Goal: Task Accomplishment & Management: Manage account settings

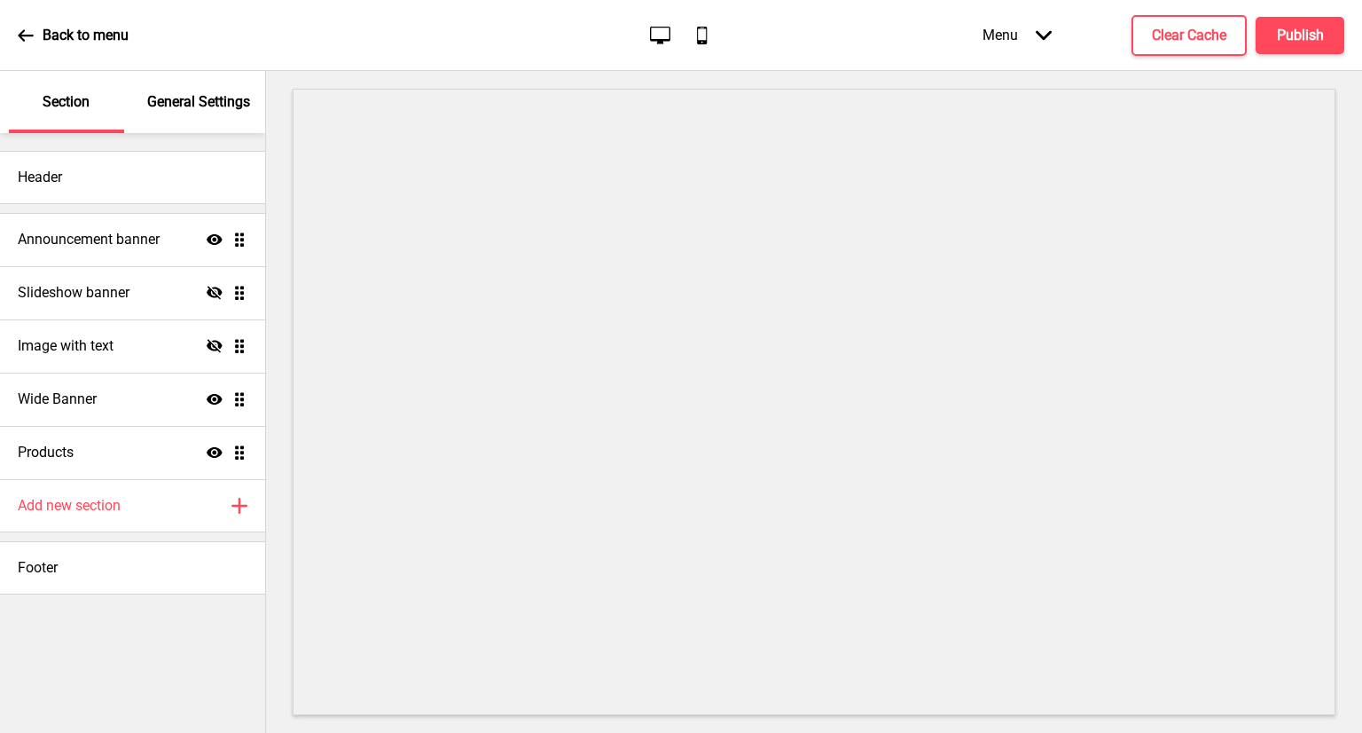
click at [213, 95] on p "General Settings" at bounding box center [198, 102] width 103 height 20
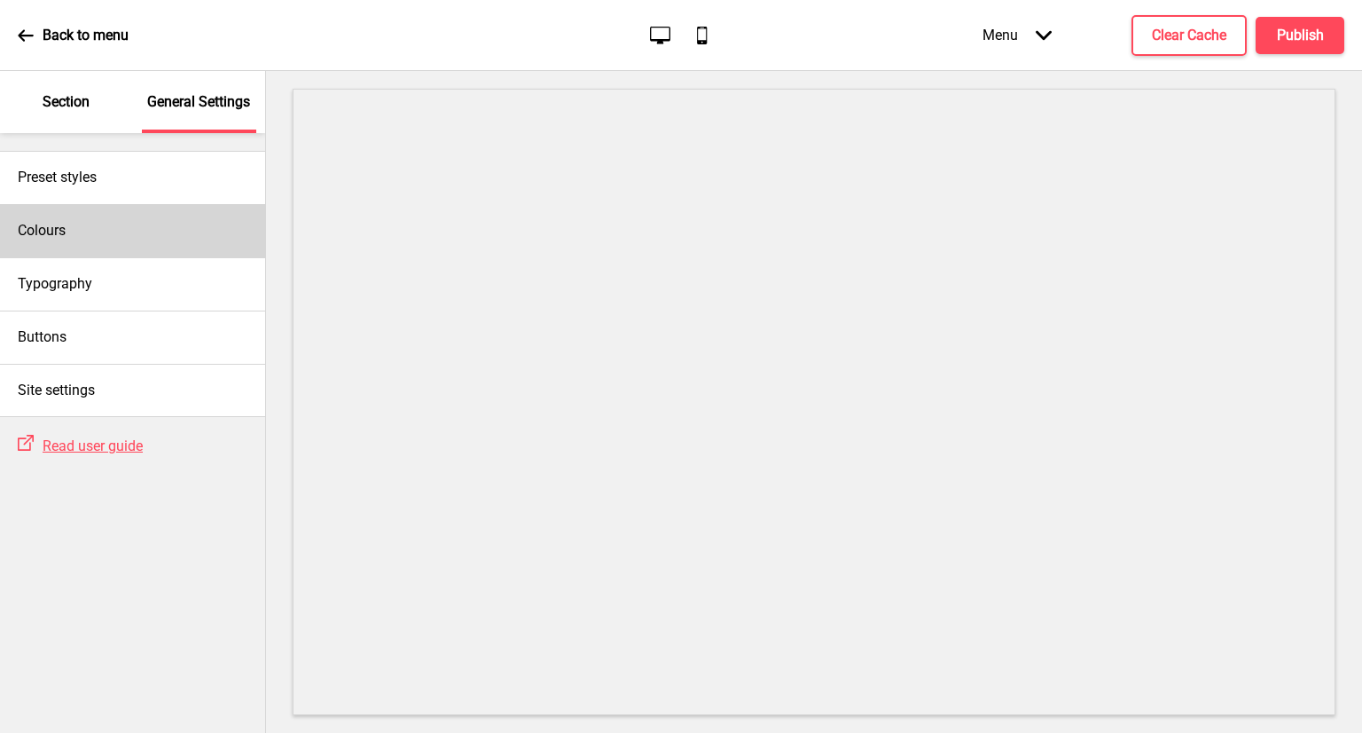
click at [64, 214] on div "Colours" at bounding box center [132, 230] width 265 height 53
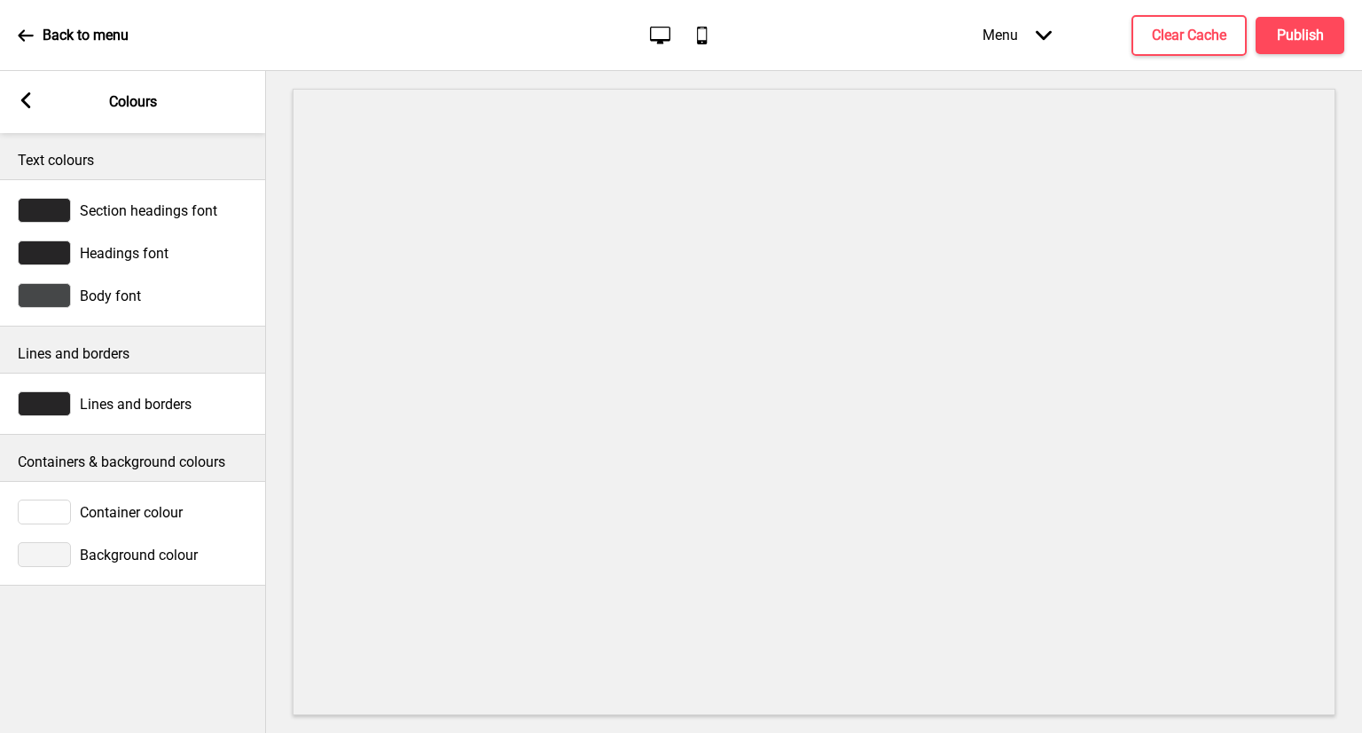
click at [35, 102] on div "Arrow left Colours" at bounding box center [133, 102] width 266 height 62
click at [22, 96] on rect at bounding box center [26, 100] width 16 height 16
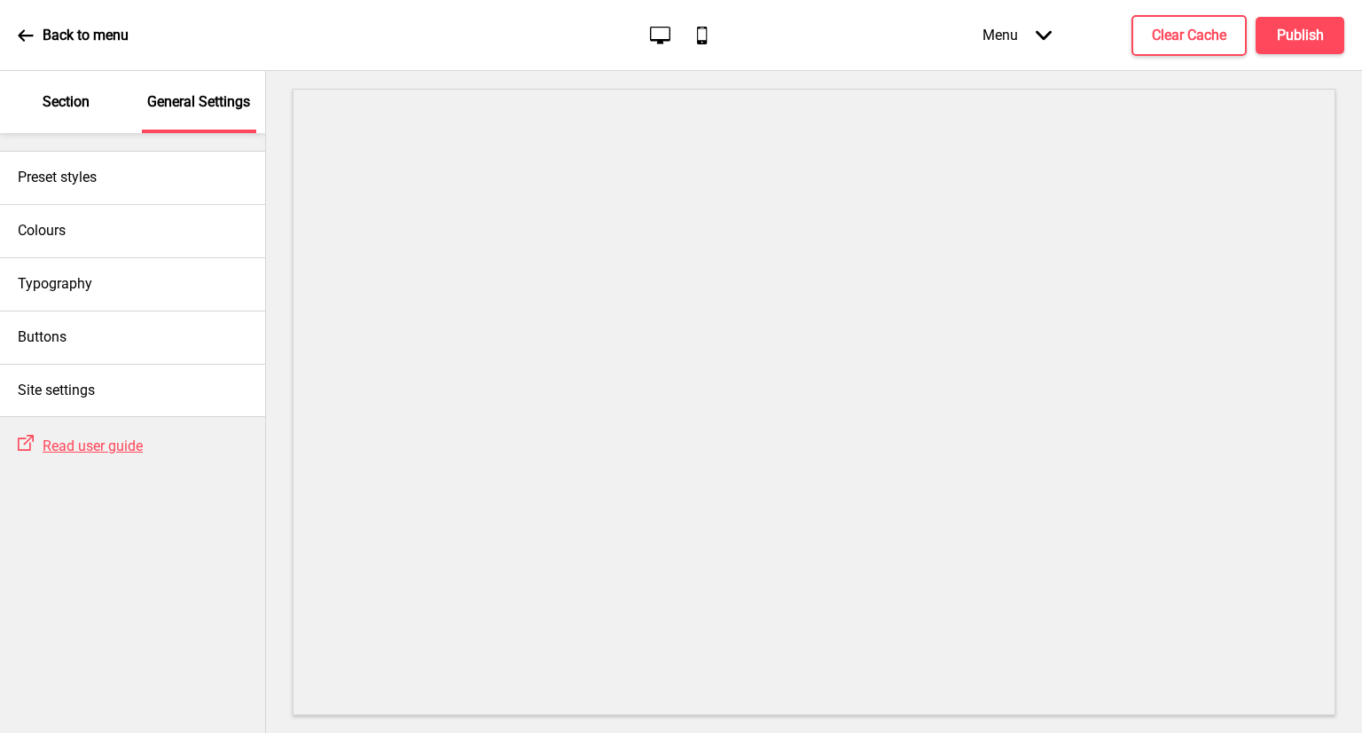
click at [35, 98] on div "Section" at bounding box center [66, 102] width 115 height 62
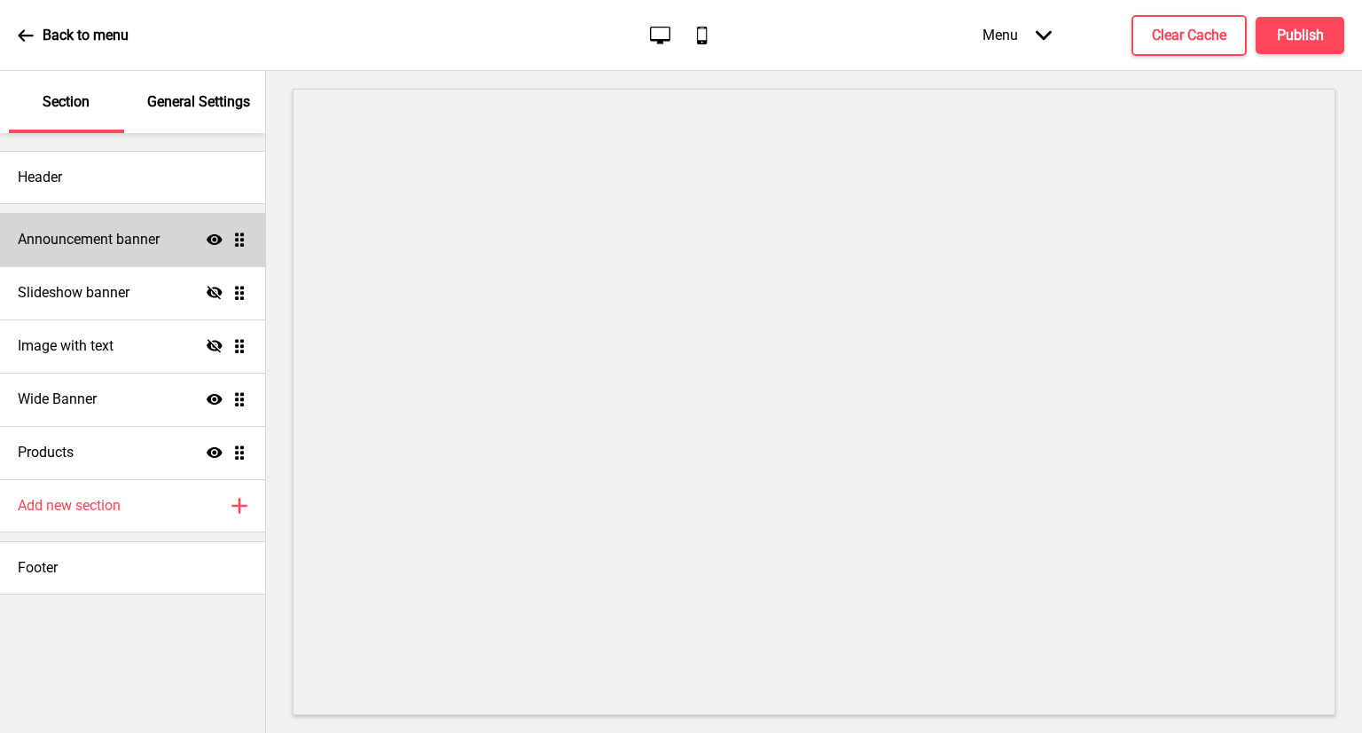
click at [140, 250] on div "Announcement banner Show Drag" at bounding box center [132, 239] width 265 height 53
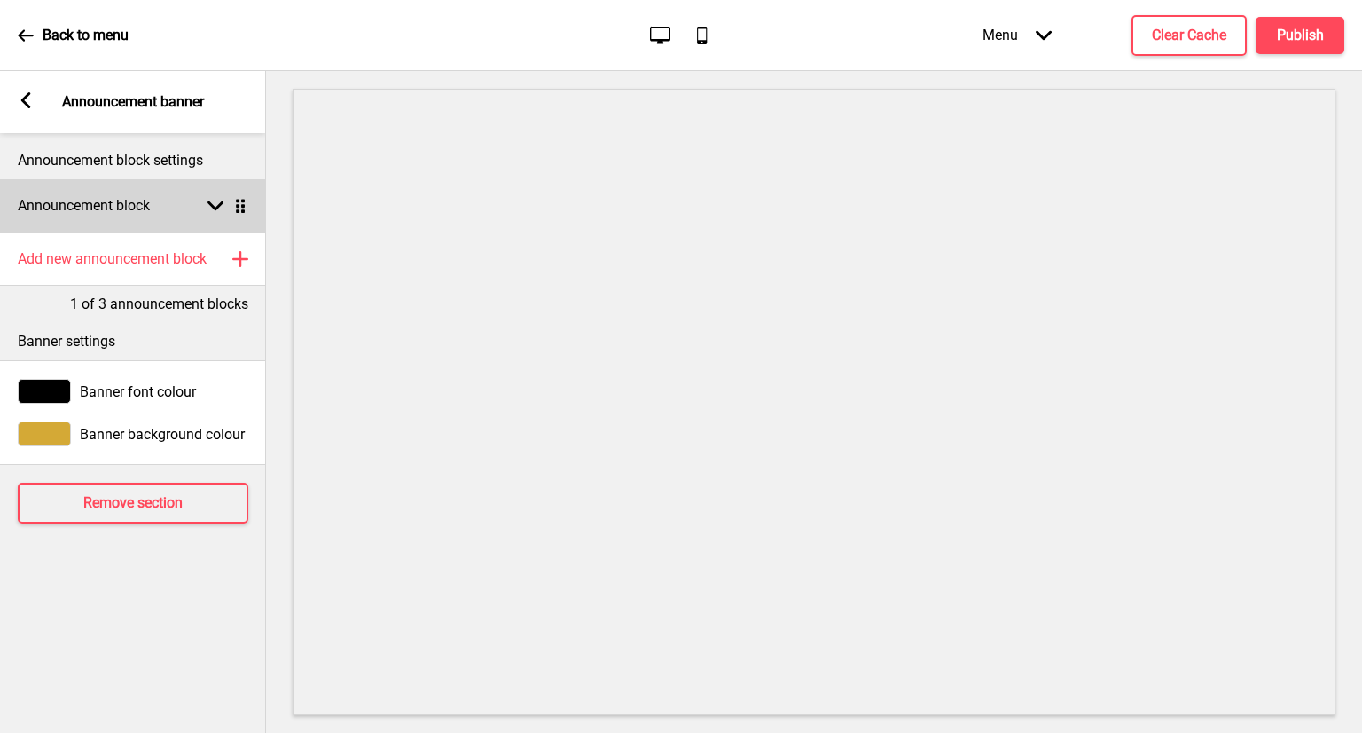
click at [180, 204] on div "Announcement block Arrow down Drag" at bounding box center [133, 205] width 266 height 53
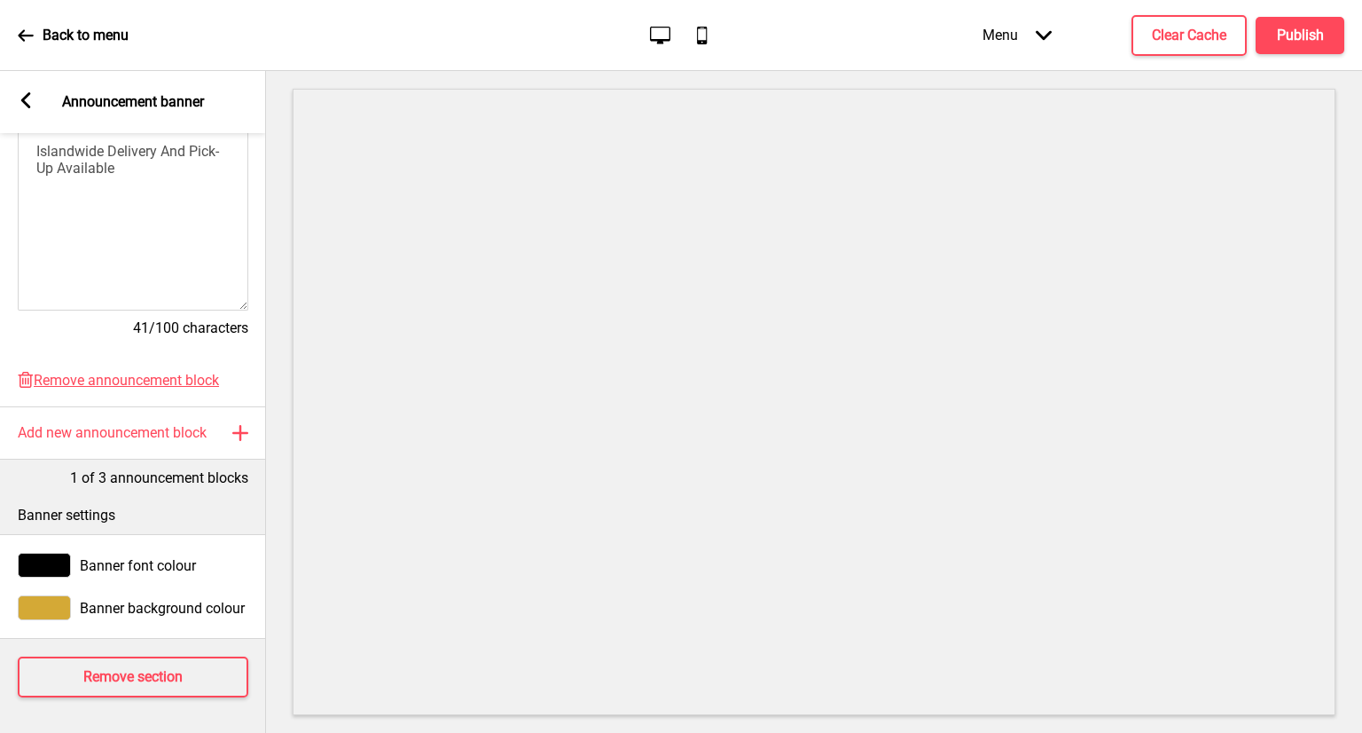
scroll to position [428, 0]
click at [14, 98] on div "Arrow left Announcement banner" at bounding box center [133, 102] width 266 height 62
click at [13, 97] on div "Arrow left Announcement banner" at bounding box center [133, 102] width 266 height 62
click at [18, 94] on rect at bounding box center [26, 100] width 16 height 16
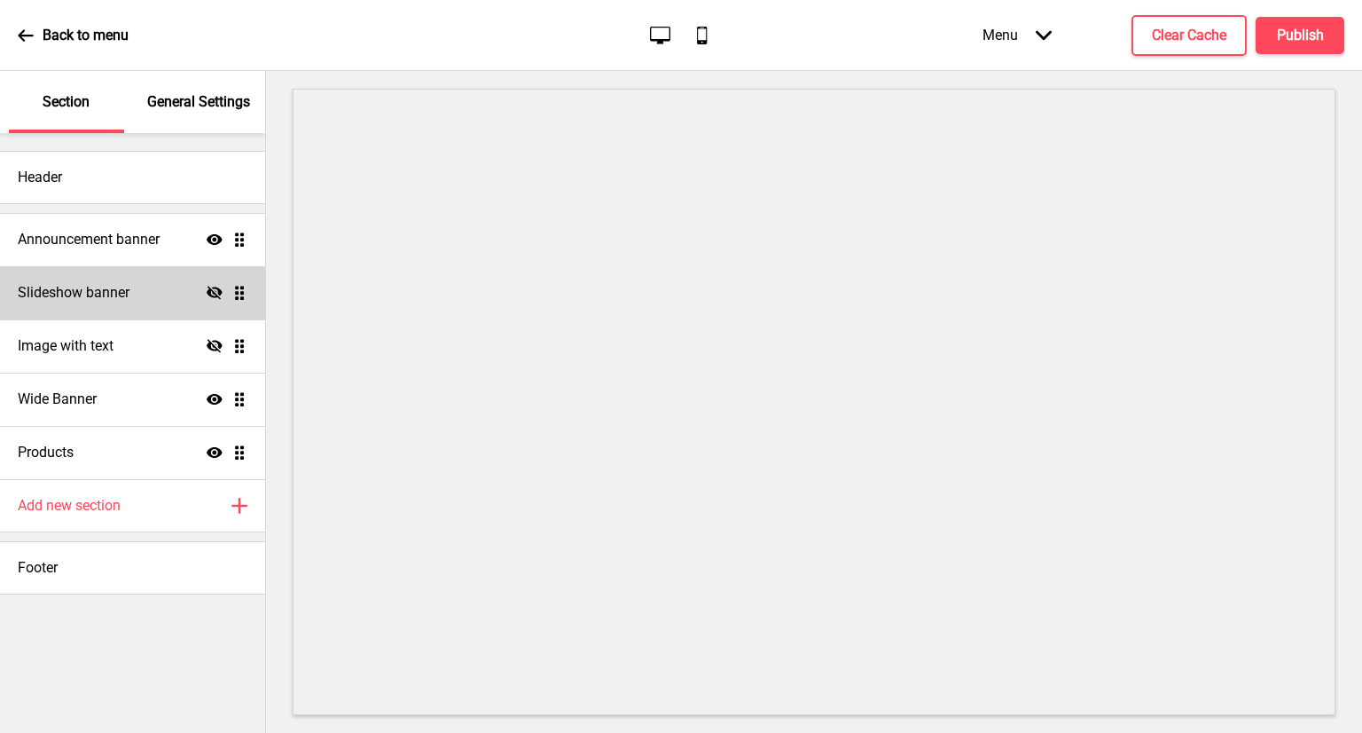
click at [165, 307] on div "Slideshow banner Hide Drag" at bounding box center [132, 292] width 265 height 53
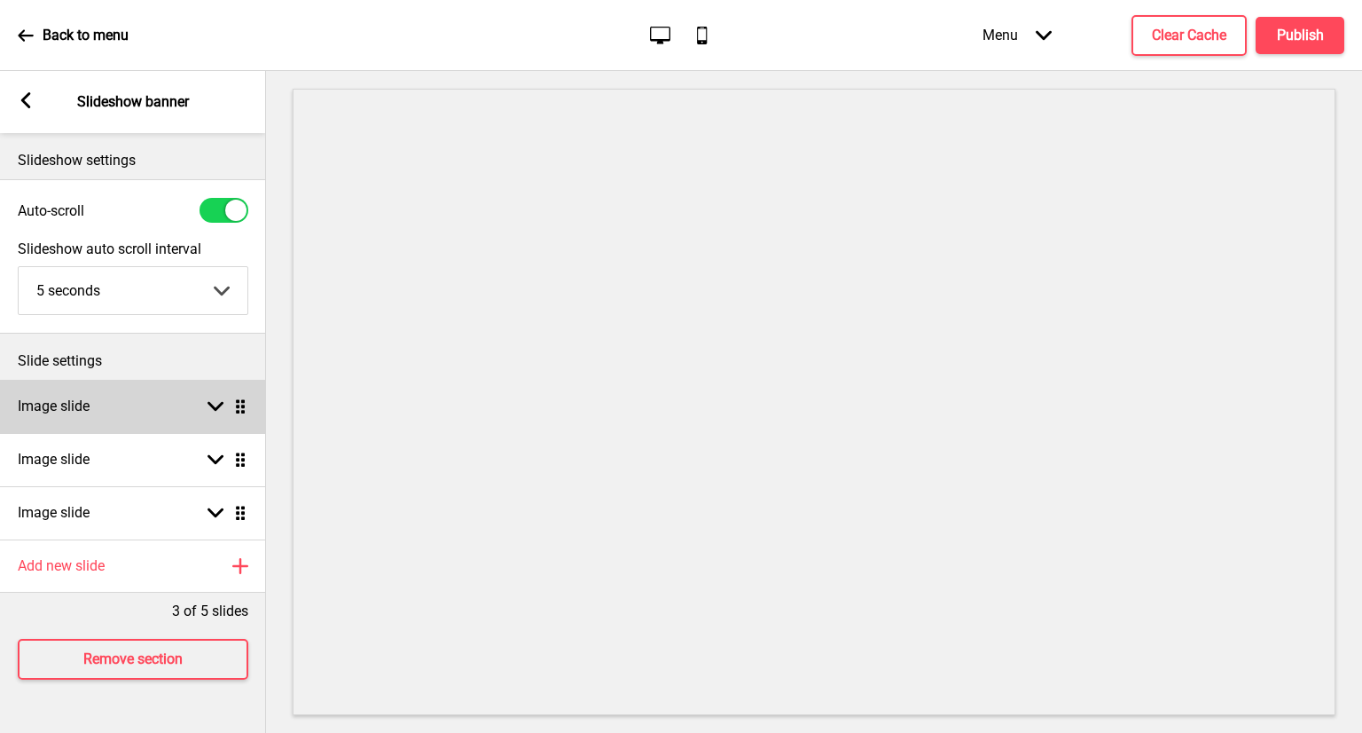
click at [180, 396] on div "Image slide Arrow down Drag" at bounding box center [133, 406] width 266 height 53
select select "right"
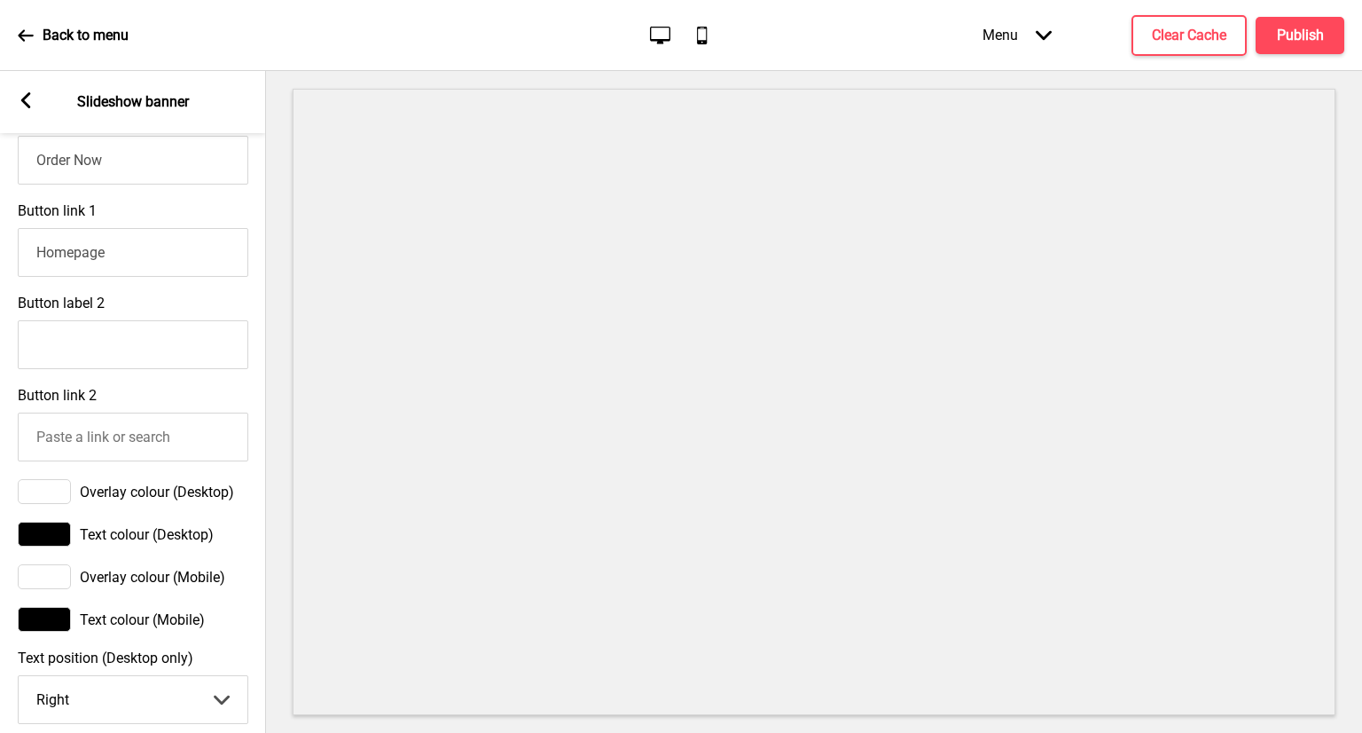
scroll to position [976, 0]
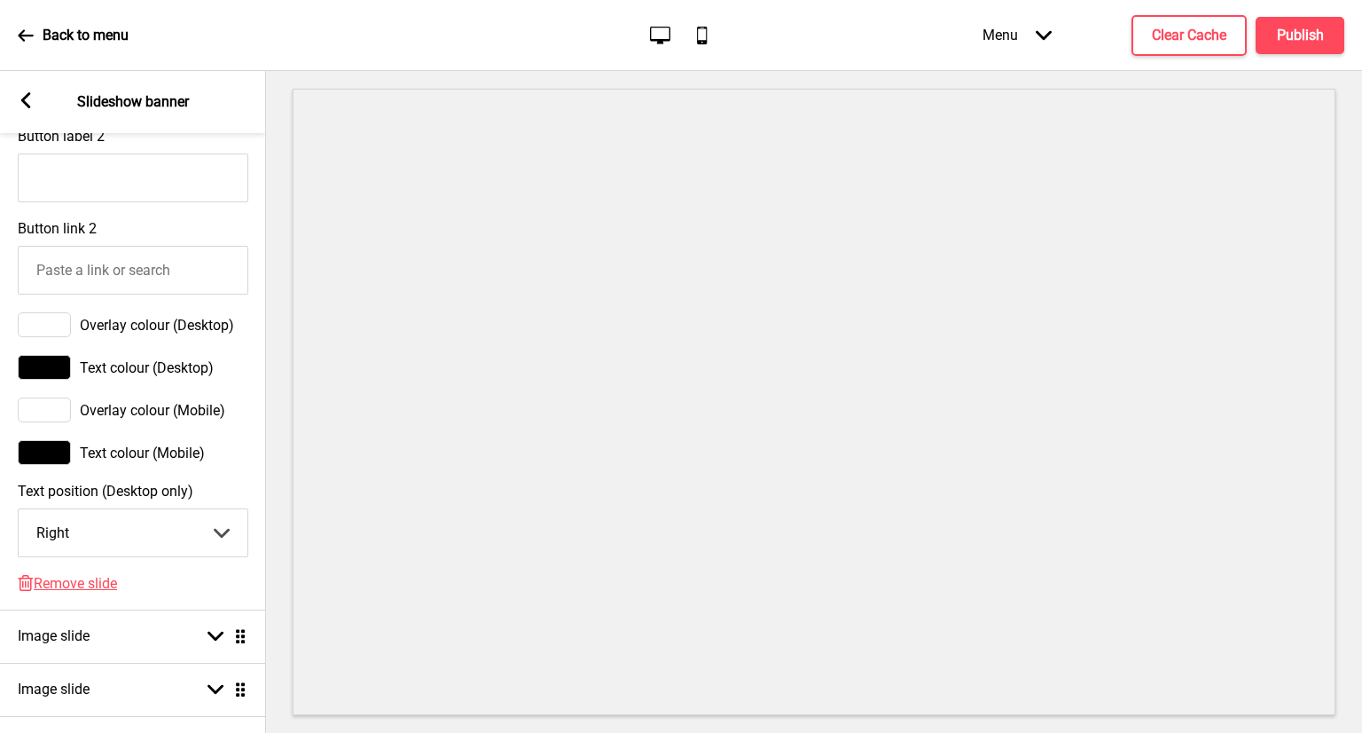
click at [25, 106] on g at bounding box center [26, 100] width 16 height 16
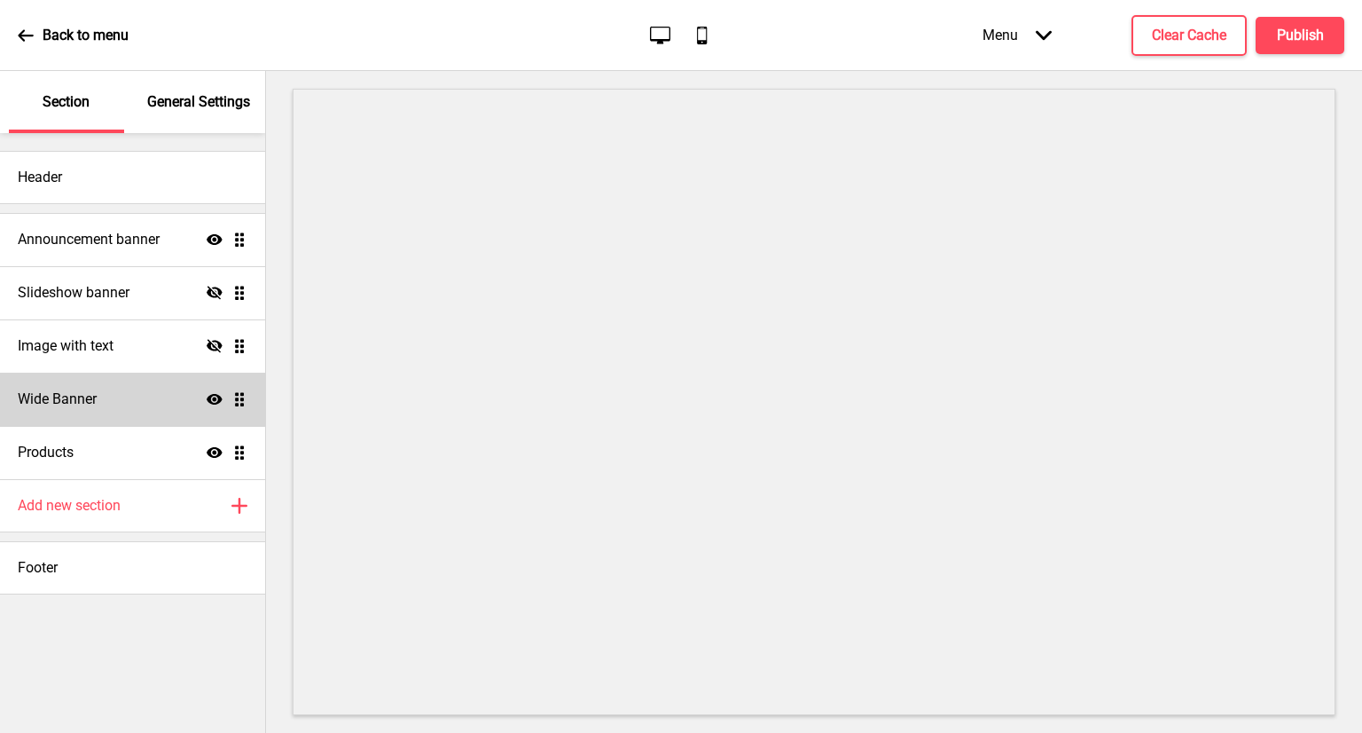
click at [173, 404] on div "Wide Banner Show Drag" at bounding box center [132, 398] width 265 height 53
select select "medium"
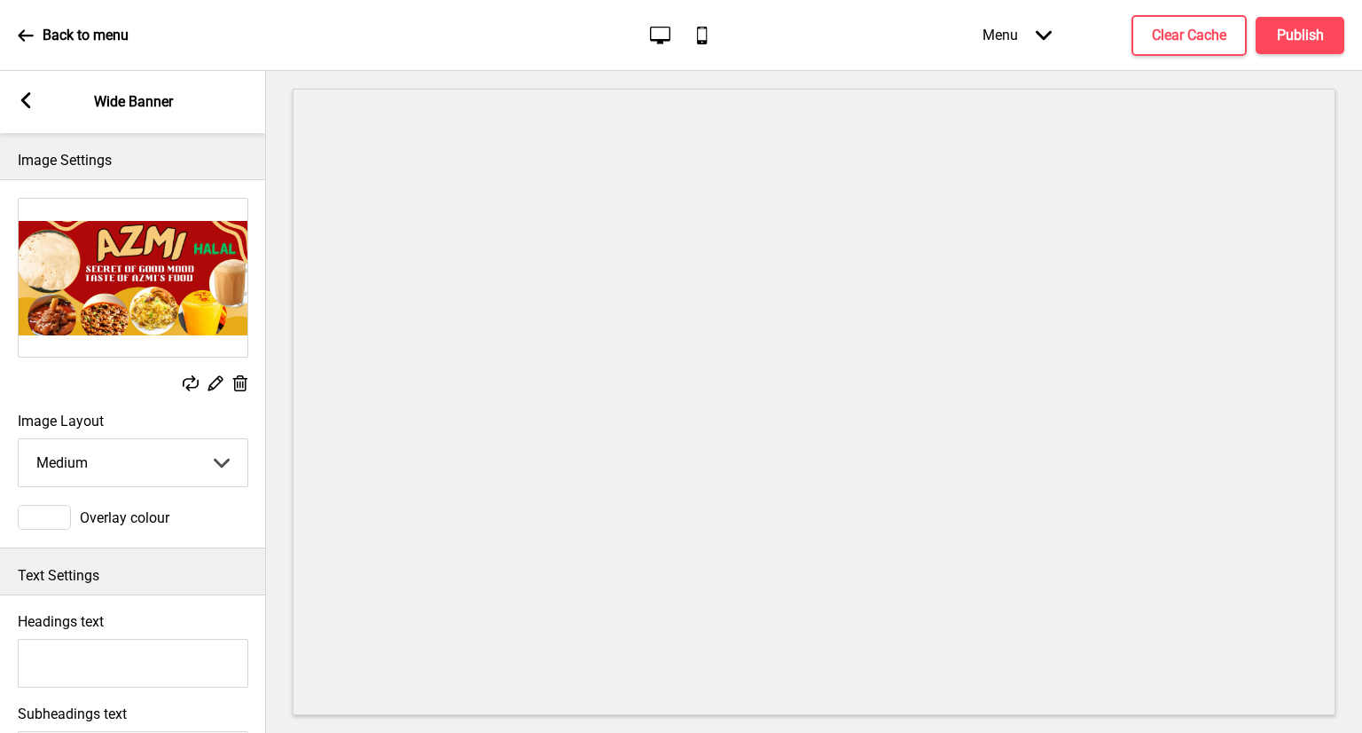
click at [124, 291] on img at bounding box center [133, 278] width 229 height 158
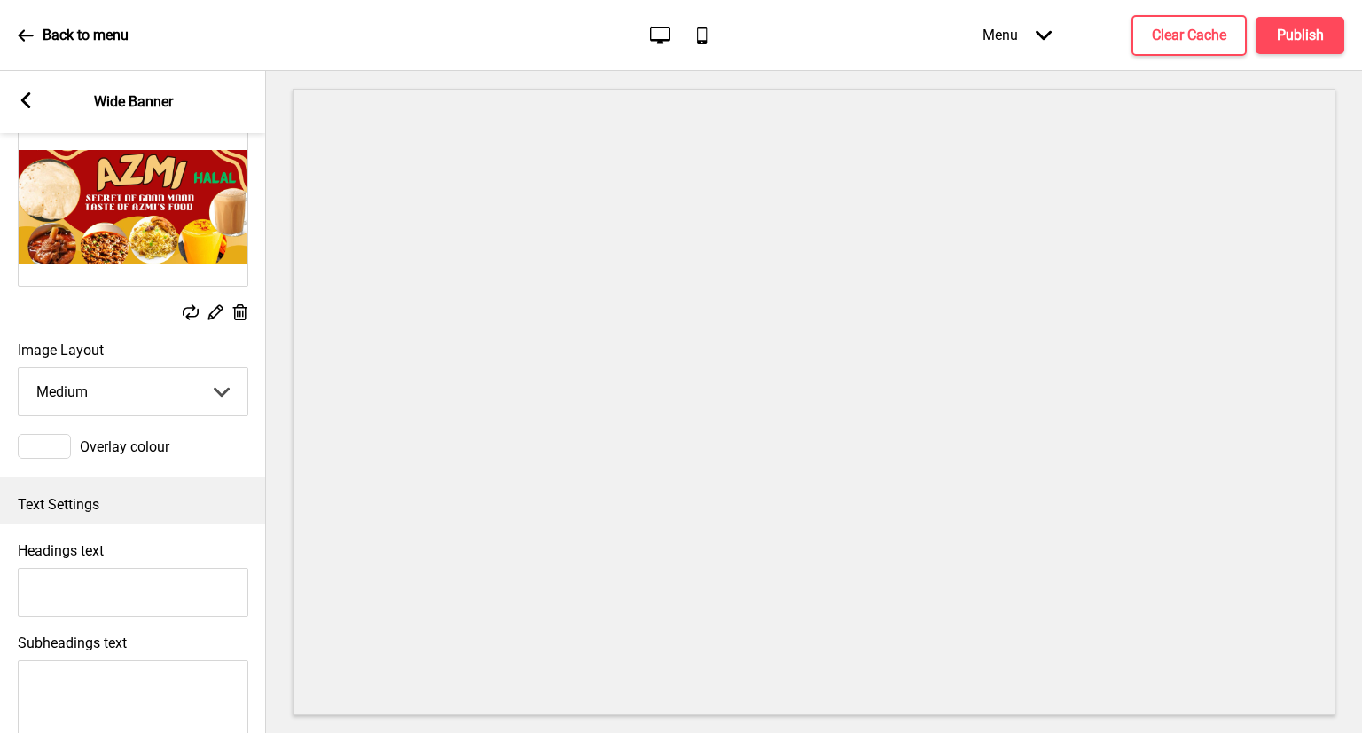
scroll to position [0, 0]
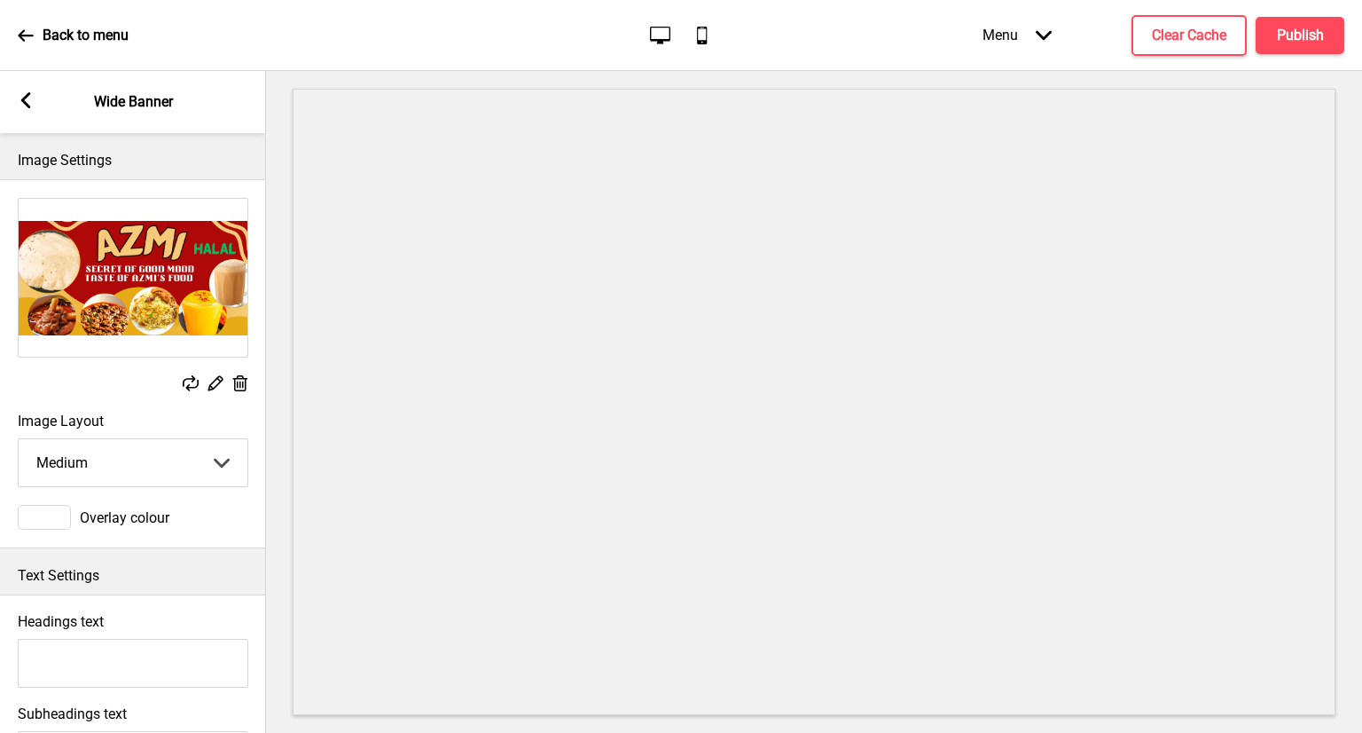
click at [24, 102] on icon at bounding box center [26, 100] width 10 height 16
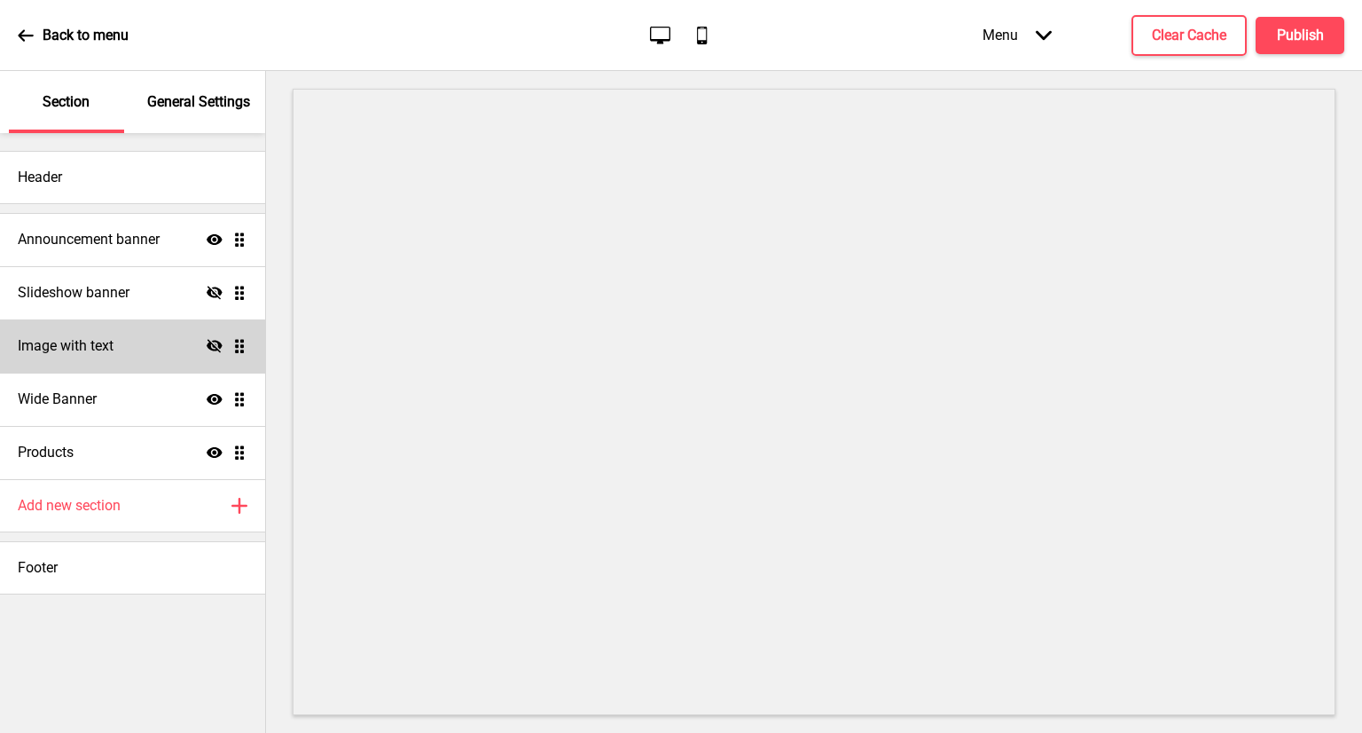
click at [144, 332] on div "Image with text Hide Drag" at bounding box center [132, 345] width 265 height 53
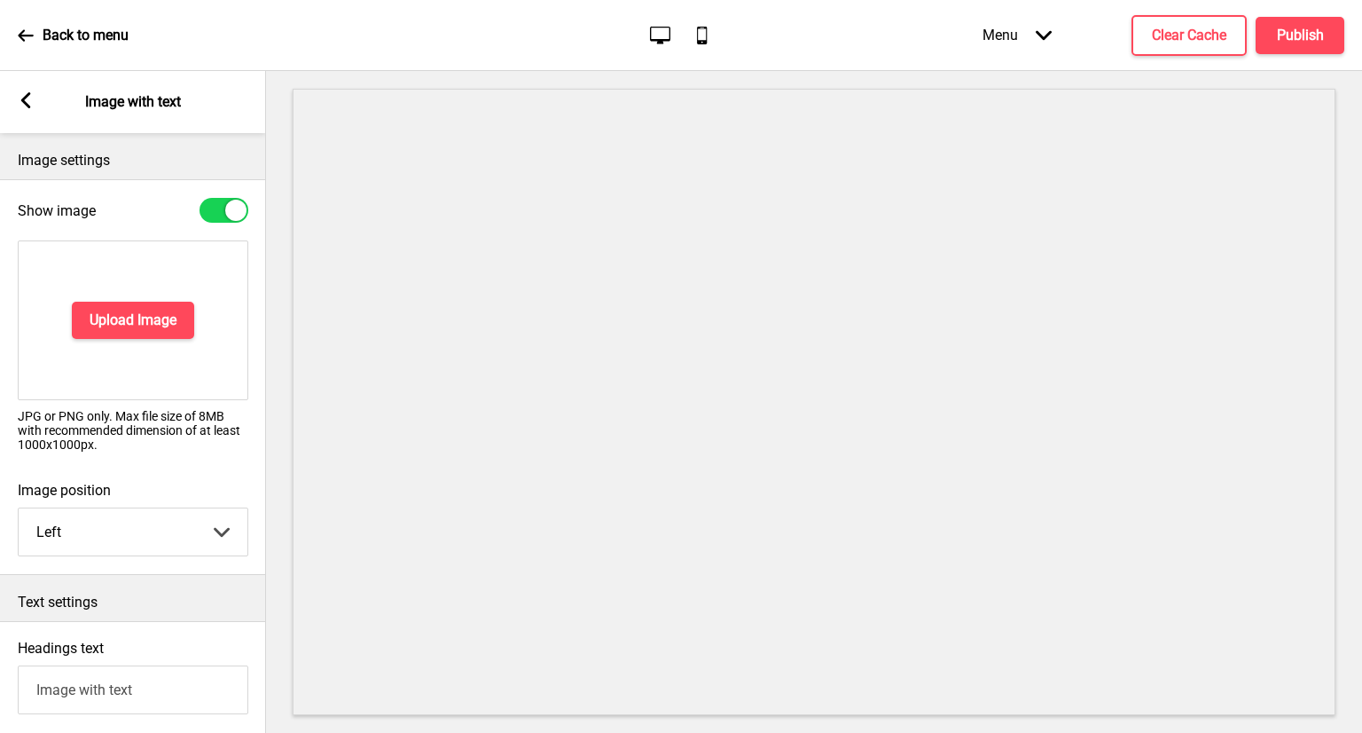
click at [24, 99] on icon at bounding box center [26, 100] width 10 height 16
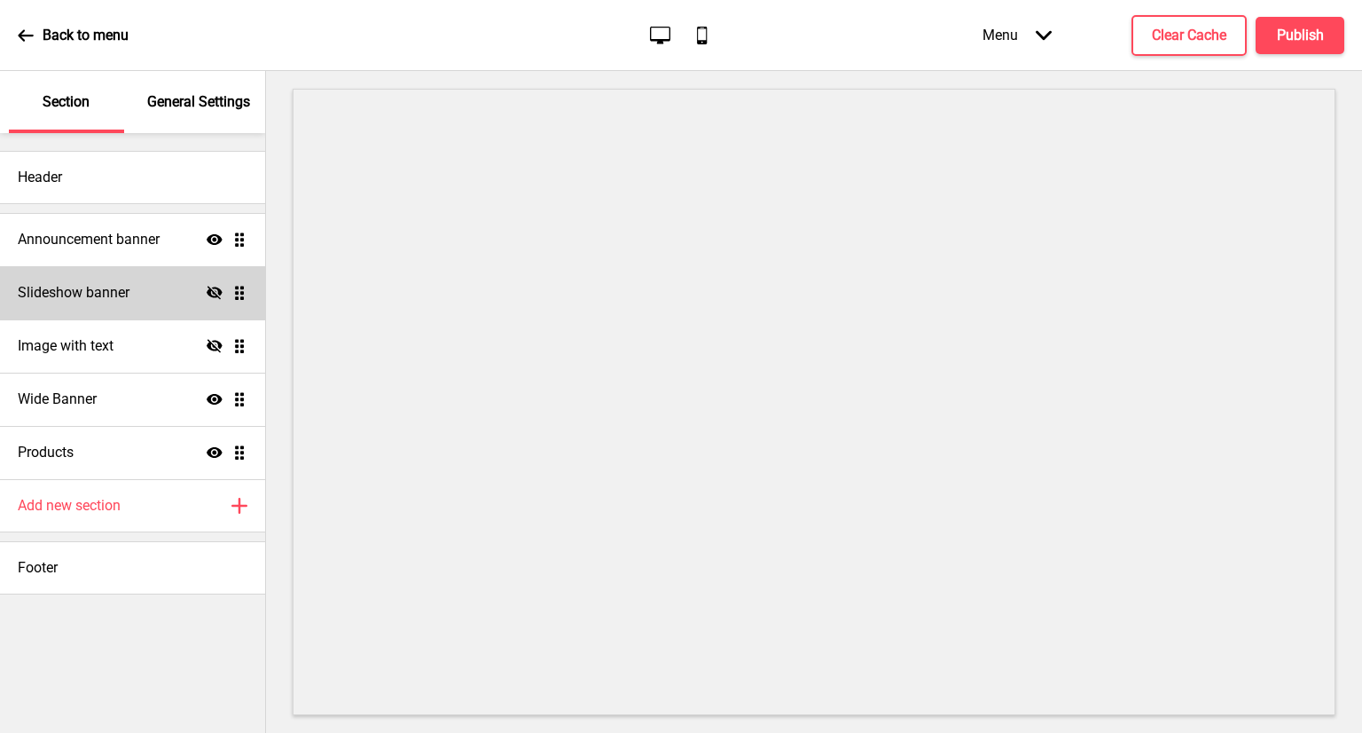
click at [88, 286] on h4 "Slideshow banner" at bounding box center [74, 293] width 112 height 20
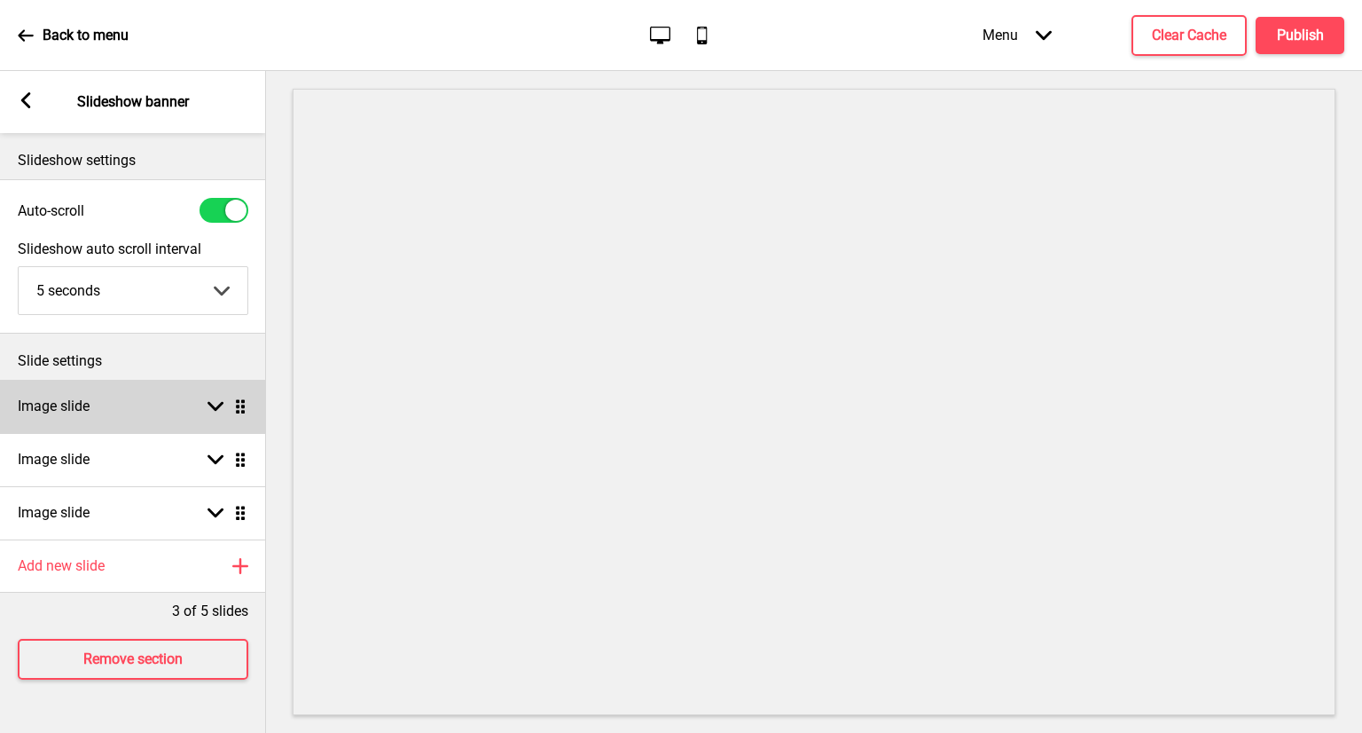
click at [206, 405] on div "Arrow down Drag" at bounding box center [224, 406] width 50 height 16
select select "right"
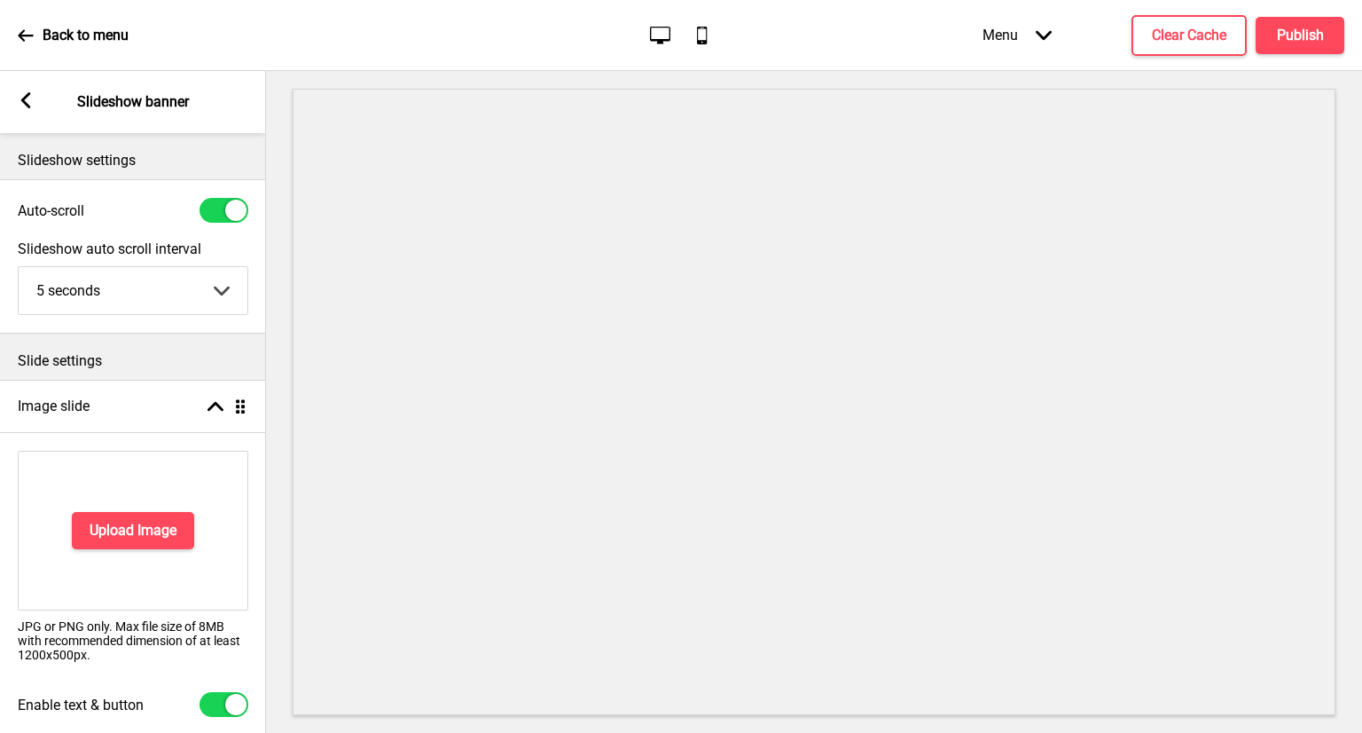
click at [27, 101] on rect at bounding box center [26, 100] width 16 height 16
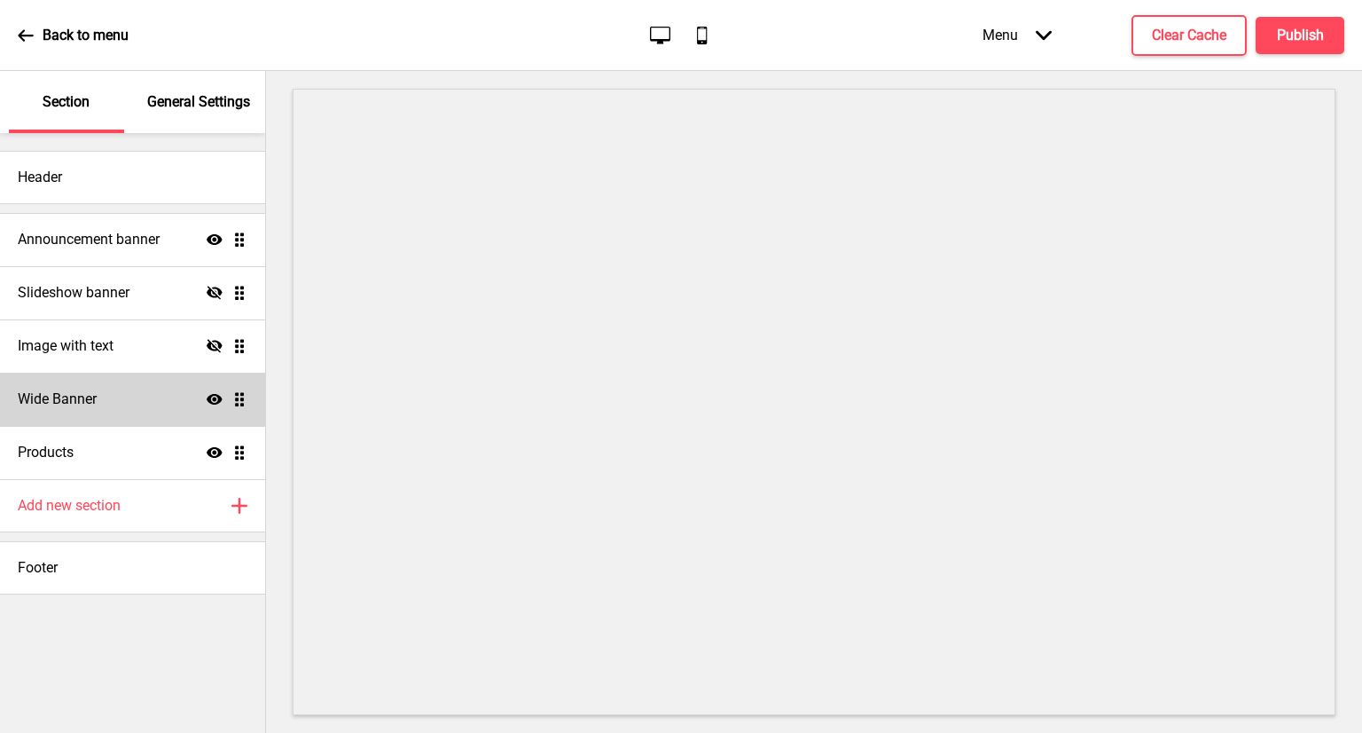
click at [150, 402] on div "Wide Banner Show Drag" at bounding box center [132, 398] width 265 height 53
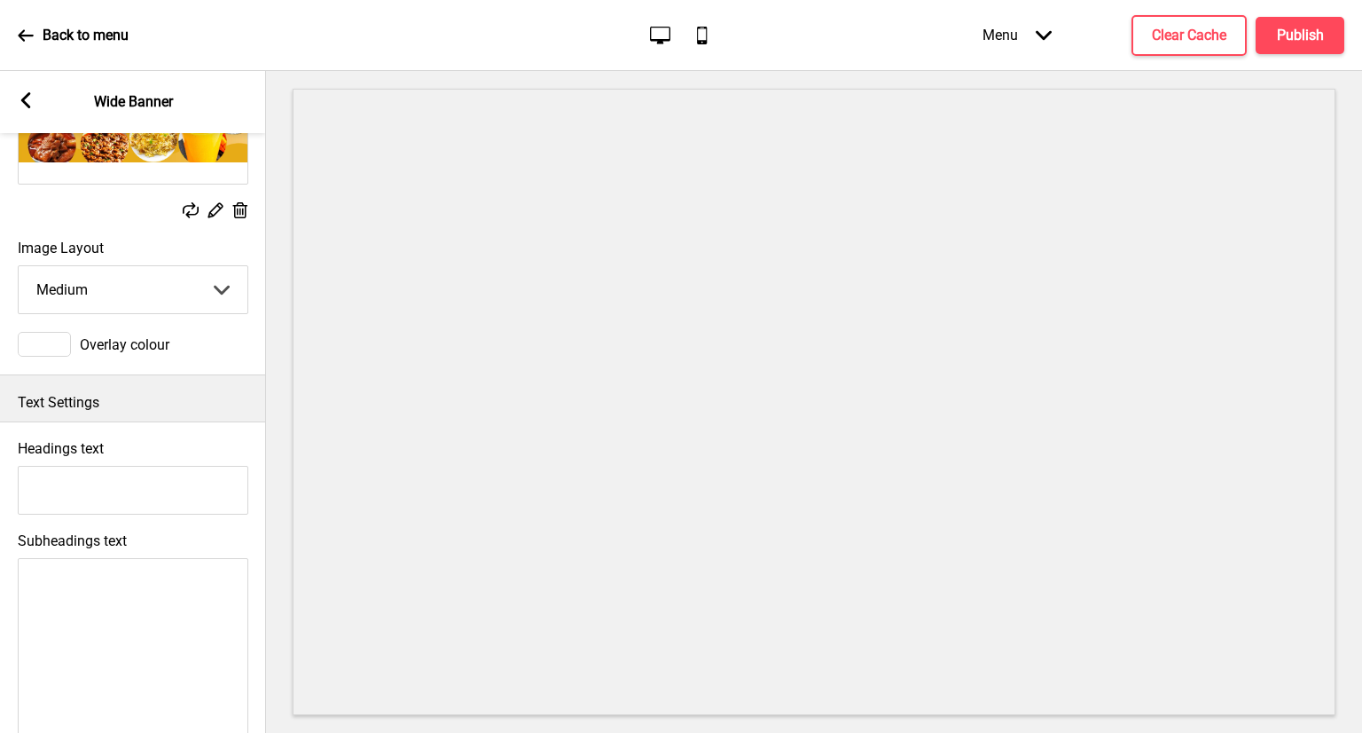
scroll to position [177, 0]
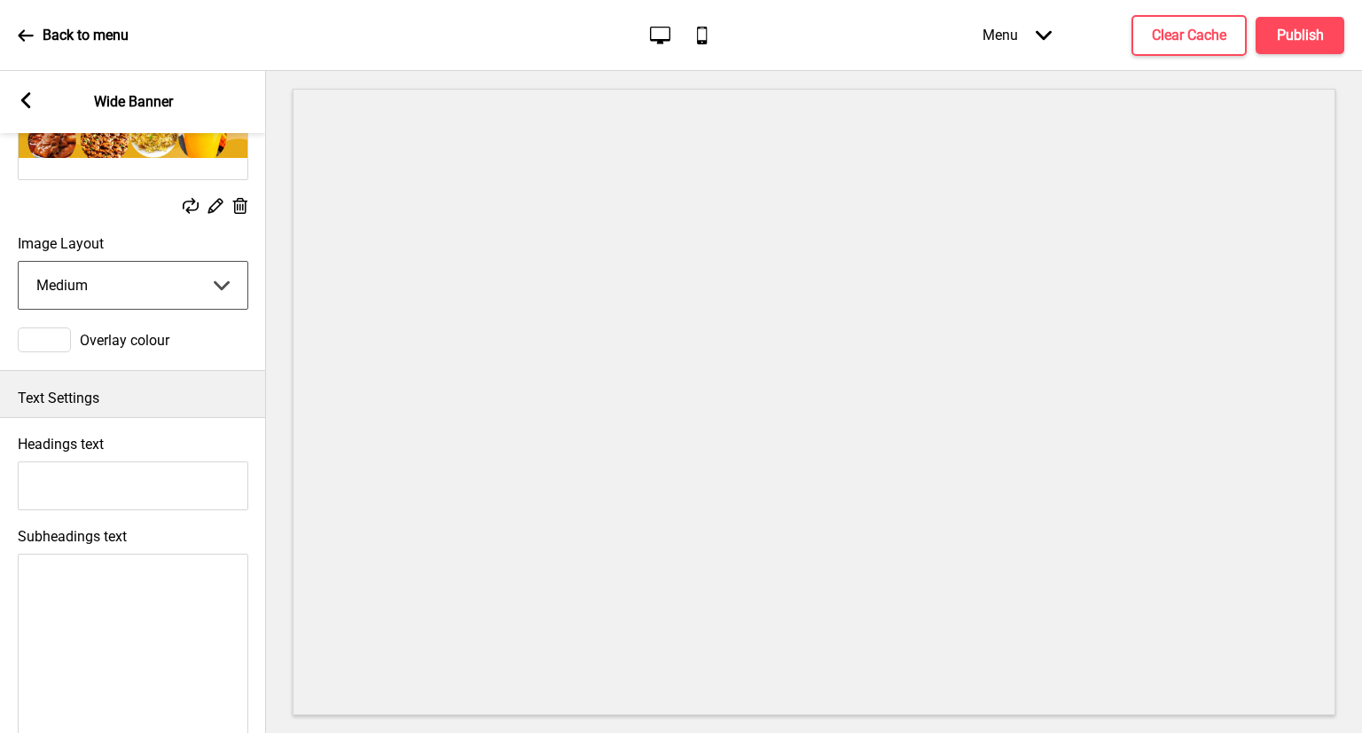
click at [163, 263] on select "Small Medium Large" at bounding box center [133, 285] width 229 height 47
click at [19, 262] on select "Small Medium Large" at bounding box center [133, 285] width 229 height 47
click at [173, 296] on select "Small Medium Large" at bounding box center [133, 285] width 229 height 47
click at [19, 262] on select "Small Medium Large" at bounding box center [133, 285] width 229 height 47
click at [181, 295] on select "Small Medium Large" at bounding box center [133, 285] width 229 height 47
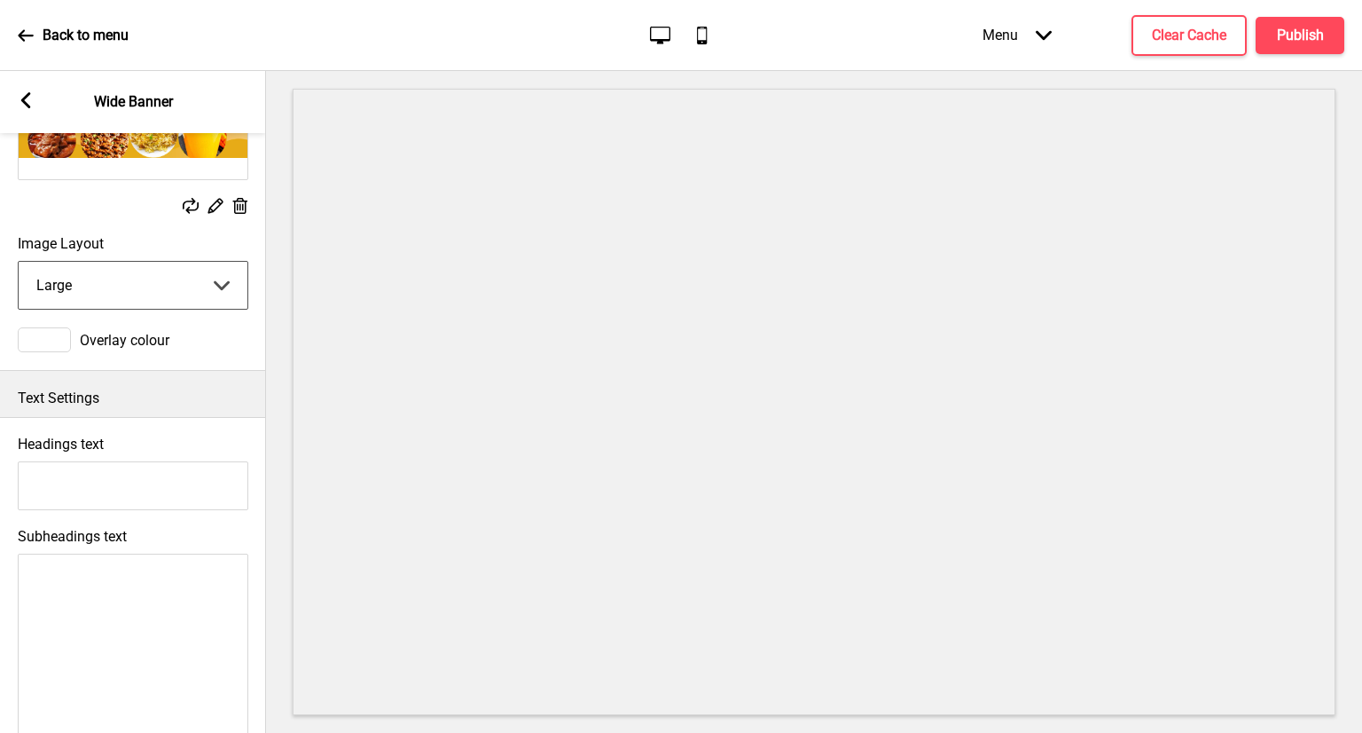
select select "medium"
click at [19, 262] on select "Small Medium Large" at bounding box center [133, 285] width 229 height 47
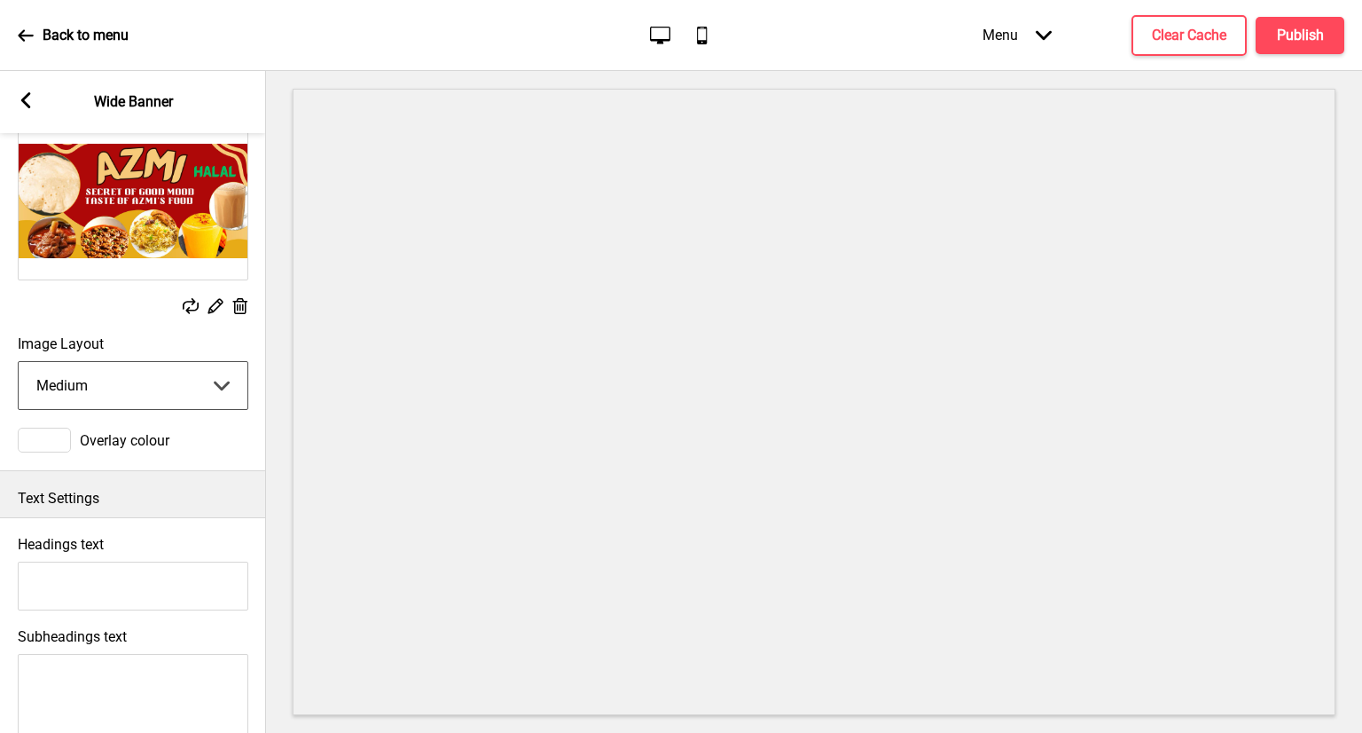
scroll to position [0, 0]
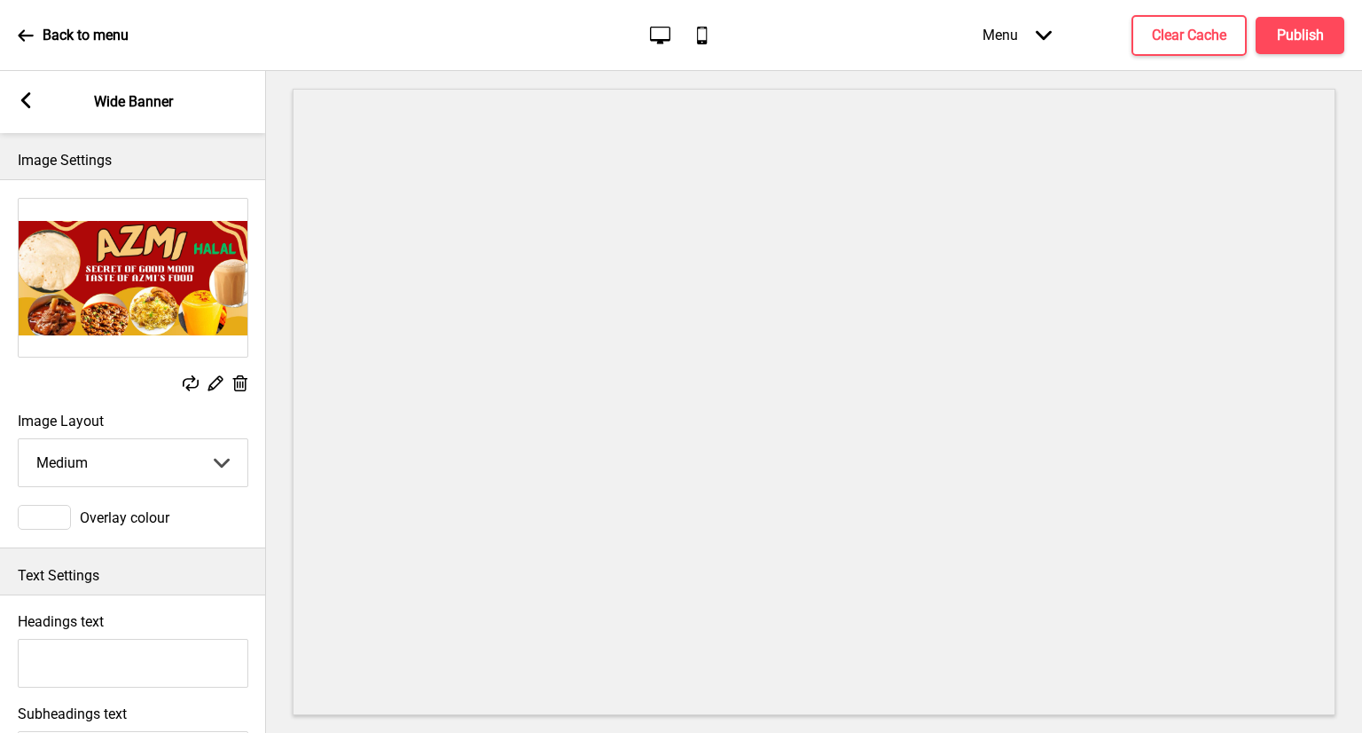
click at [219, 271] on img at bounding box center [133, 278] width 229 height 158
click at [192, 380] on rect at bounding box center [191, 383] width 16 height 16
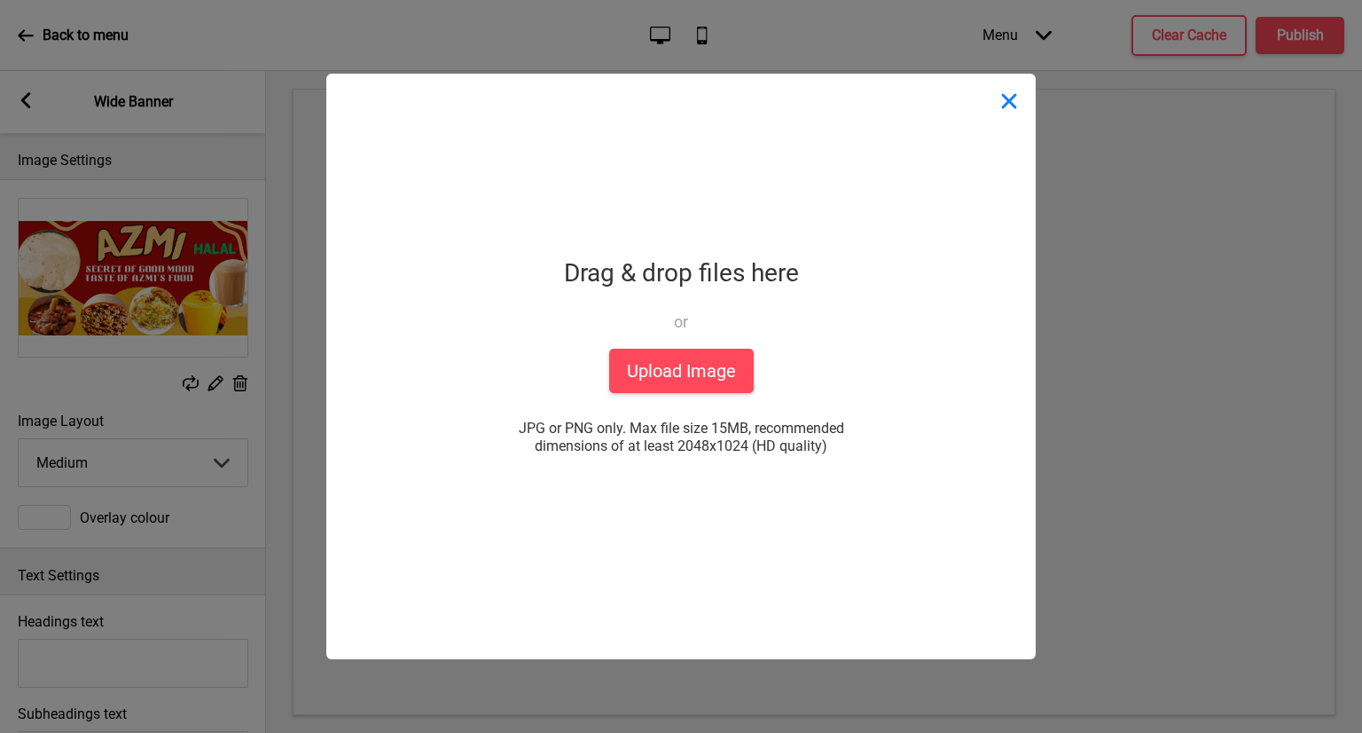
click at [998, 114] on button "Close" at bounding box center [1009, 100] width 53 height 53
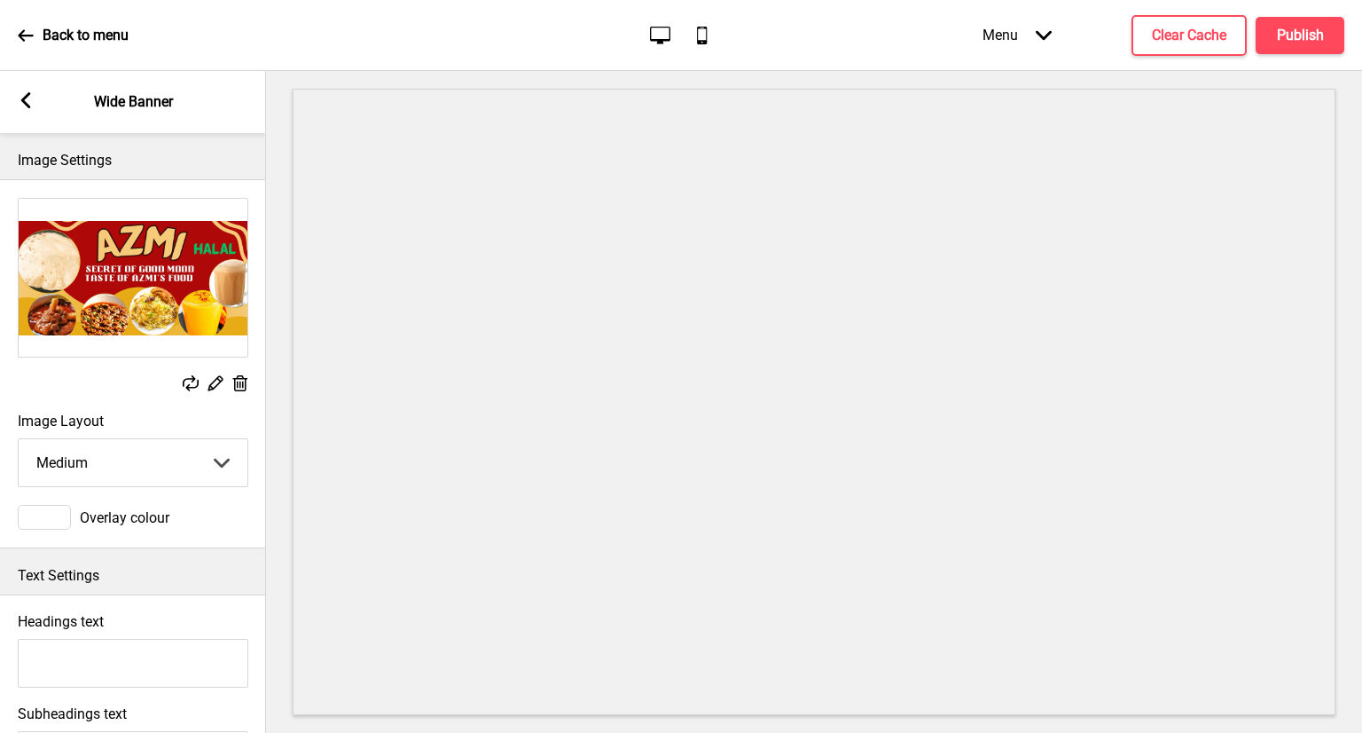
click at [219, 379] on icon at bounding box center [215, 383] width 15 height 15
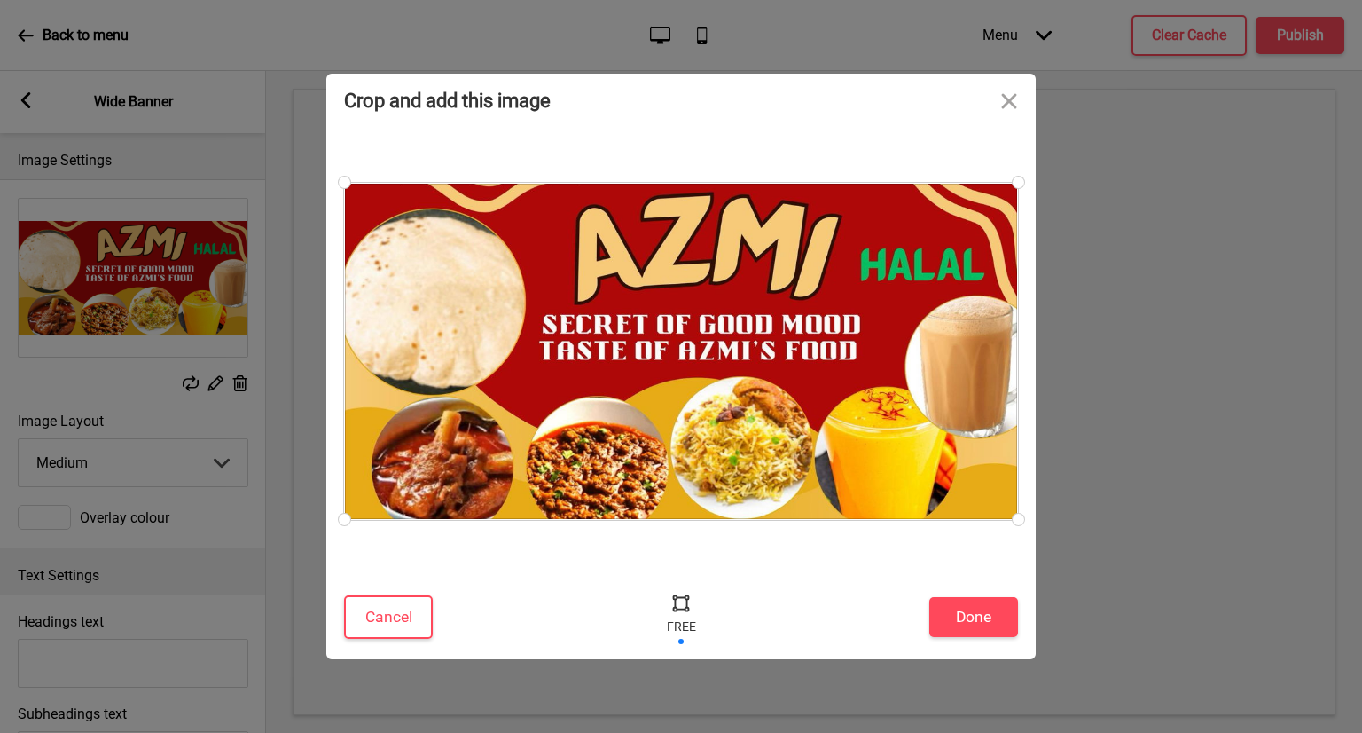
drag, startPoint x: 890, startPoint y: 349, endPoint x: 713, endPoint y: 356, distance: 177.5
click at [713, 356] on div at bounding box center [681, 351] width 674 height 337
drag, startPoint x: 719, startPoint y: 364, endPoint x: 1022, endPoint y: 395, distance: 304.0
click at [1022, 395] on div at bounding box center [681, 351] width 710 height 448
drag, startPoint x: 1019, startPoint y: 514, endPoint x: 1361, endPoint y: 773, distance: 429.3
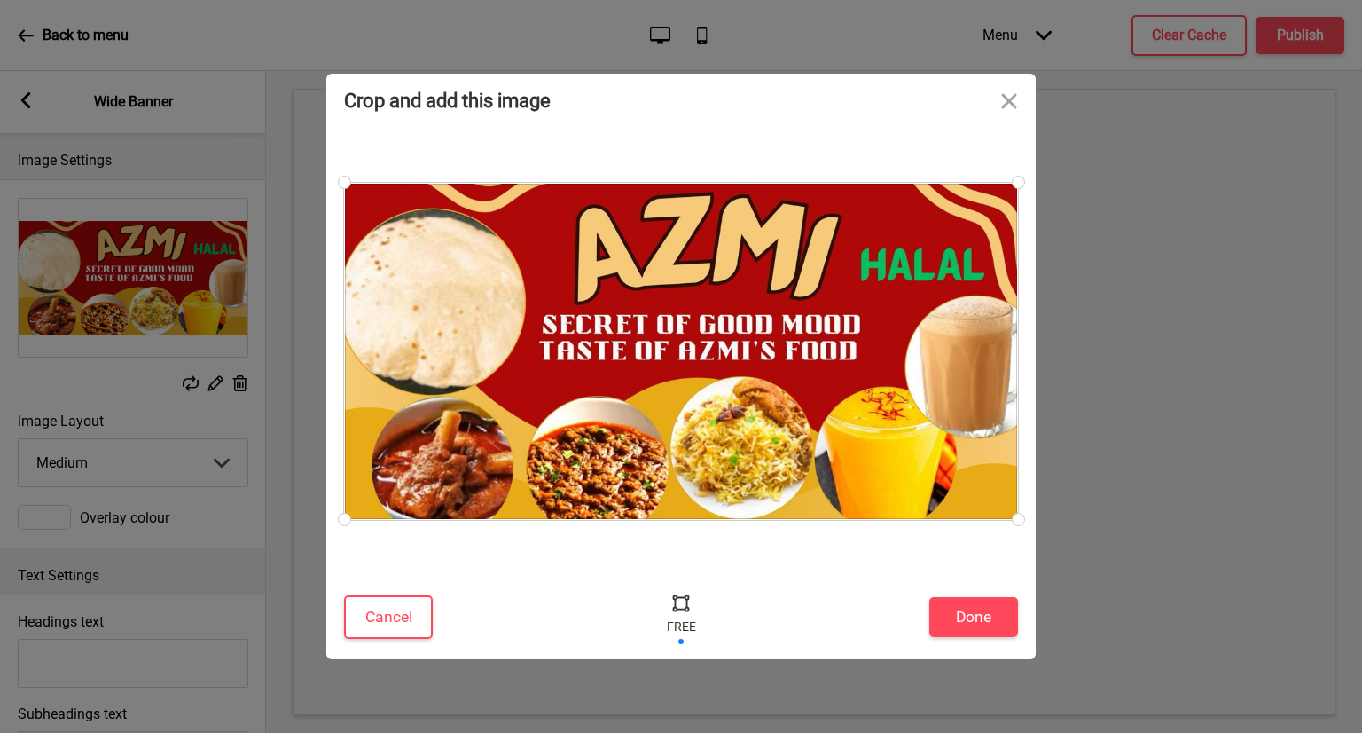
click at [1361, 732] on html "Back to menu Desktop Mobile Menu Arrow down Product Page Store Information Chec…" at bounding box center [681, 366] width 1362 height 733
click at [959, 616] on button "Done" at bounding box center [973, 617] width 89 height 40
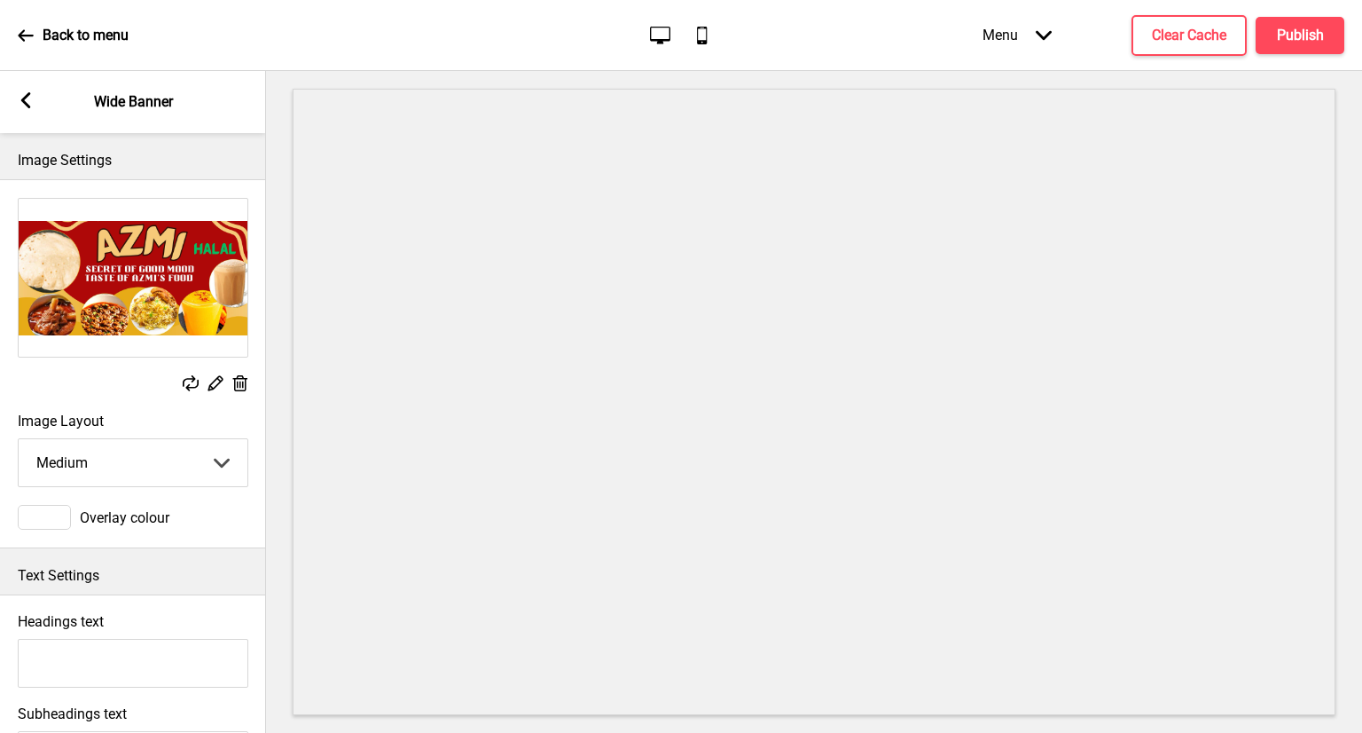
click at [27, 104] on icon at bounding box center [26, 100] width 10 height 16
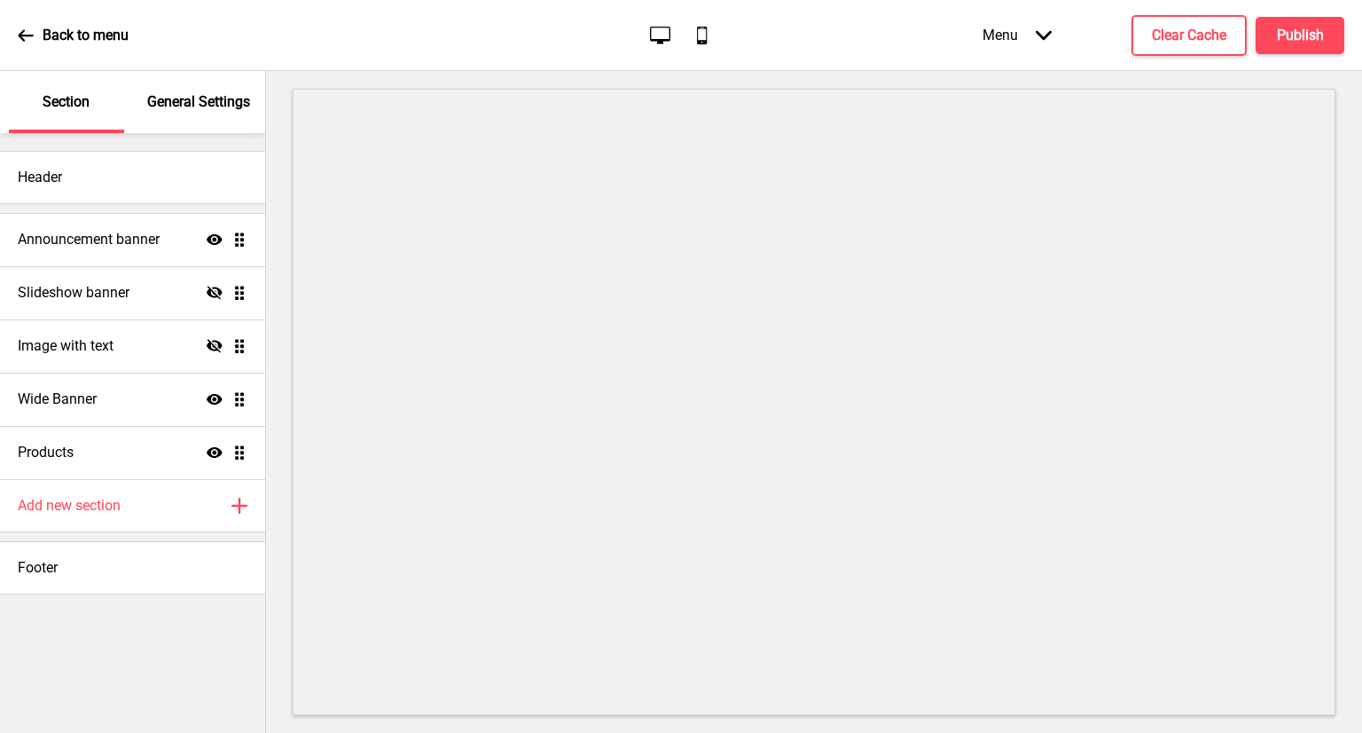
click at [234, 106] on p "General Settings" at bounding box center [198, 102] width 103 height 20
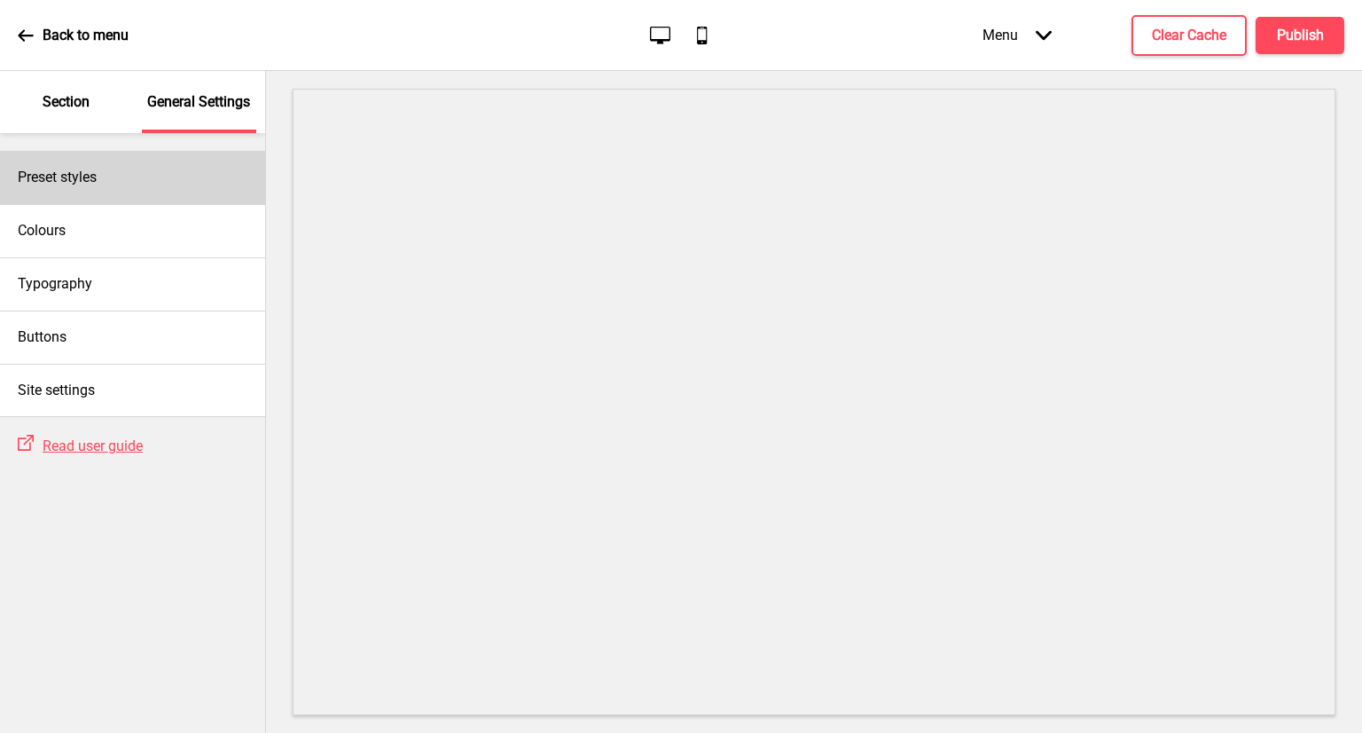
click at [170, 184] on div "Preset styles" at bounding box center [132, 177] width 265 height 53
select select "Custom"
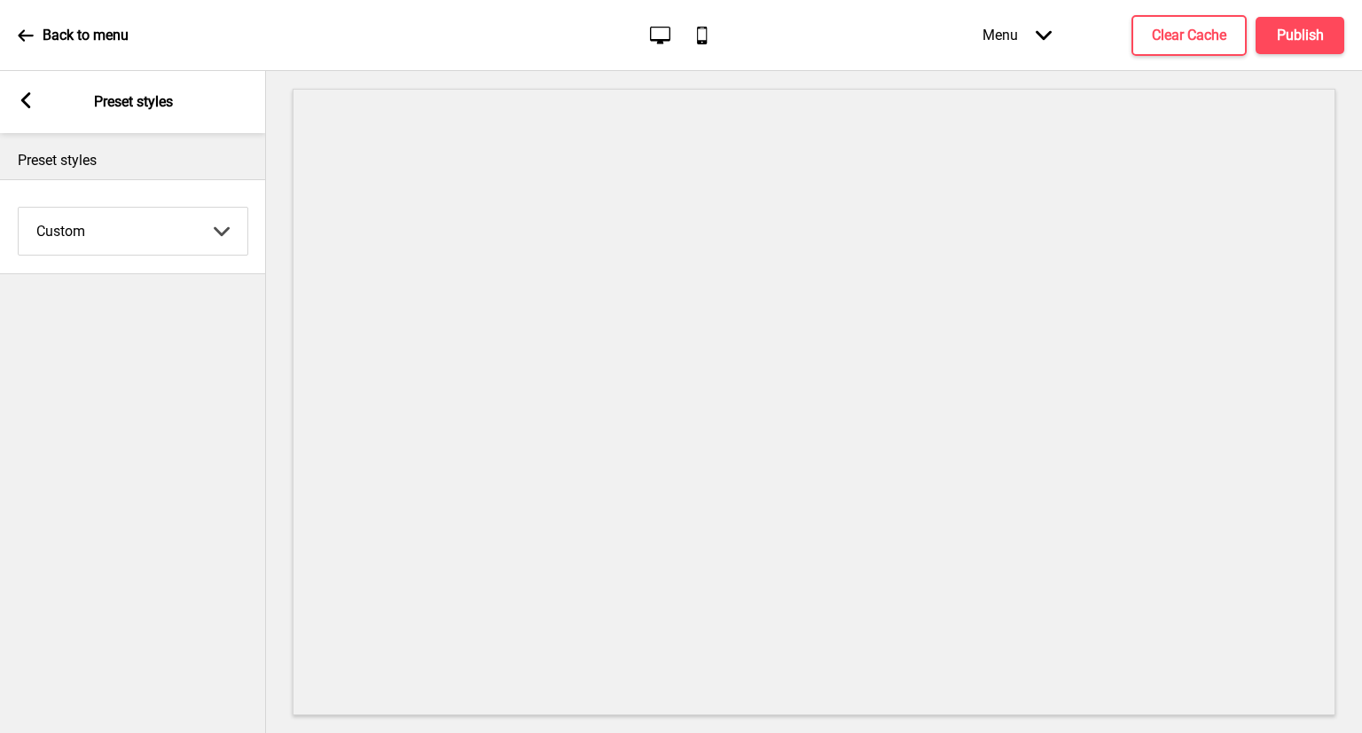
click at [128, 237] on select "Coffee Contrast Dark Earth Marine Minimalist Modern Oddle Pastel Yellow Fruits …" at bounding box center [133, 231] width 229 height 47
click at [24, 106] on rect at bounding box center [26, 100] width 16 height 16
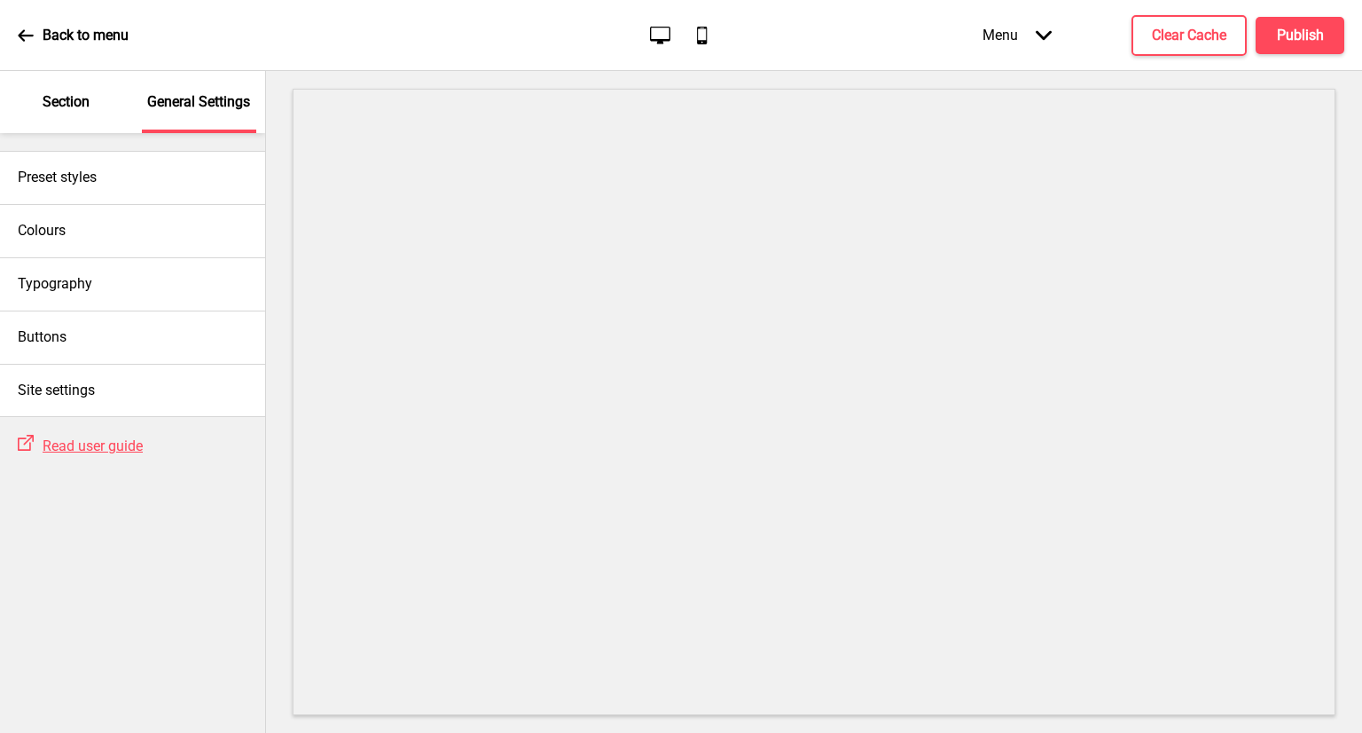
click at [24, 106] on div "Section" at bounding box center [66, 102] width 115 height 62
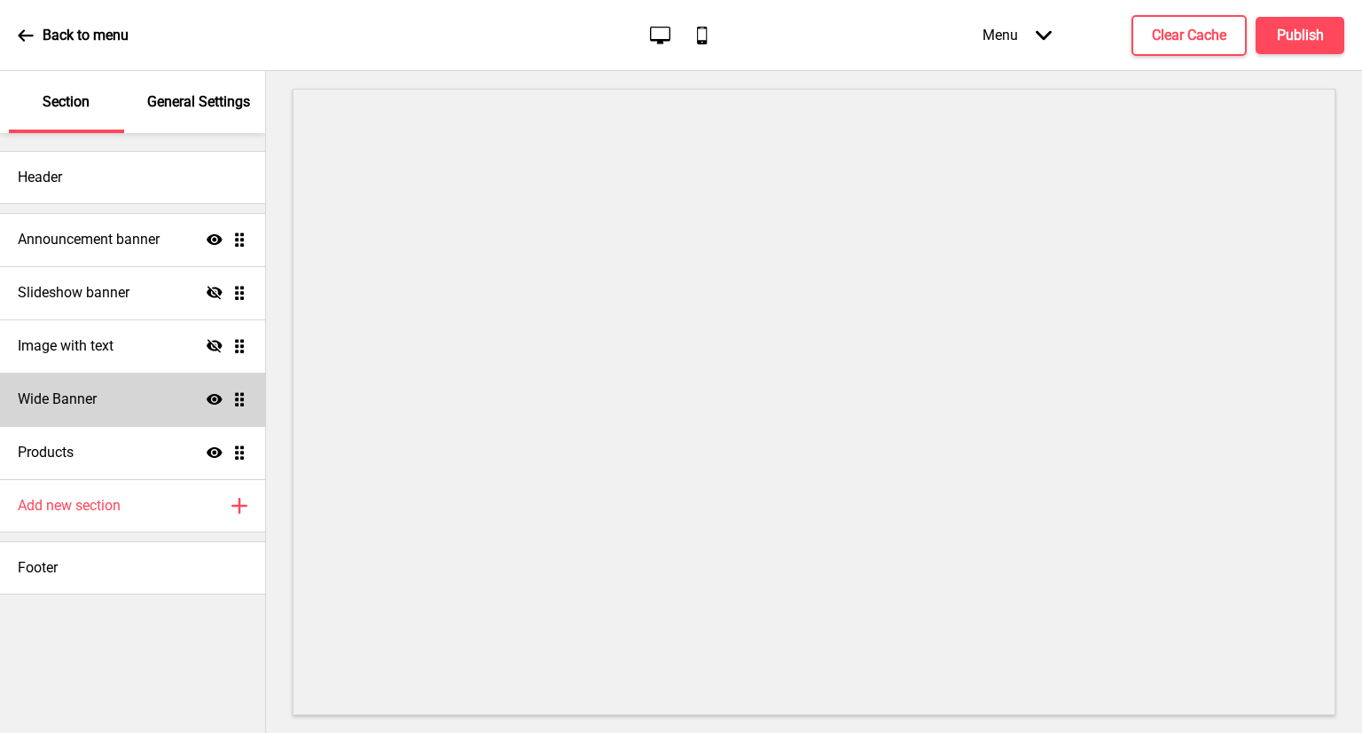
click at [161, 398] on div "Wide Banner Show Drag" at bounding box center [132, 398] width 265 height 53
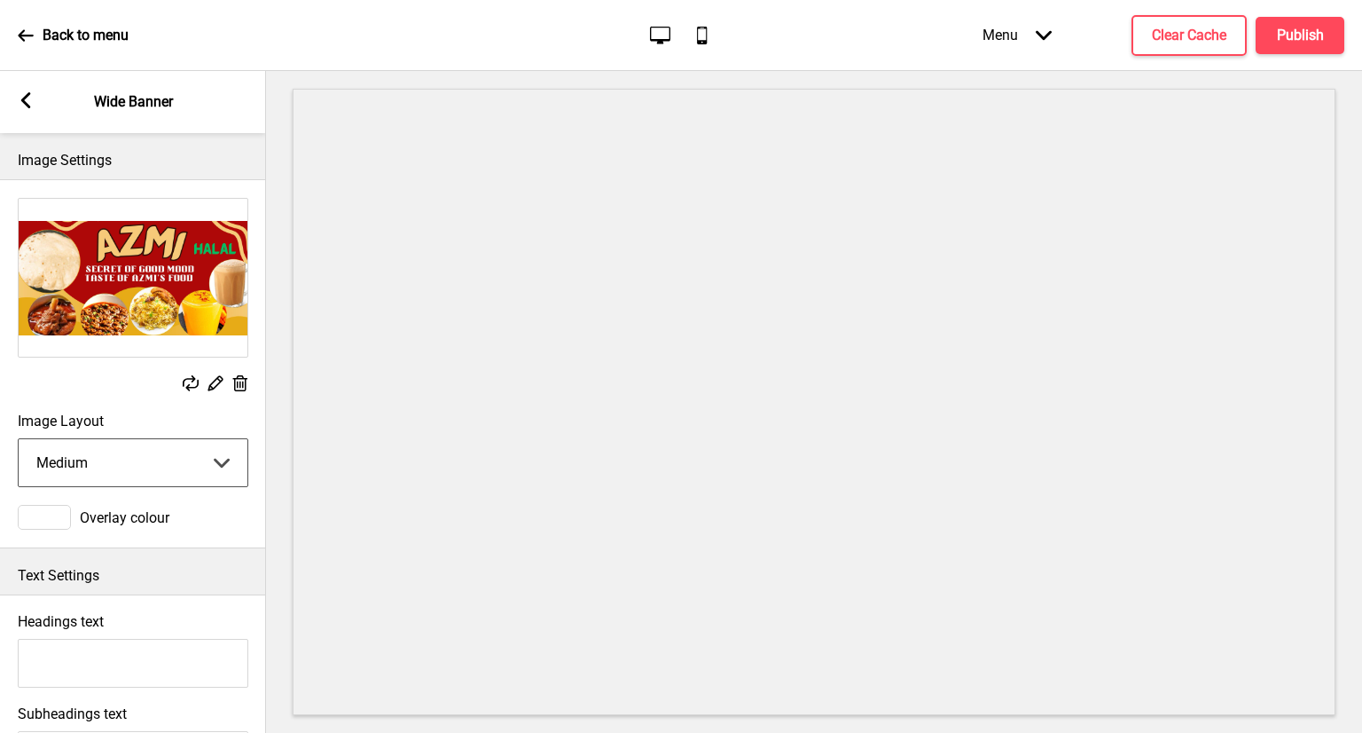
click at [145, 445] on select "Small Medium Large" at bounding box center [133, 462] width 229 height 47
click at [94, 513] on span "Overlay colour" at bounding box center [125, 517] width 90 height 17
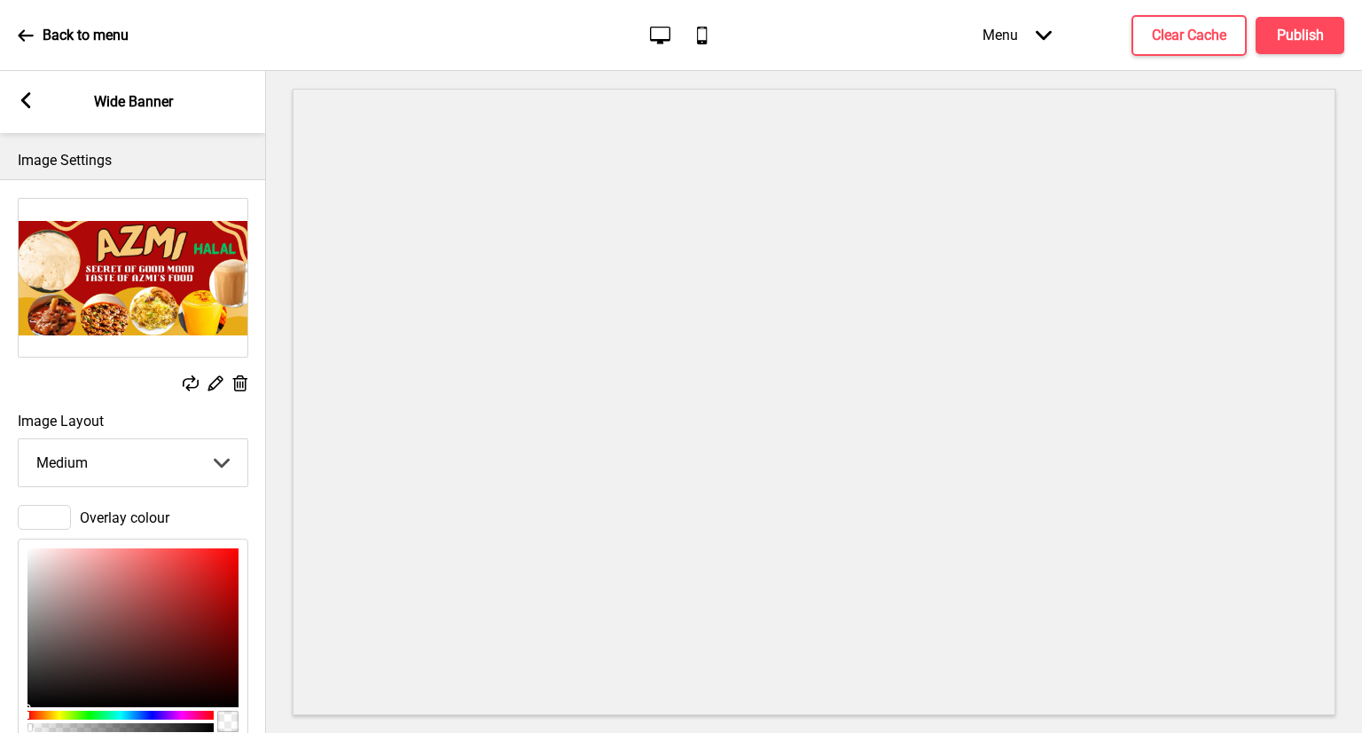
click at [94, 513] on span "Overlay colour" at bounding box center [125, 517] width 90 height 17
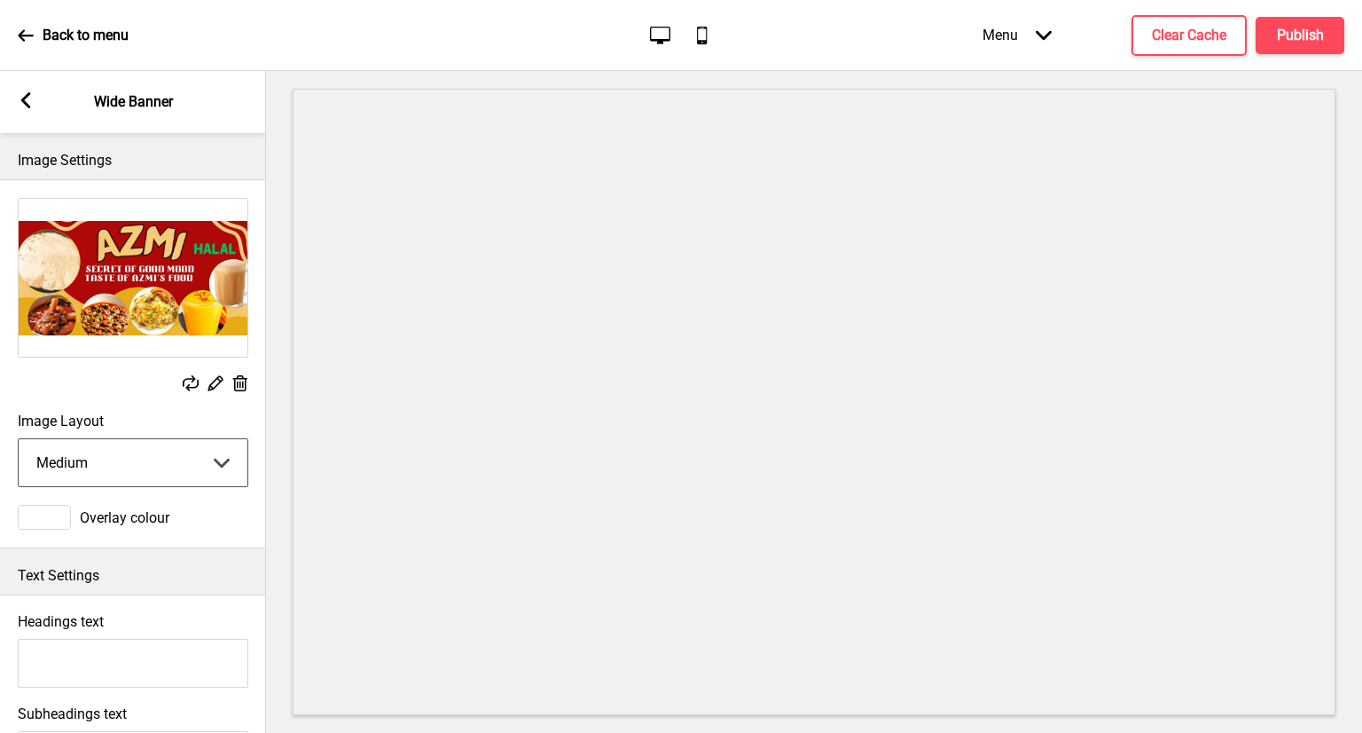
click at [153, 459] on select "Small Medium Large" at bounding box center [133, 462] width 229 height 47
click at [19, 439] on select "Small Medium Large" at bounding box center [133, 462] width 229 height 47
click at [211, 447] on select "Small Medium Large" at bounding box center [133, 462] width 229 height 47
click at [19, 439] on select "Small Medium Large" at bounding box center [133, 462] width 229 height 47
click at [216, 460] on select "Small Medium Large" at bounding box center [133, 462] width 229 height 47
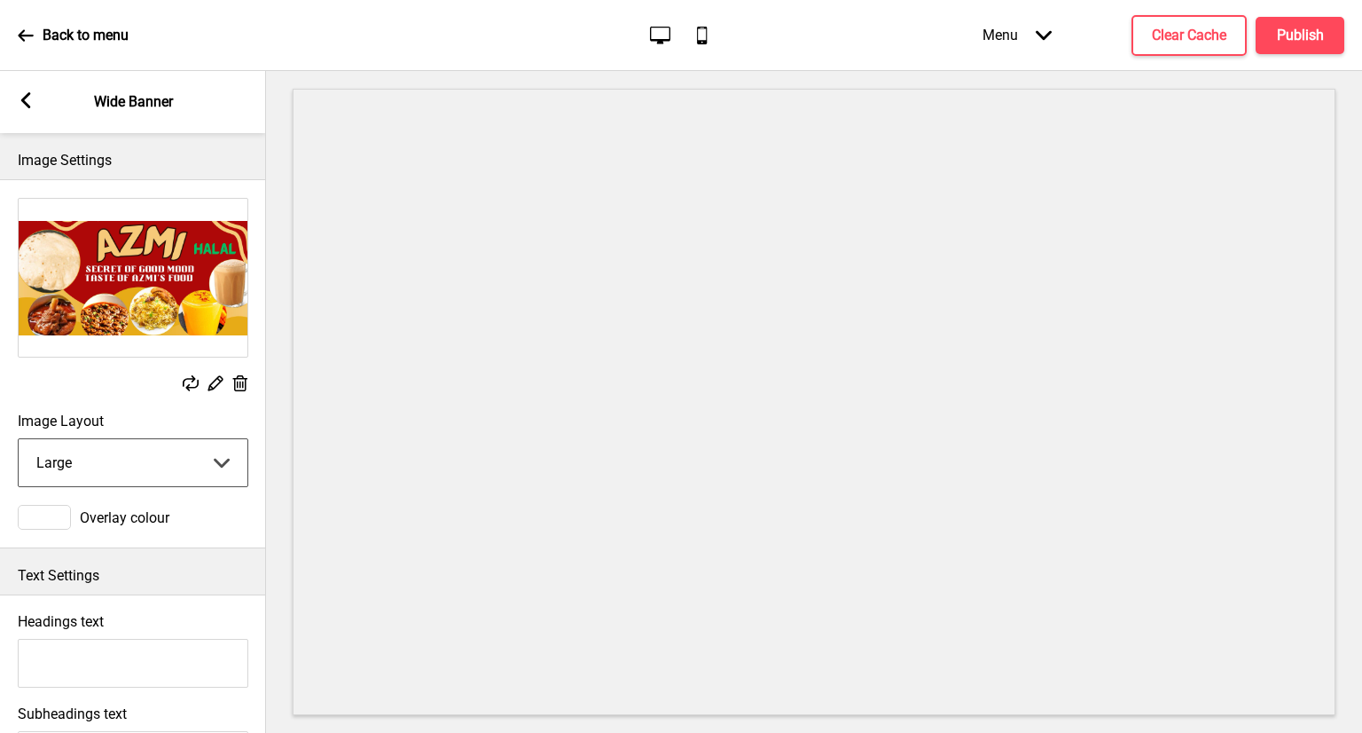
click at [168, 468] on select "Small Medium Large" at bounding box center [133, 462] width 229 height 47
select select "medium"
click at [19, 439] on select "Small Medium Large" at bounding box center [133, 462] width 229 height 47
click at [19, 81] on div "Arrow left Wide Banner" at bounding box center [133, 102] width 266 height 62
click at [16, 91] on div "Arrow left Wide Banner" at bounding box center [133, 102] width 266 height 62
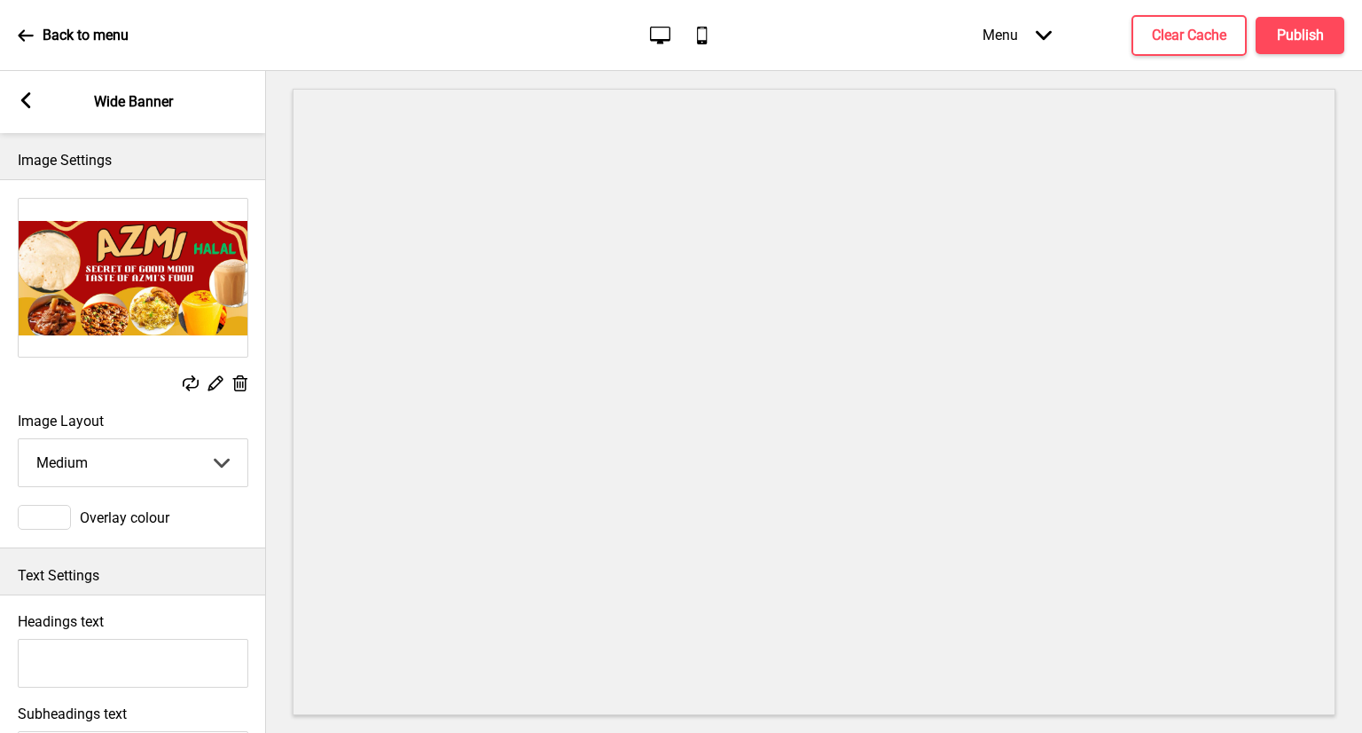
click at [27, 98] on rect at bounding box center [26, 100] width 16 height 16
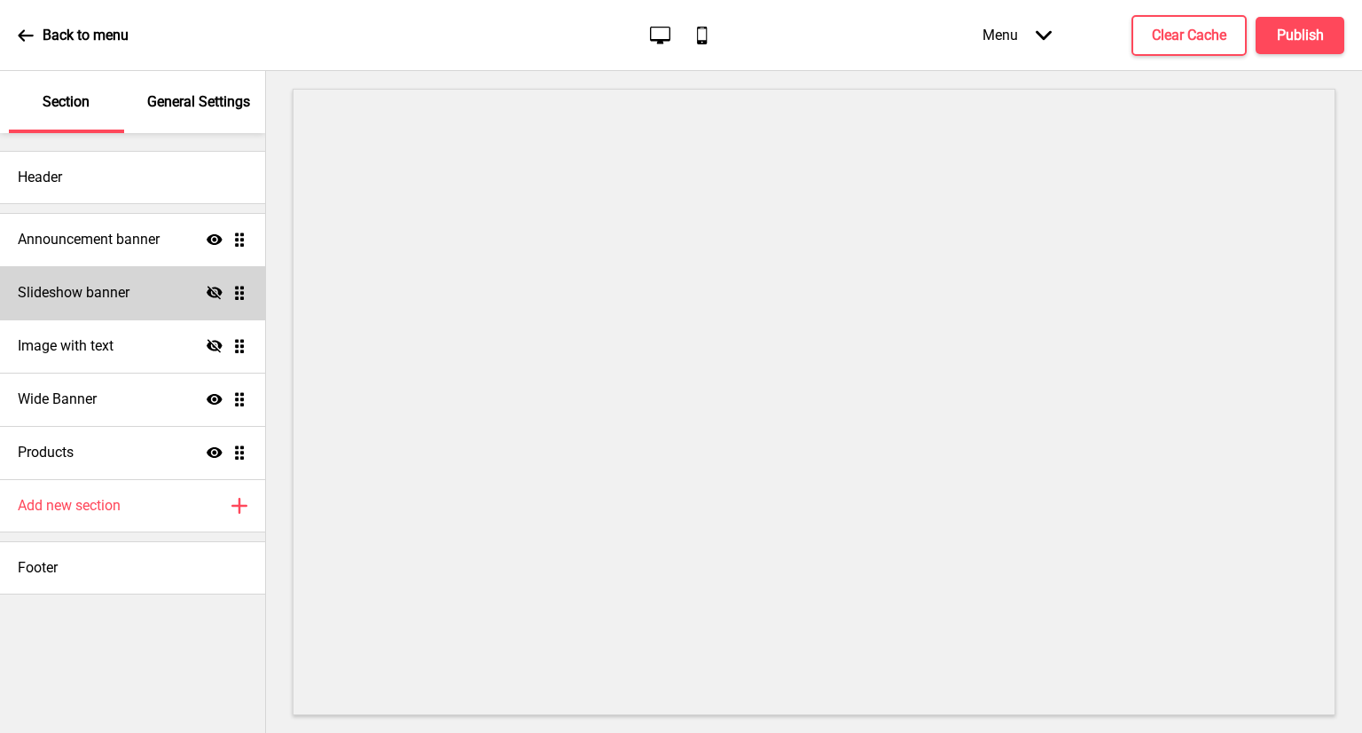
click at [187, 299] on div "Slideshow banner Hide Drag" at bounding box center [132, 292] width 265 height 53
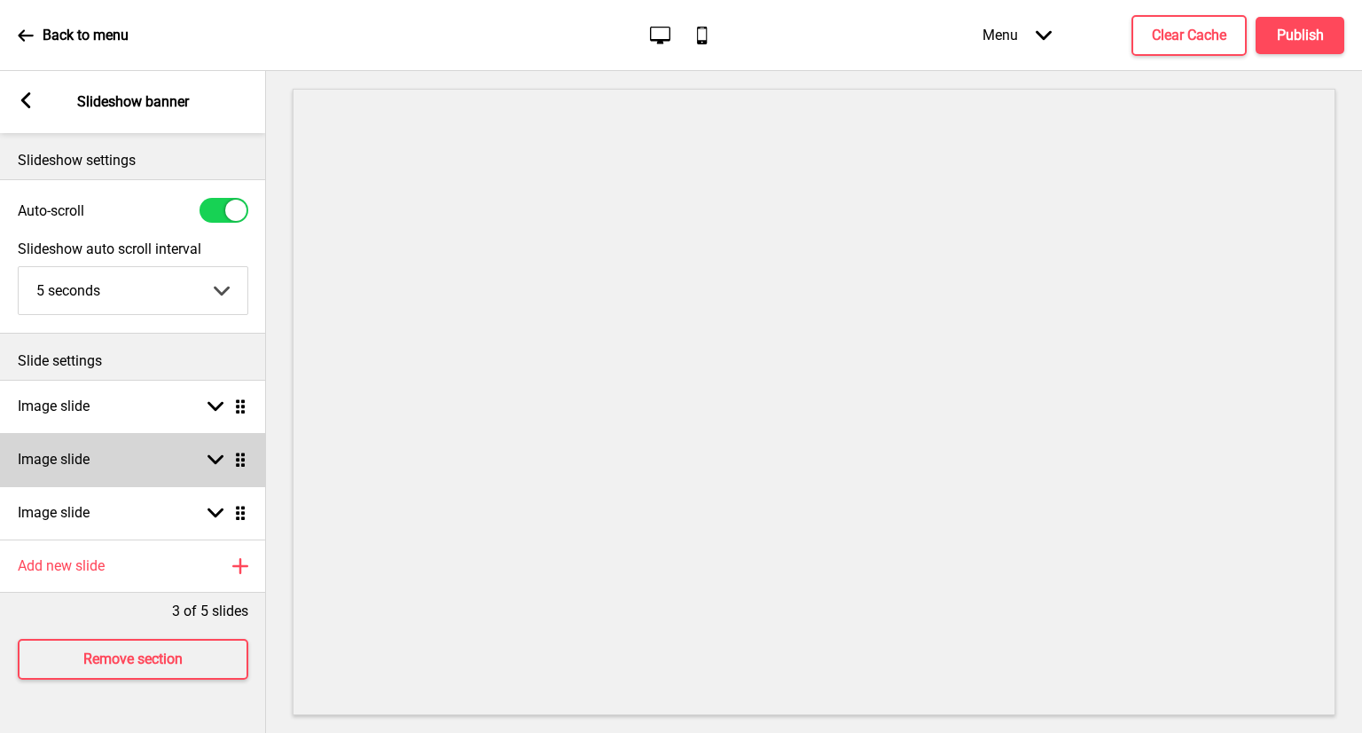
click at [155, 445] on div "Image slide Arrow down Drag" at bounding box center [133, 459] width 266 height 53
select select "right"
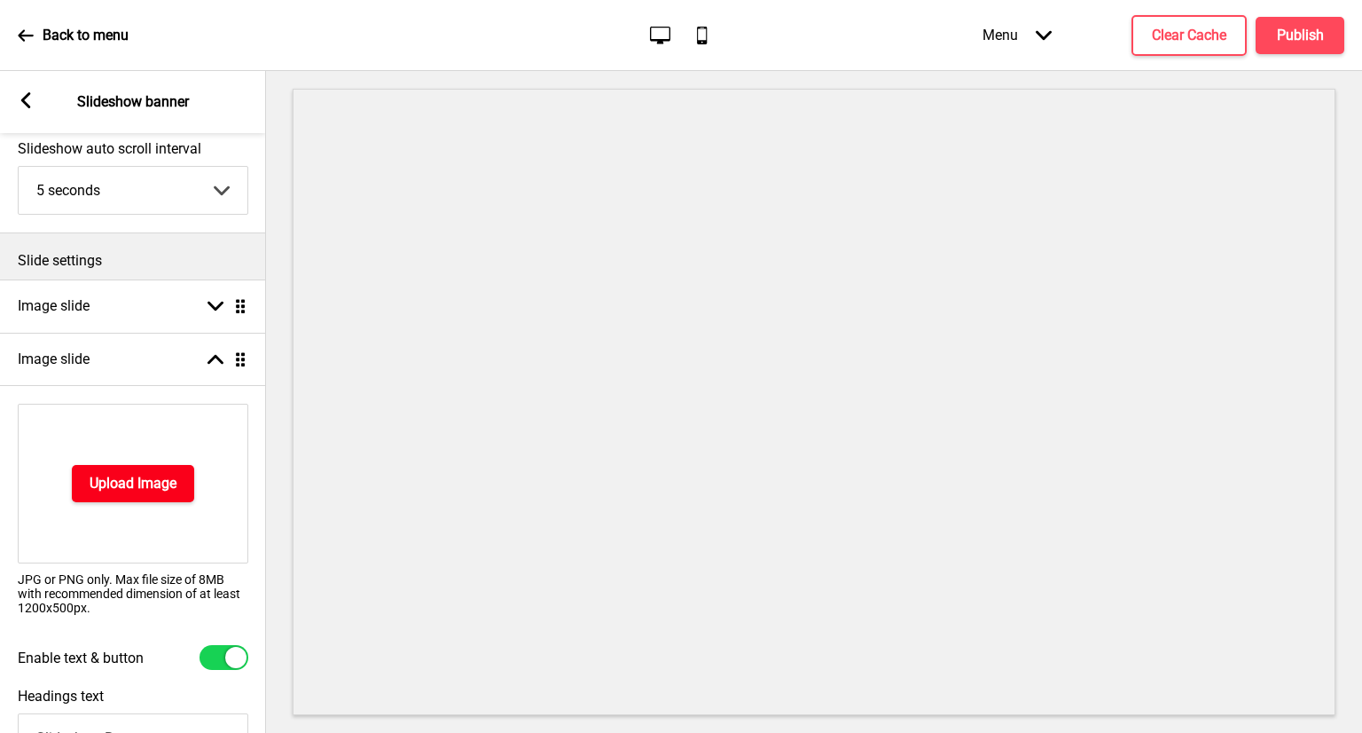
scroll to position [177, 0]
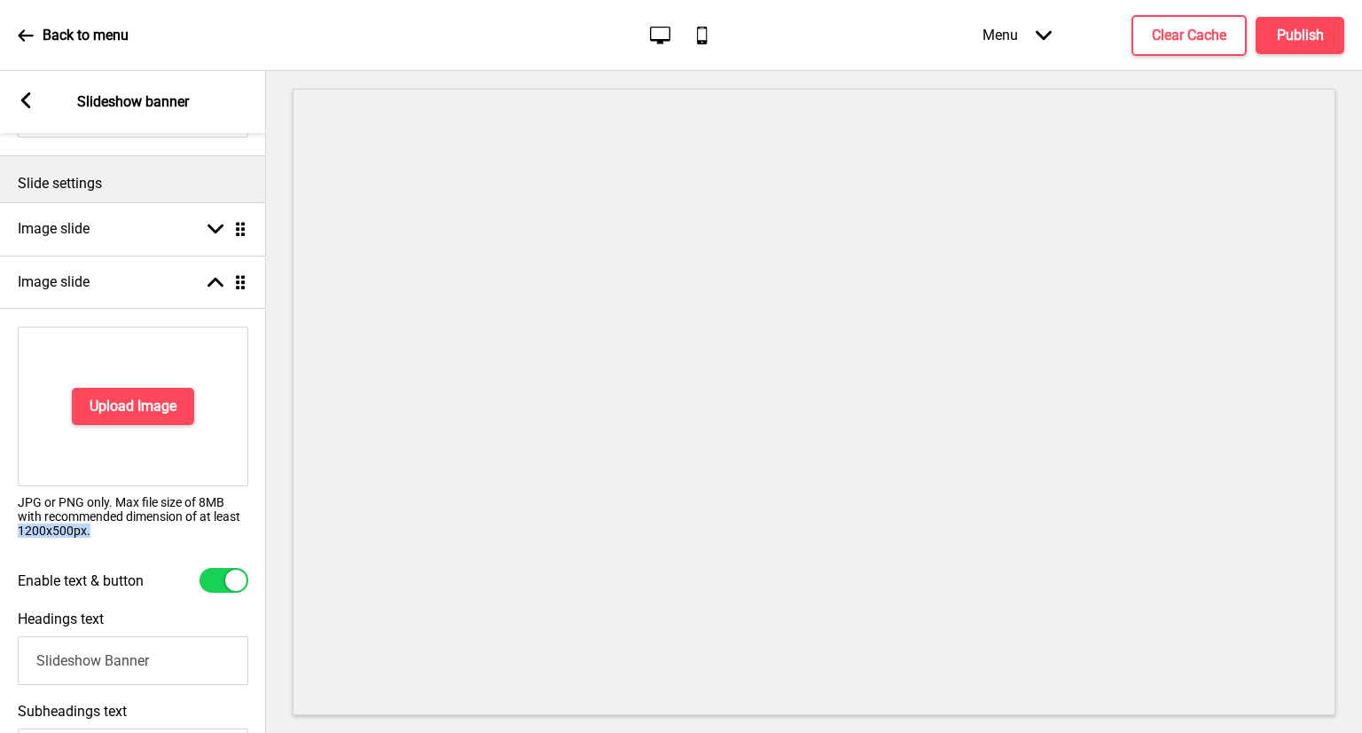
drag, startPoint x: 2, startPoint y: 532, endPoint x: 135, endPoint y: 541, distance: 133.3
click at [135, 541] on div "Upload Image JPG or PNG only. Max file size of 8MB with recommended dimension o…" at bounding box center [133, 438] width 266 height 241
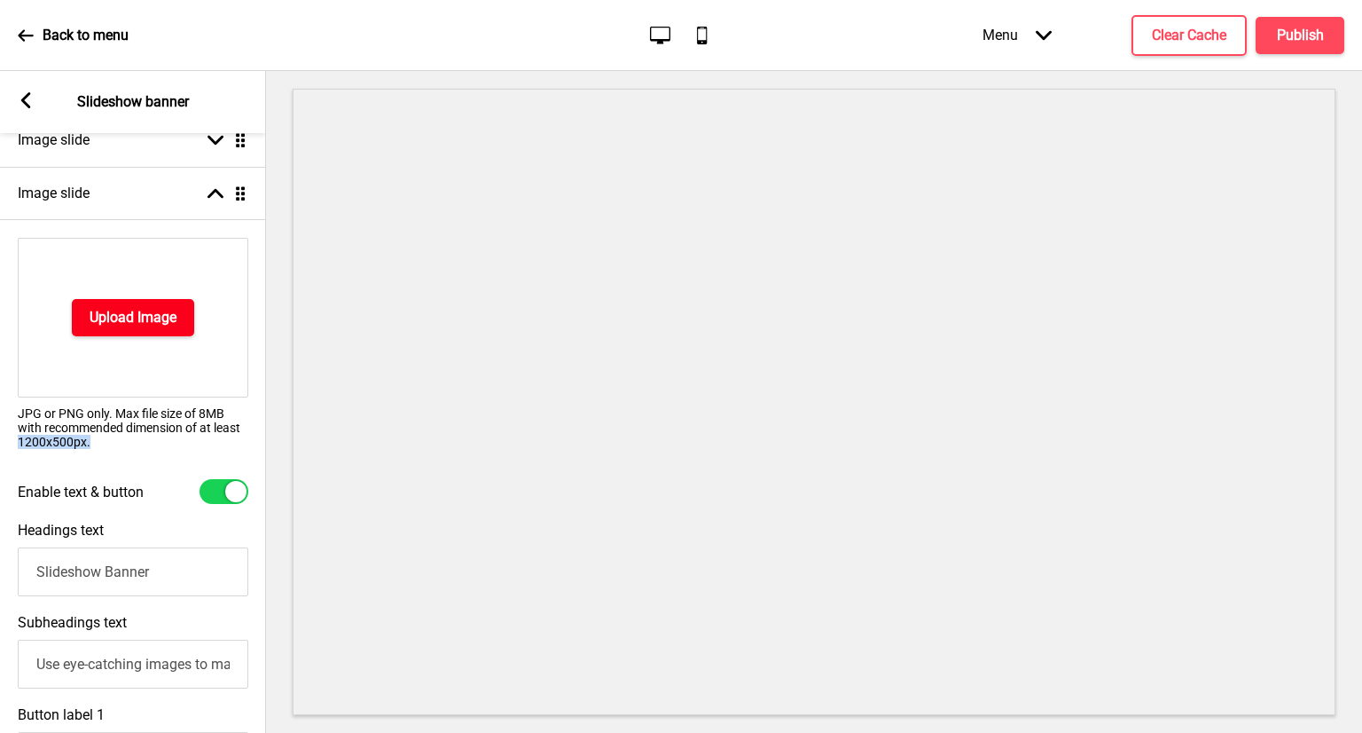
click at [159, 302] on button "Upload Image" at bounding box center [133, 317] width 122 height 37
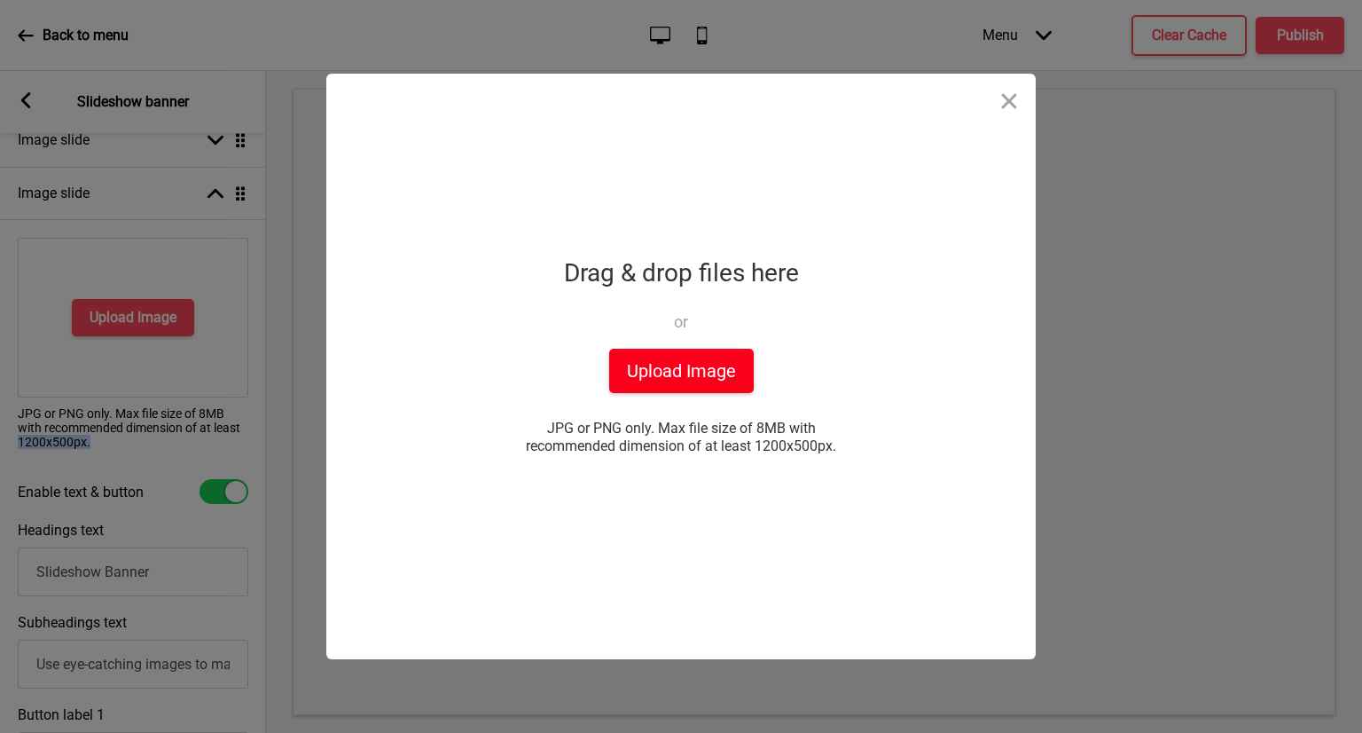
click at [667, 362] on button "Upload Image" at bounding box center [681, 371] width 145 height 44
click at [1115, 600] on div "Drop a file here Drag & drop files here or Upload files from your computer Uplo…" at bounding box center [681, 366] width 1362 height 733
click at [1009, 100] on button "Close" at bounding box center [1009, 100] width 53 height 53
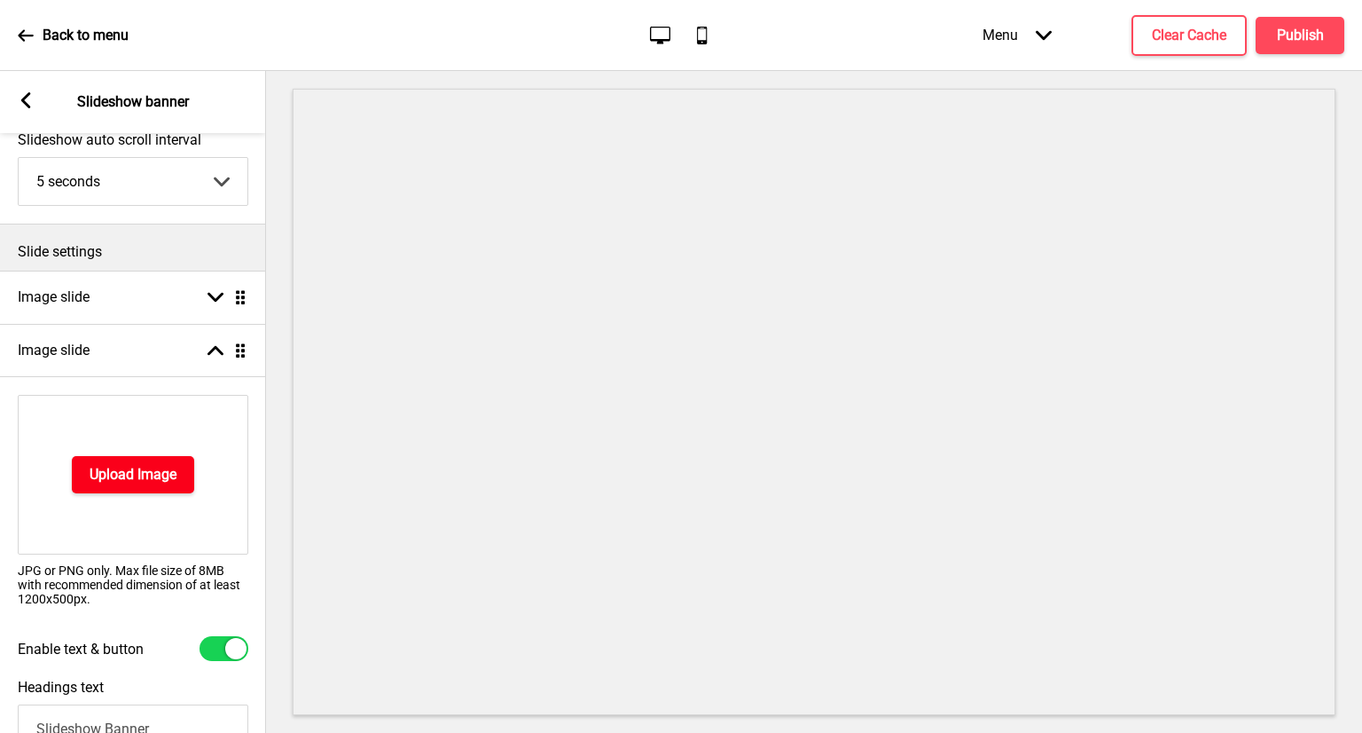
scroll to position [89, 0]
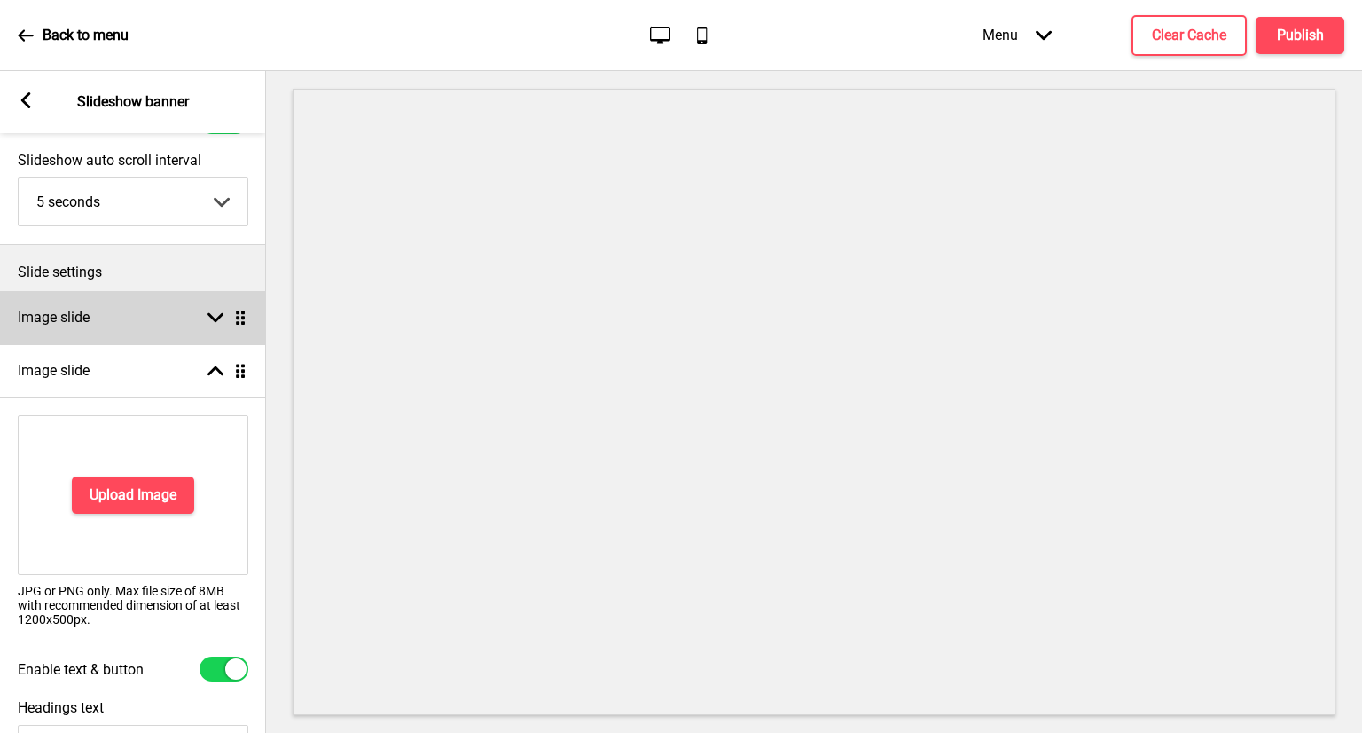
click at [166, 315] on div "Image slide Arrow down Drag" at bounding box center [133, 317] width 266 height 53
select select "right"
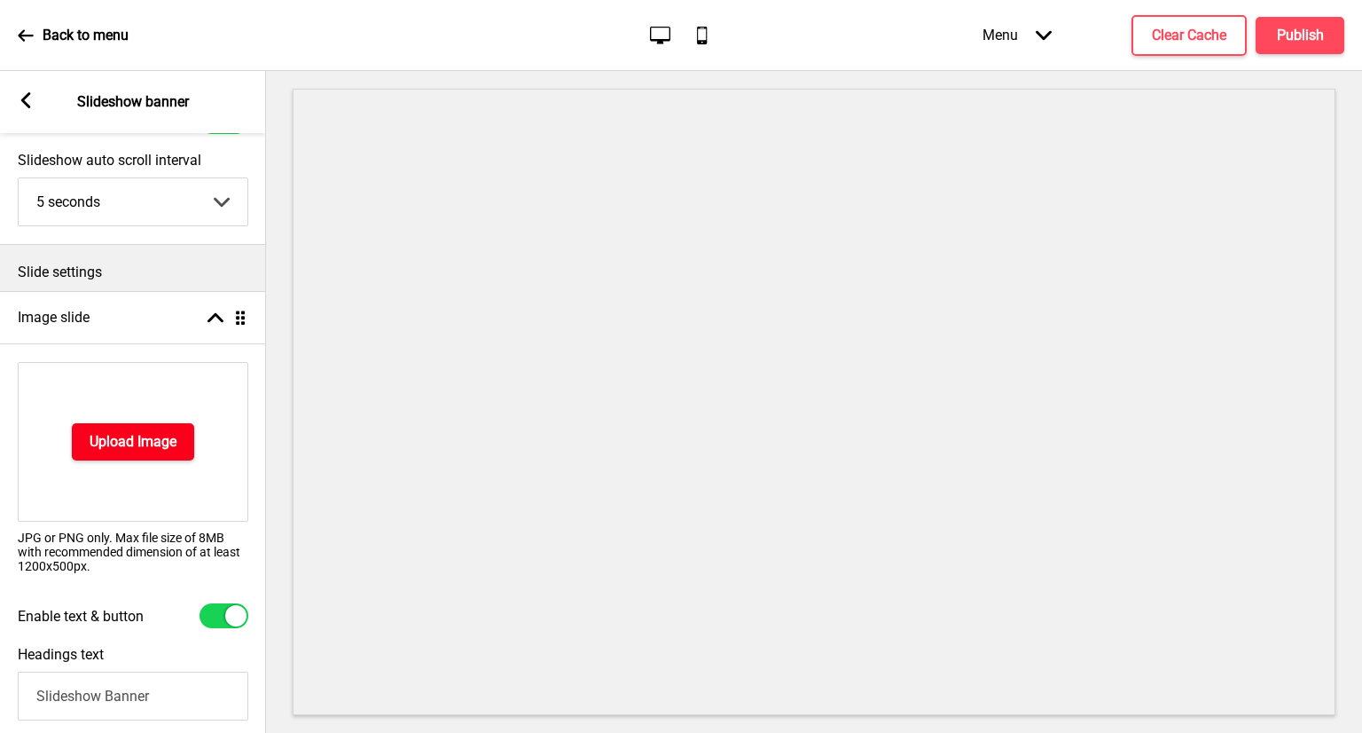
click at [133, 459] on button "Upload Image" at bounding box center [133, 441] width 122 height 37
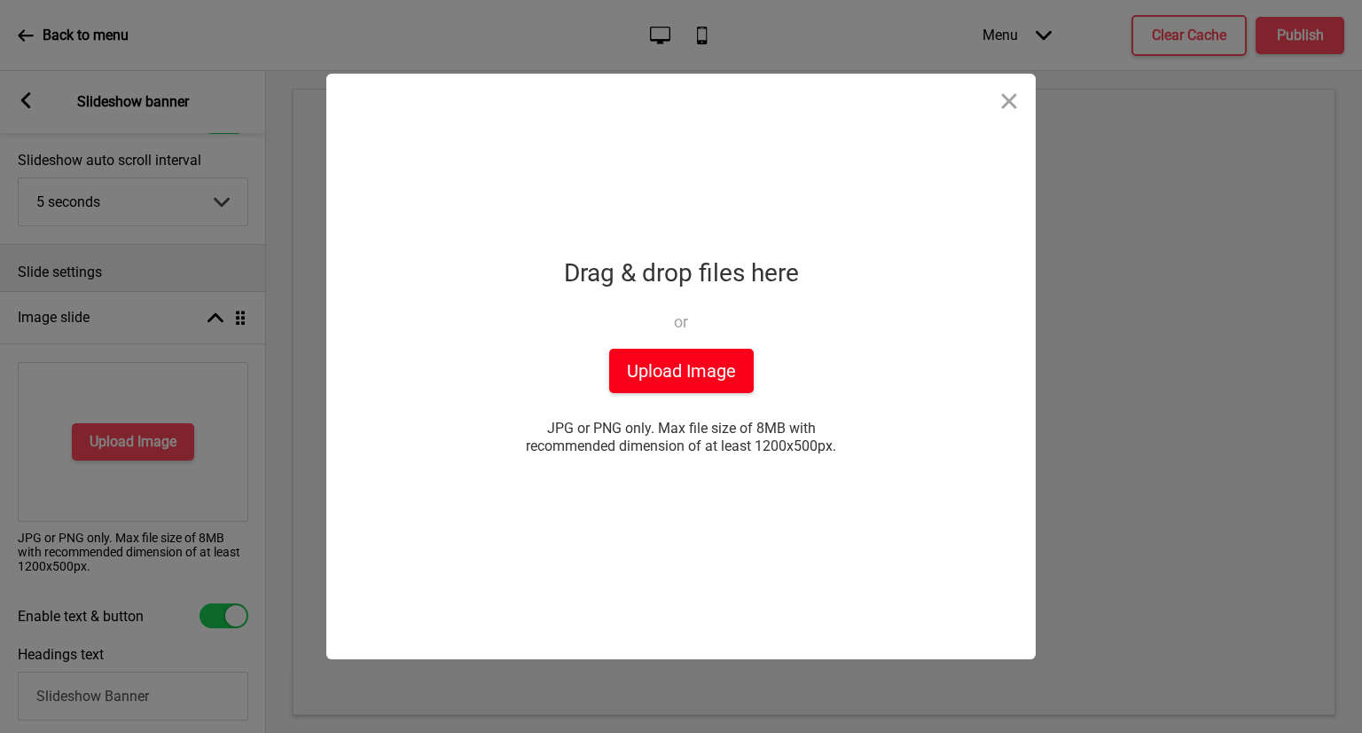
click at [727, 375] on button "Upload Image" at bounding box center [681, 371] width 145 height 44
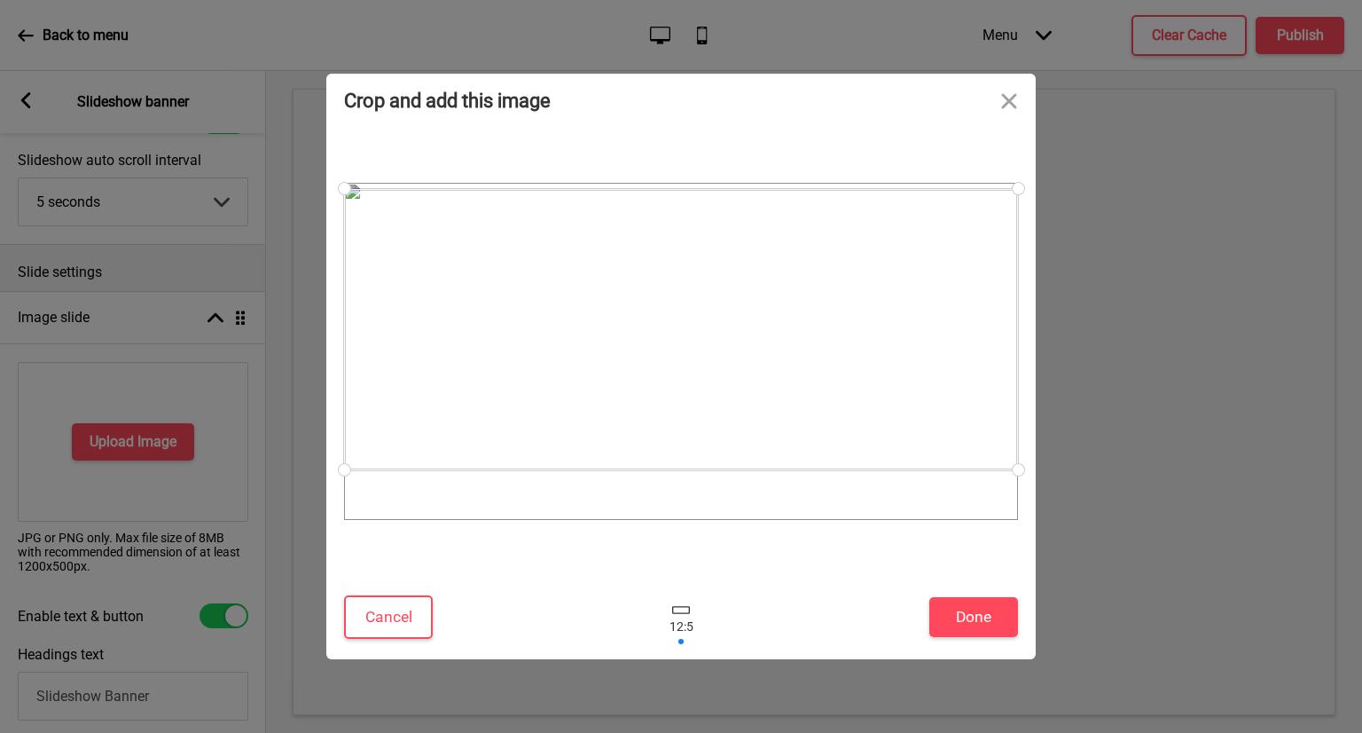
drag, startPoint x: 838, startPoint y: 380, endPoint x: 849, endPoint y: 347, distance: 35.3
click at [849, 347] on div at bounding box center [681, 329] width 674 height 281
drag, startPoint x: 1021, startPoint y: 471, endPoint x: 954, endPoint y: 546, distance: 100.5
click at [954, 546] on div at bounding box center [681, 351] width 674 height 430
drag, startPoint x: 1013, startPoint y: 479, endPoint x: 980, endPoint y: 553, distance: 80.6
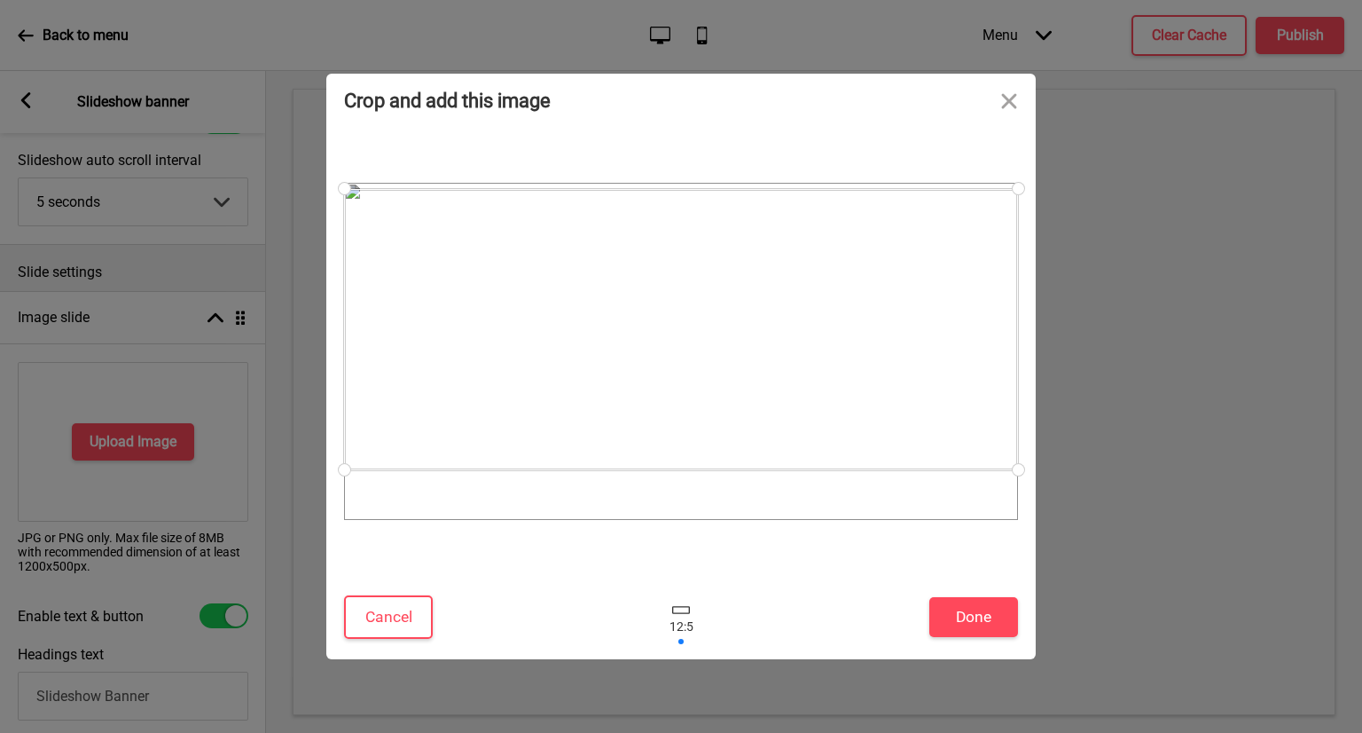
click at [1052, 615] on div "Crop and add this image Cancel Done Drop a file here Drag & drop files here or …" at bounding box center [681, 366] width 1362 height 733
drag, startPoint x: 859, startPoint y: 286, endPoint x: 866, endPoint y: 278, distance: 10.7
click at [866, 278] on div at bounding box center [681, 330] width 674 height 281
drag, startPoint x: 893, startPoint y: 404, endPoint x: 911, endPoint y: 395, distance: 20.2
click at [911, 395] on div at bounding box center [681, 330] width 674 height 281
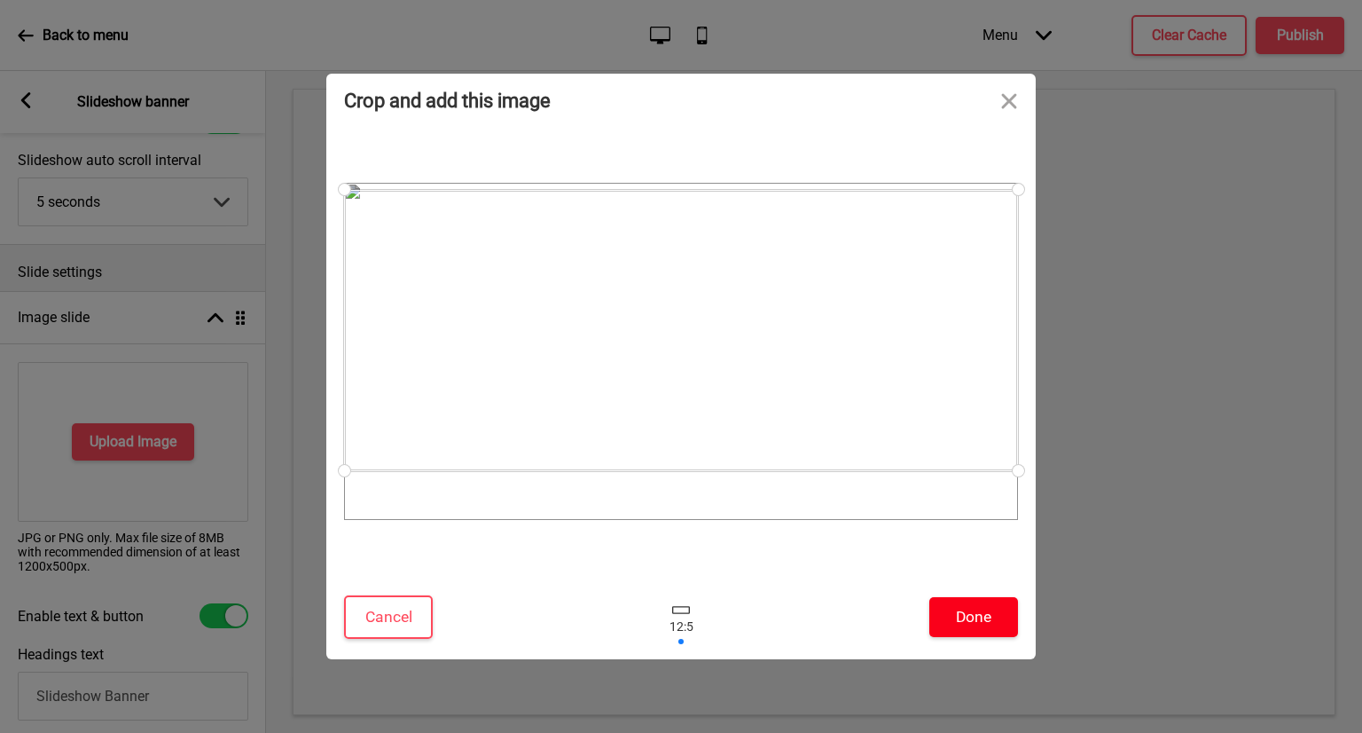
click at [1008, 627] on button "Done" at bounding box center [973, 617] width 89 height 40
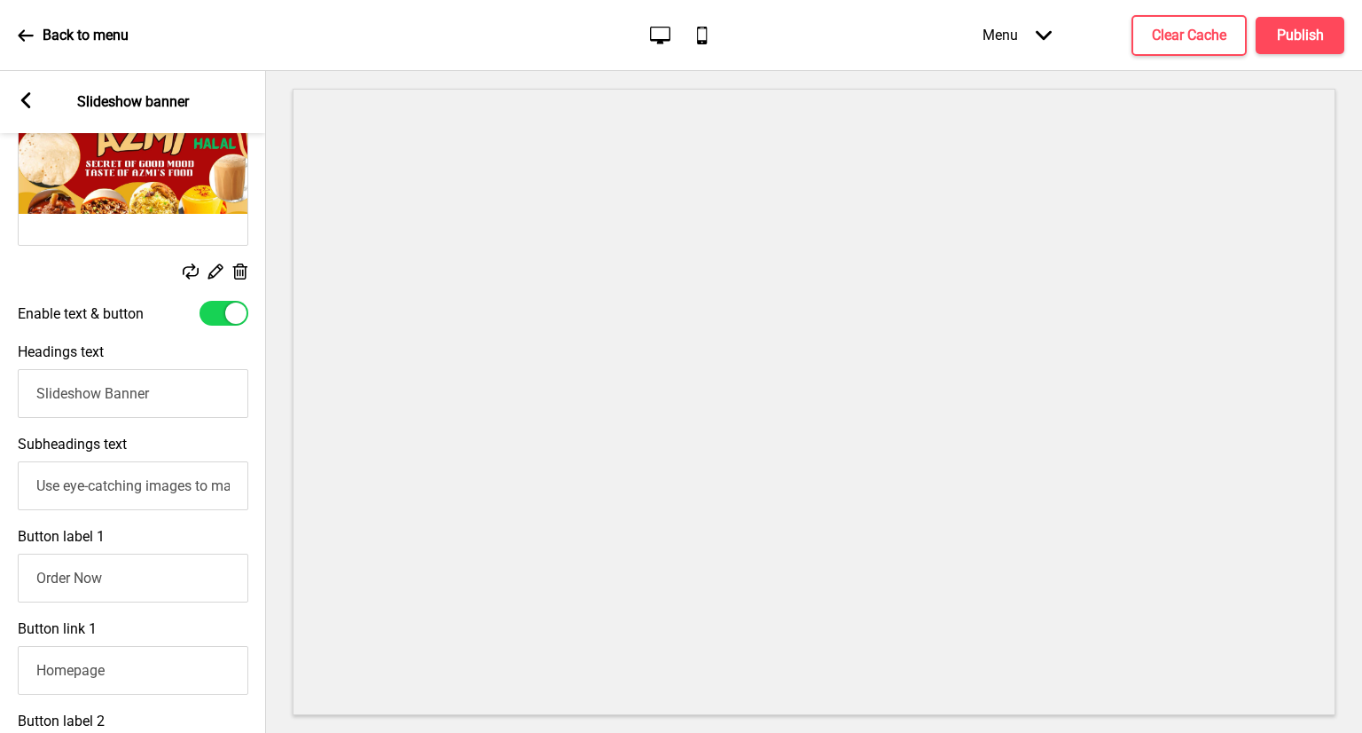
scroll to position [355, 0]
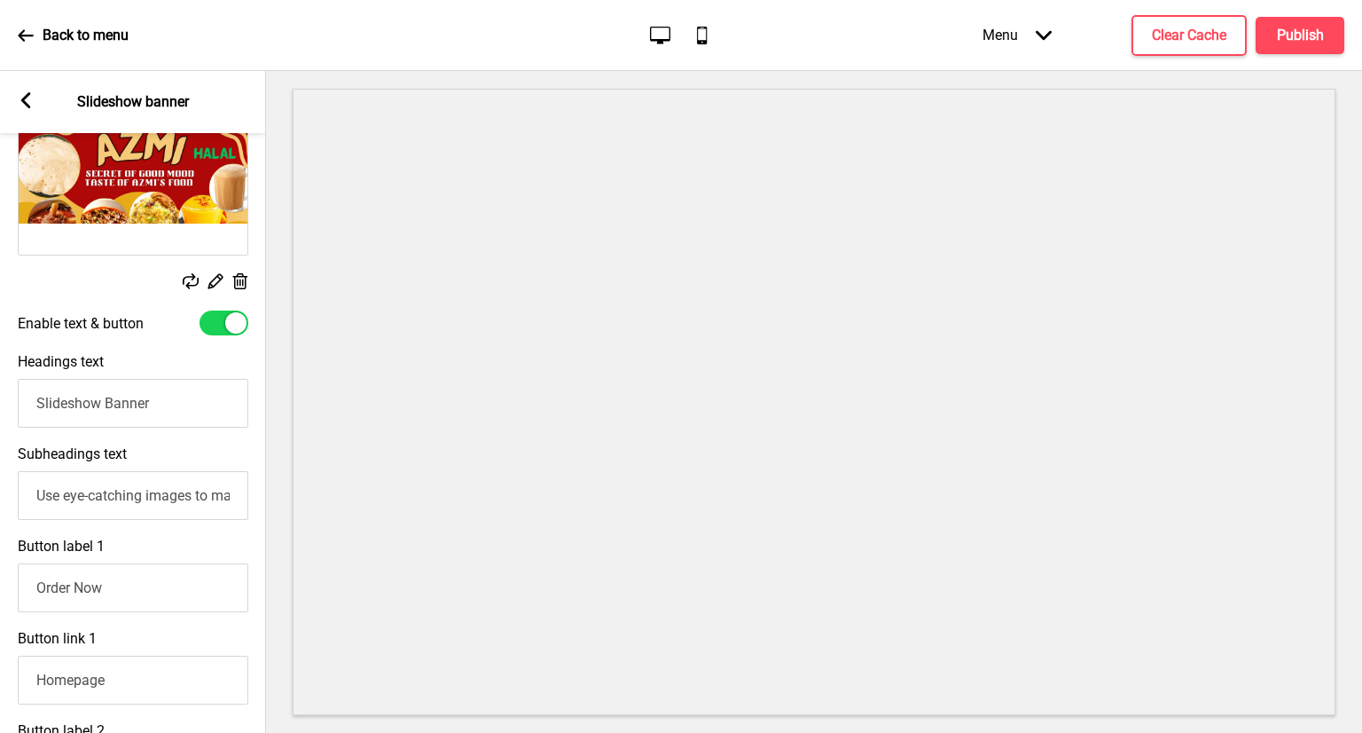
click at [219, 325] on div at bounding box center [224, 322] width 49 height 25
checkbox input "false"
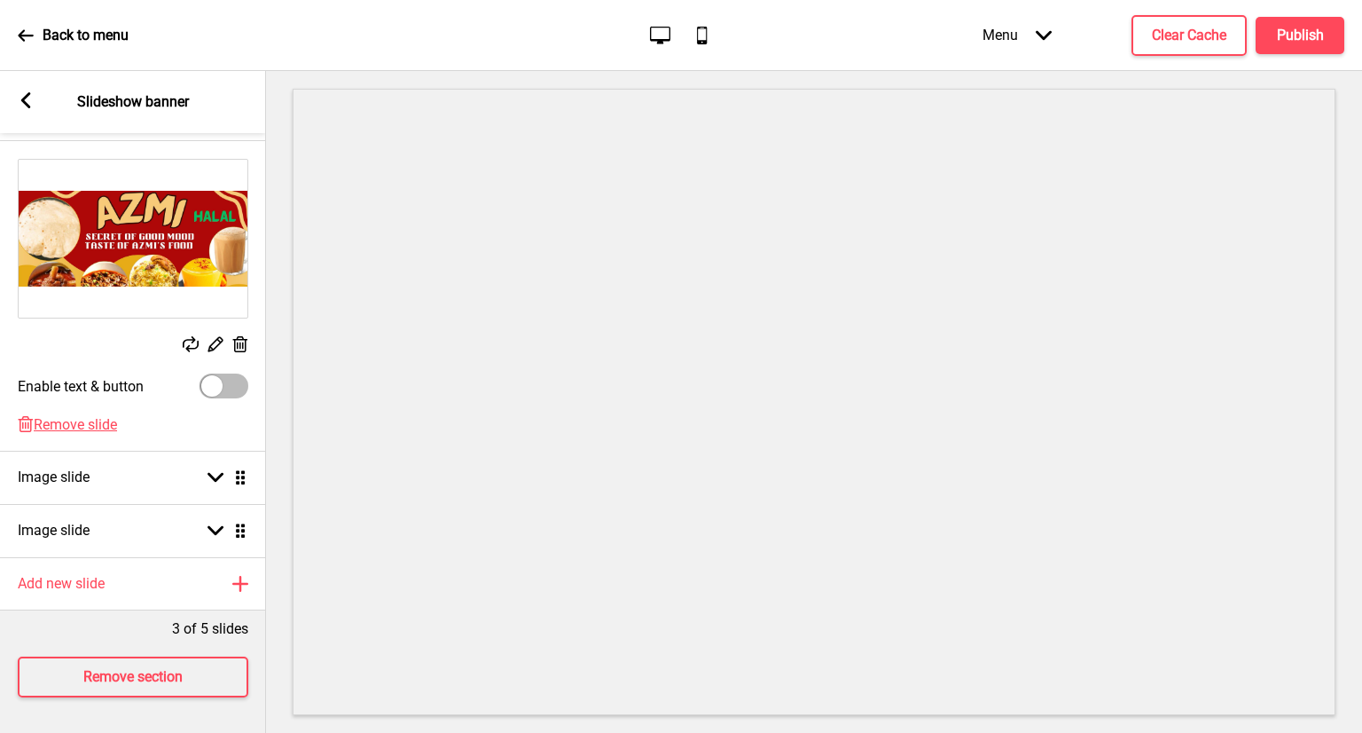
scroll to position [305, 0]
click at [20, 98] on rect at bounding box center [26, 100] width 16 height 16
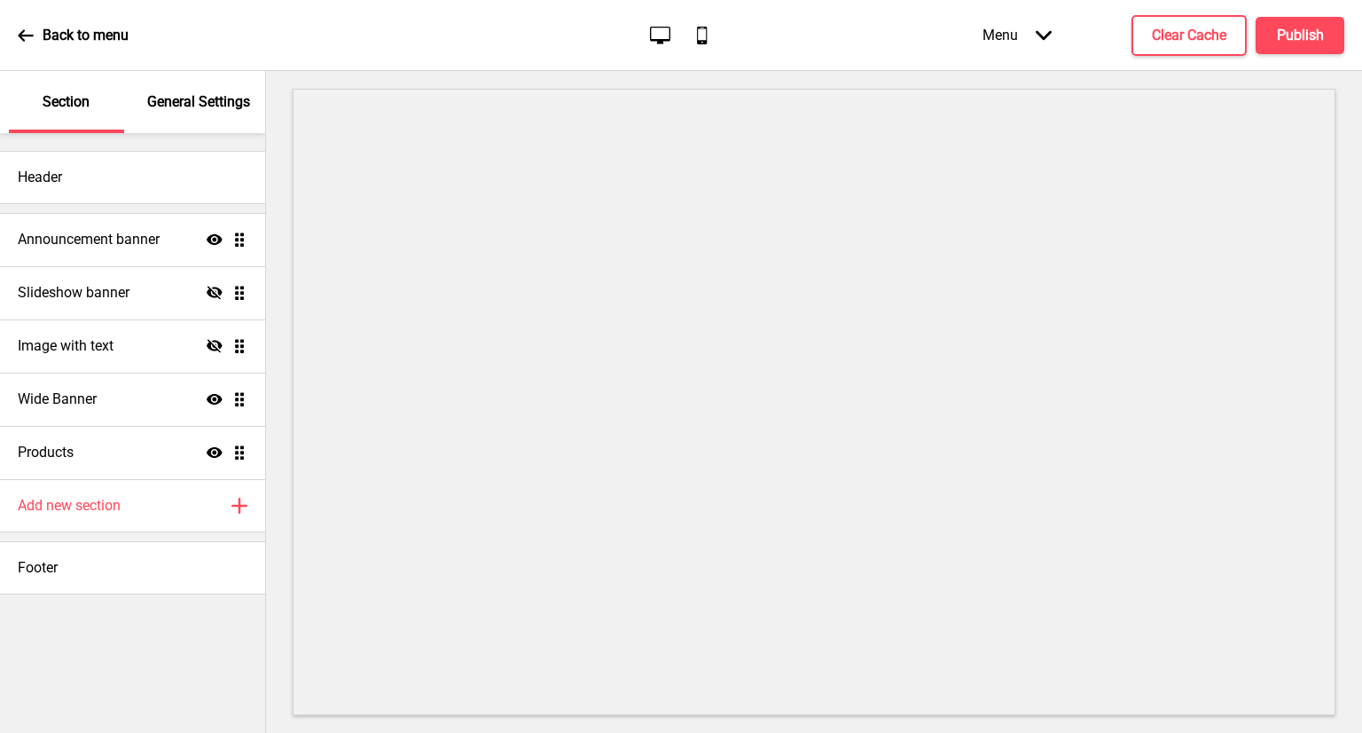
scroll to position [318, 0]
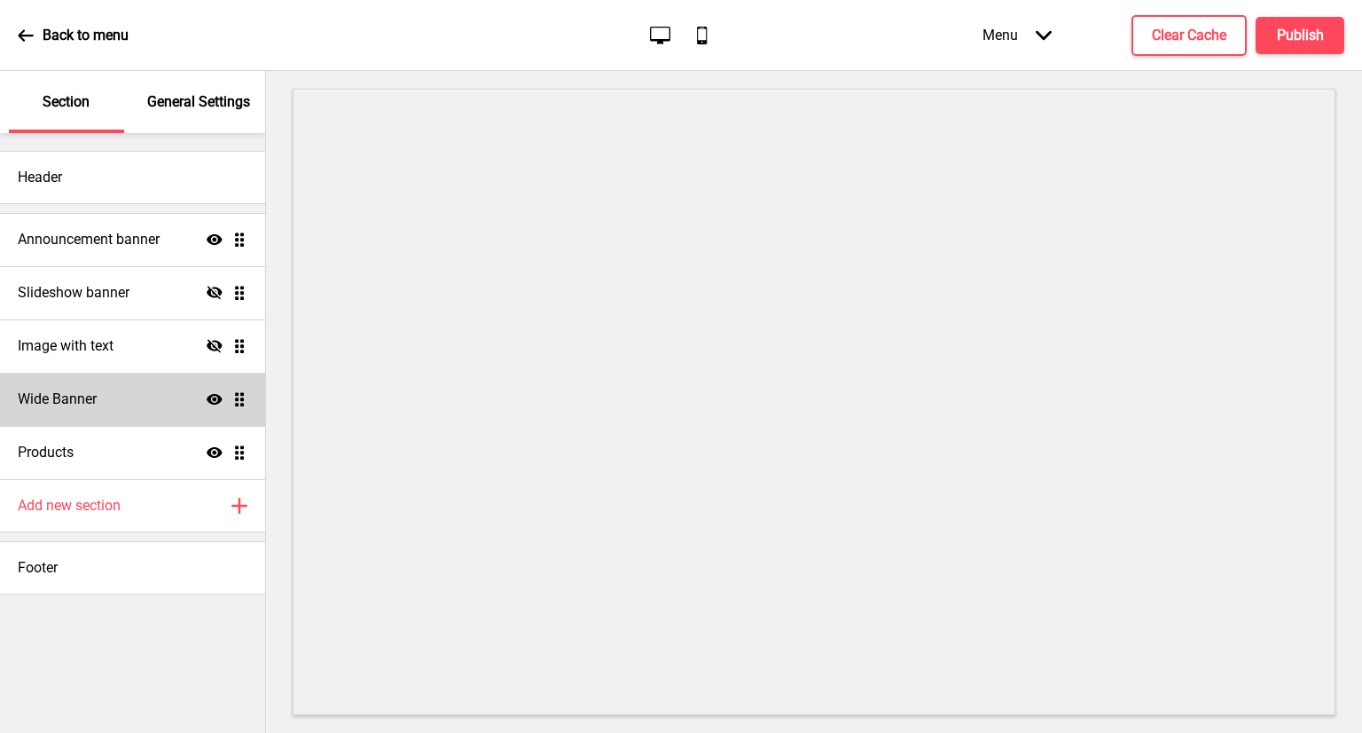
click at [214, 399] on icon at bounding box center [215, 399] width 16 height 11
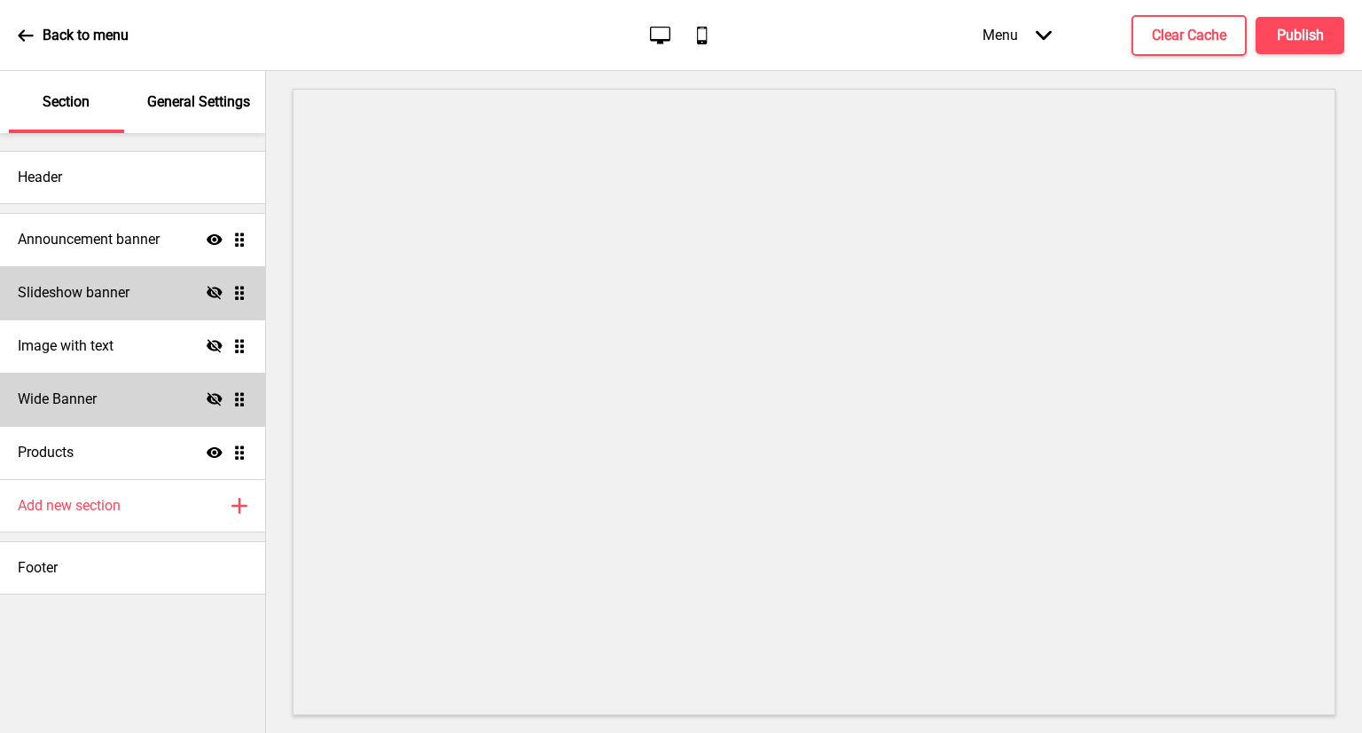
click at [213, 287] on icon at bounding box center [215, 292] width 16 height 13
click at [151, 292] on div "Slideshow banner Show Drag" at bounding box center [132, 292] width 265 height 53
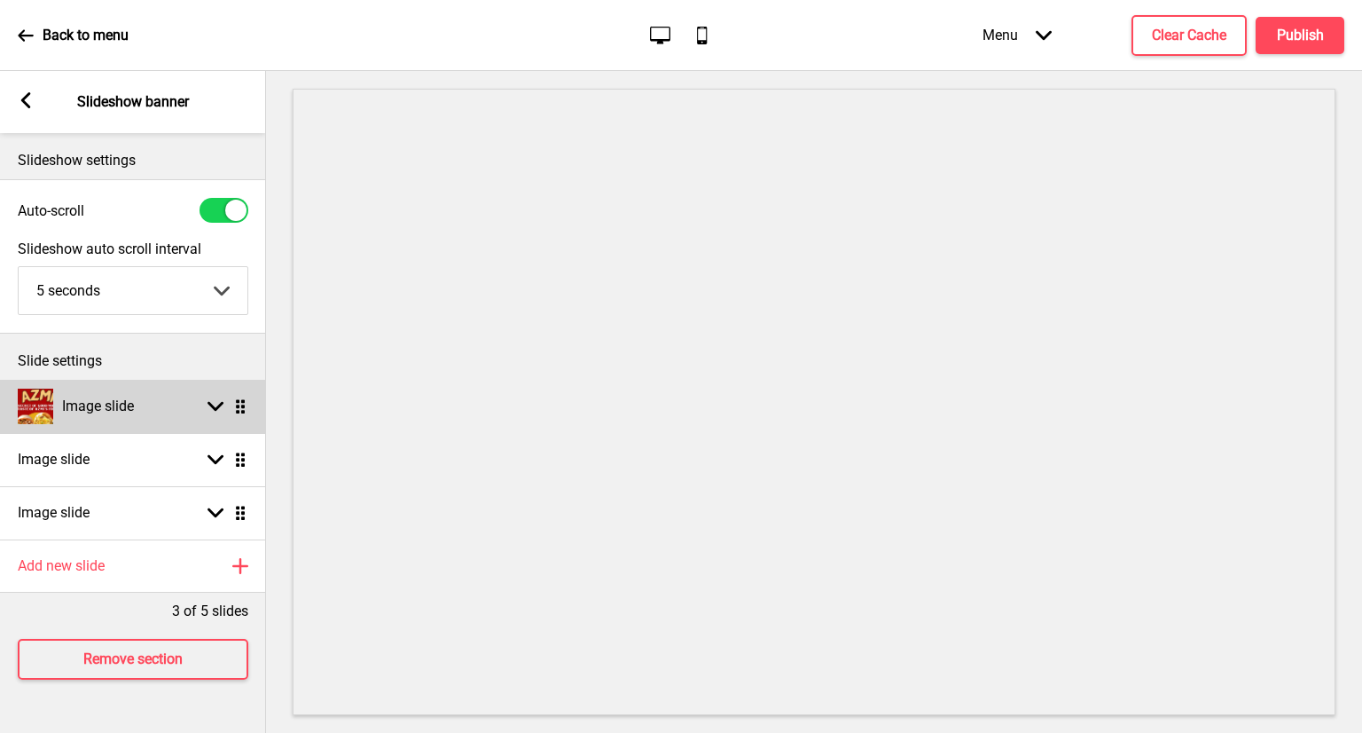
click at [225, 398] on div "Arrow down Drag" at bounding box center [224, 406] width 50 height 16
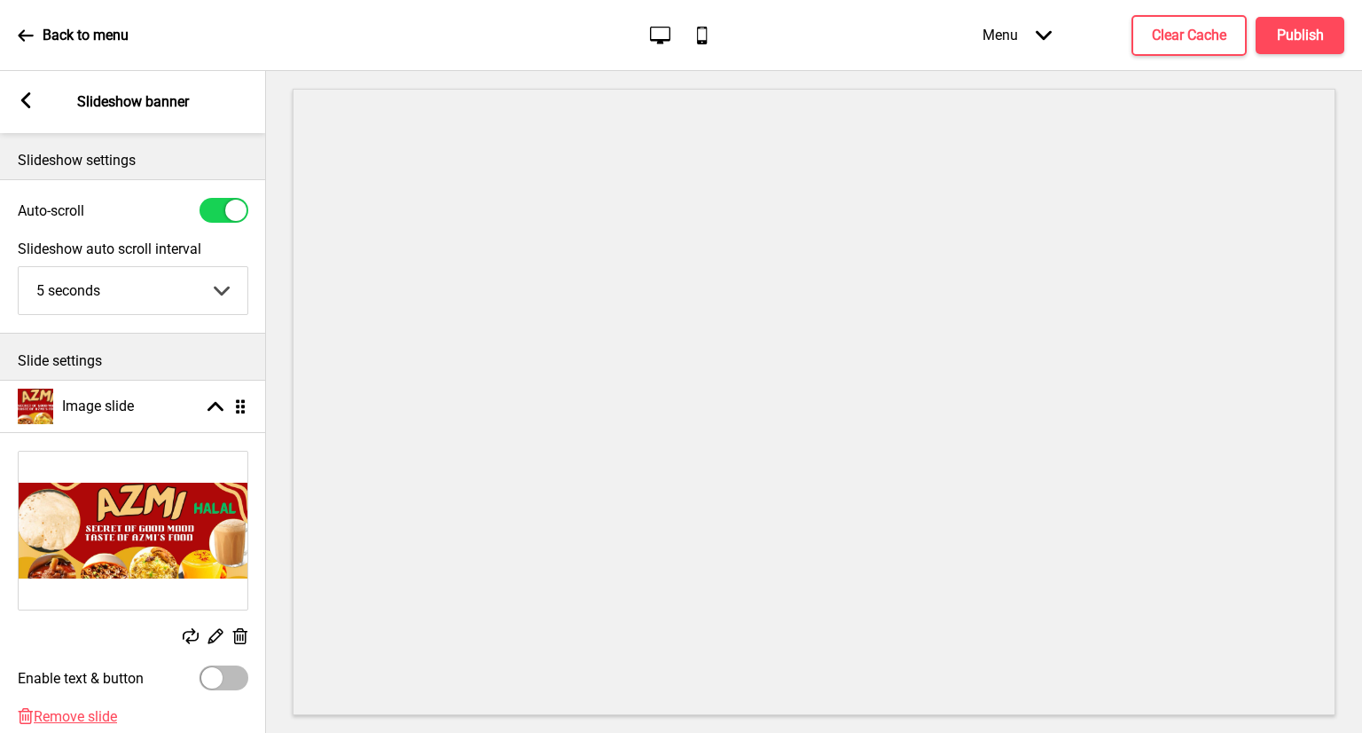
click at [245, 635] on icon at bounding box center [240, 636] width 15 height 16
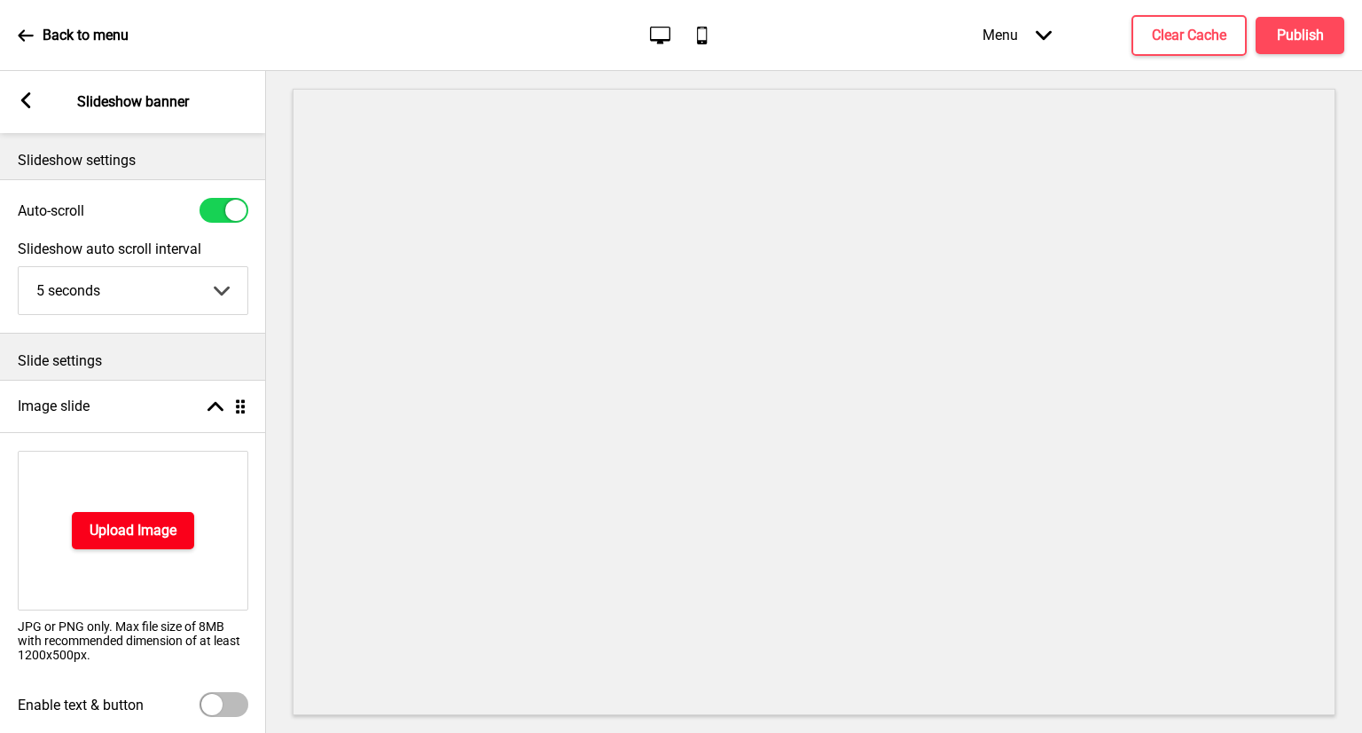
click at [141, 519] on button "Upload Image" at bounding box center [133, 530] width 122 height 37
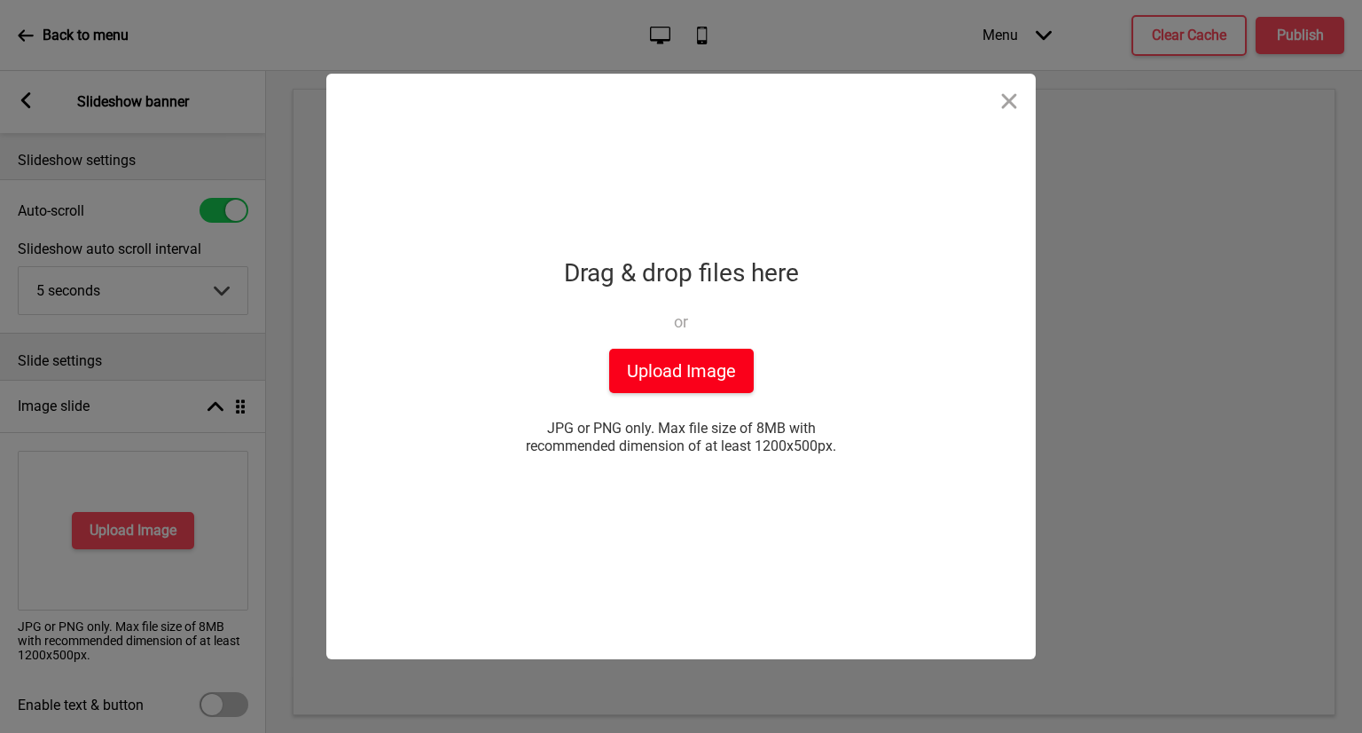
click at [717, 380] on button "Upload Image" at bounding box center [681, 371] width 145 height 44
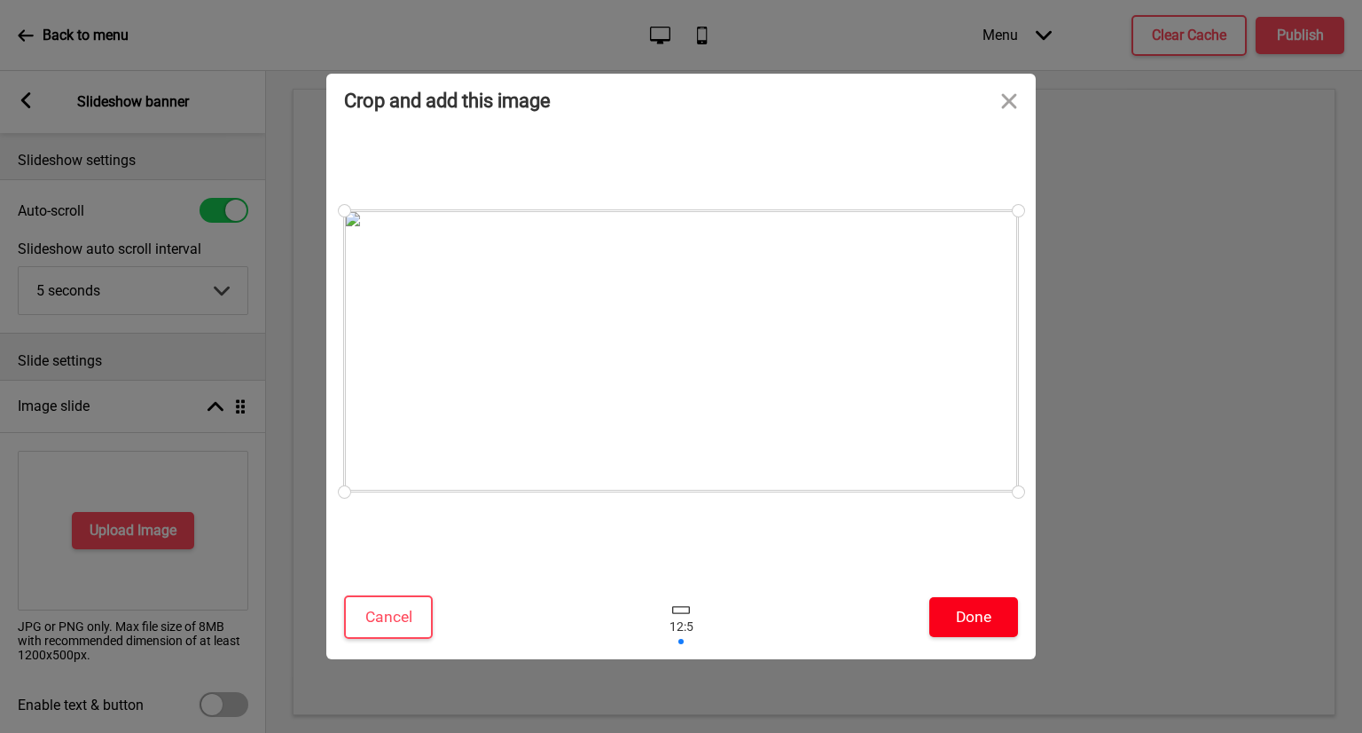
click at [991, 619] on button "Done" at bounding box center [973, 617] width 89 height 40
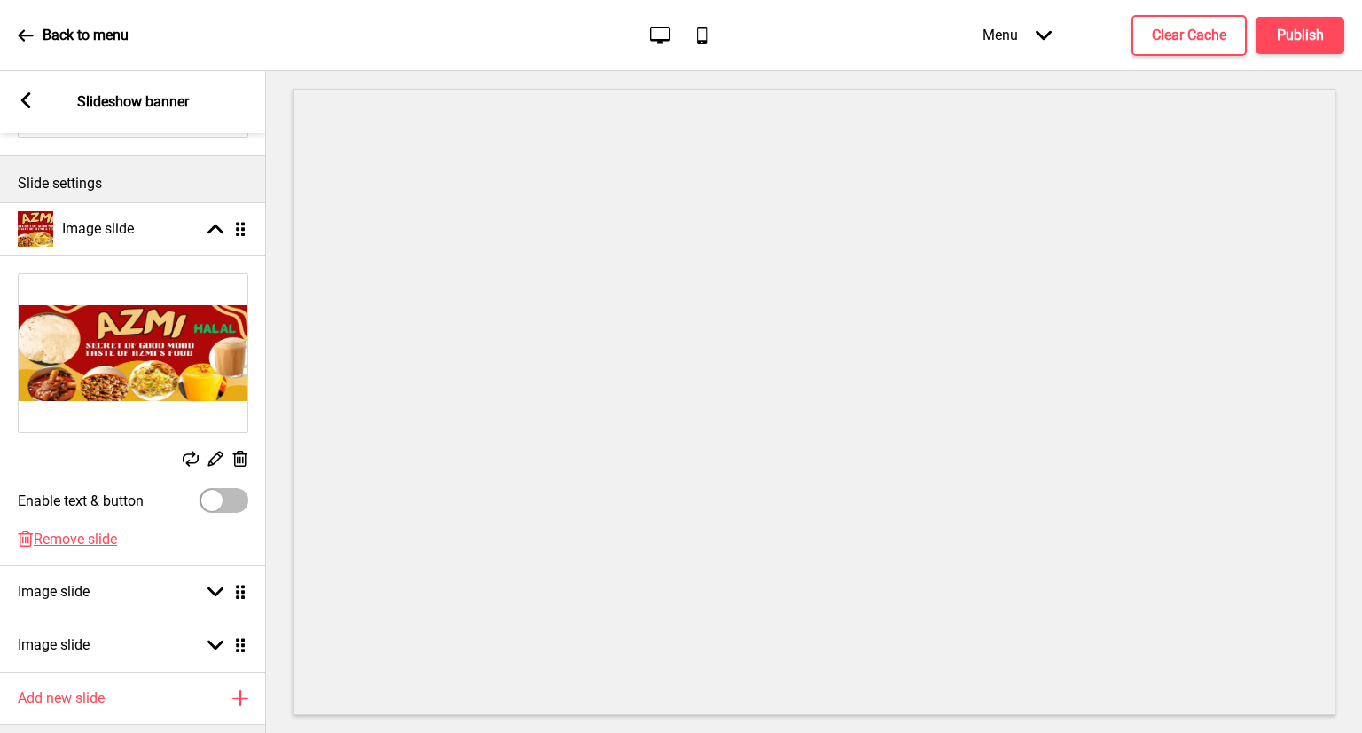
scroll to position [266, 0]
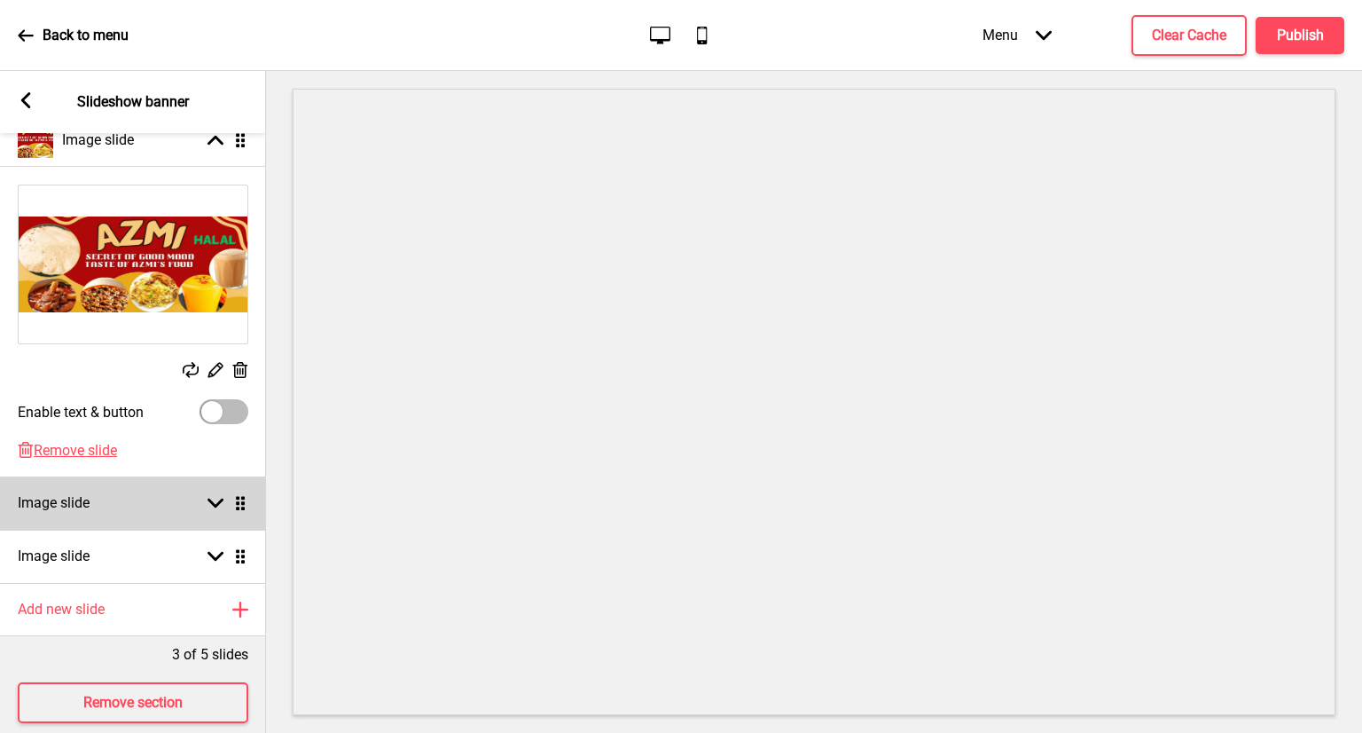
click at [220, 515] on div "Image slide Arrow down Drag" at bounding box center [133, 502] width 266 height 53
select select "right"
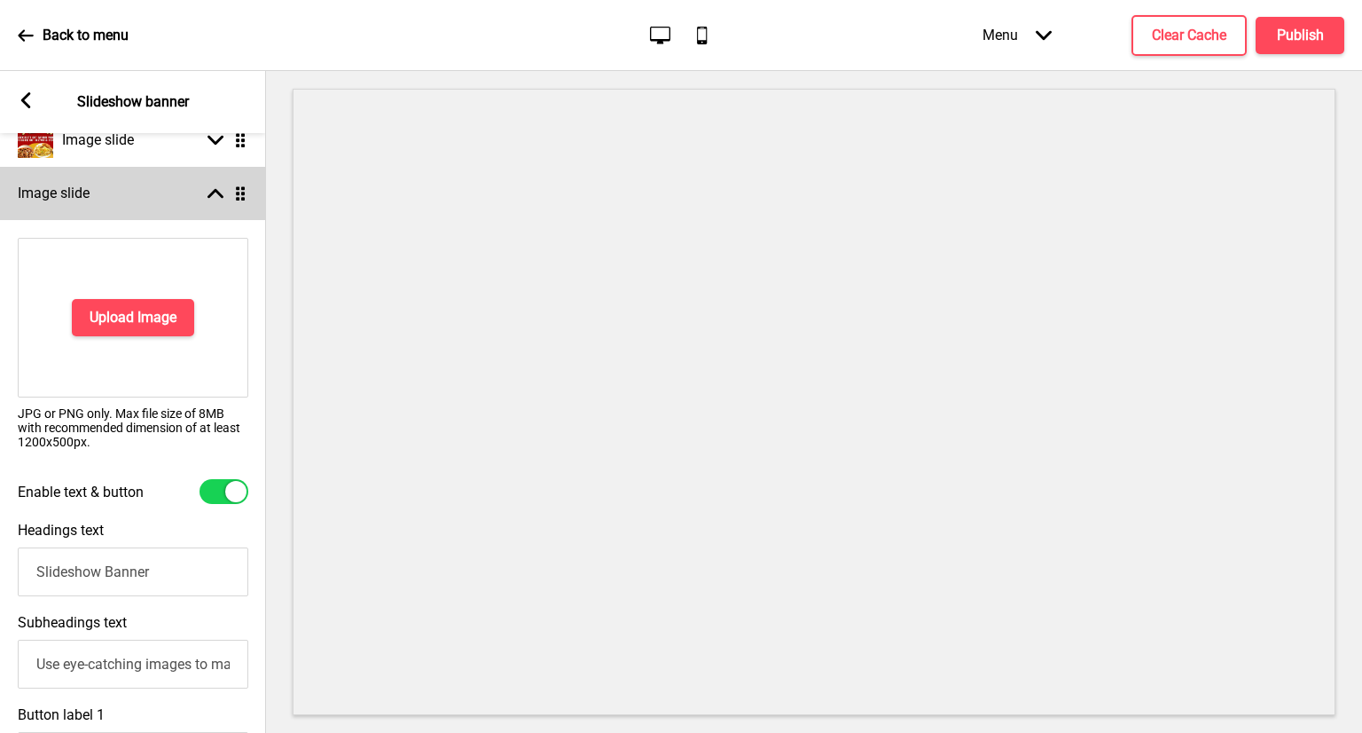
click at [217, 213] on div "Image slide Arrow up Drag" at bounding box center [133, 193] width 266 height 53
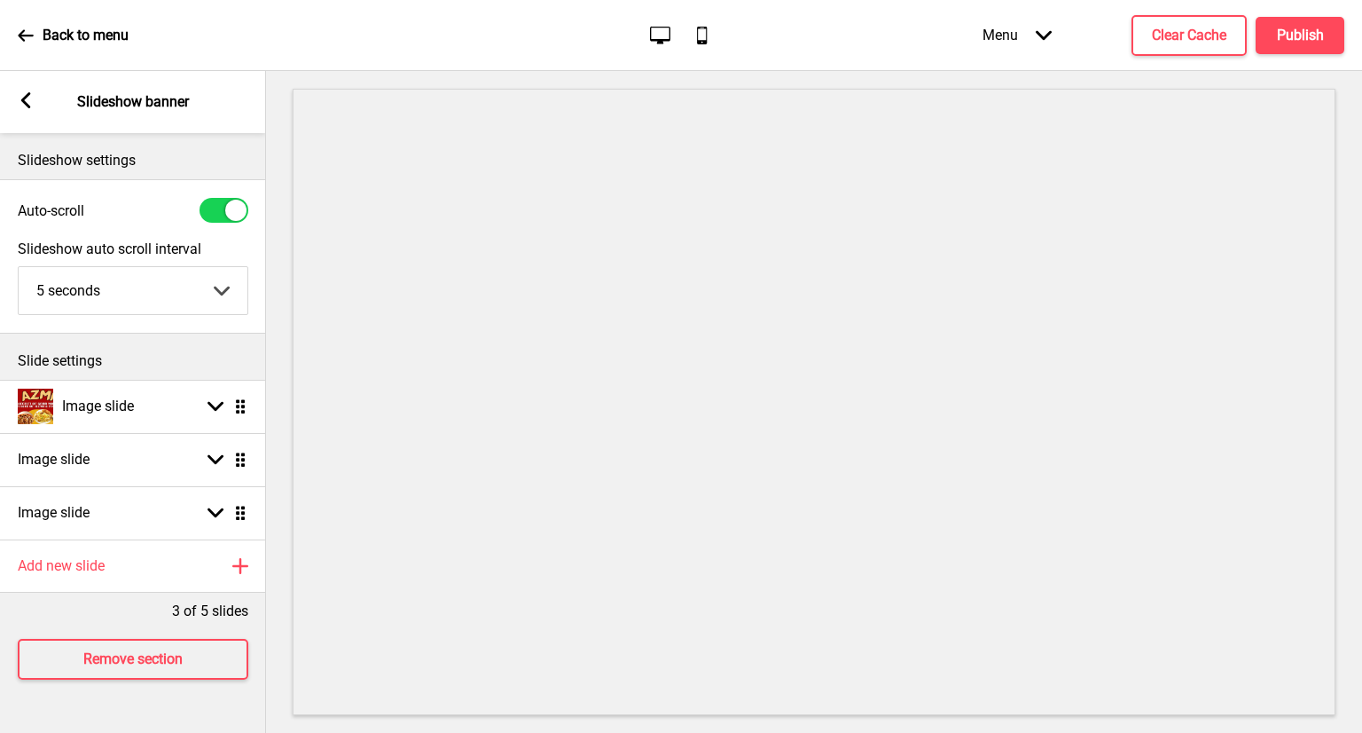
scroll to position [0, 0]
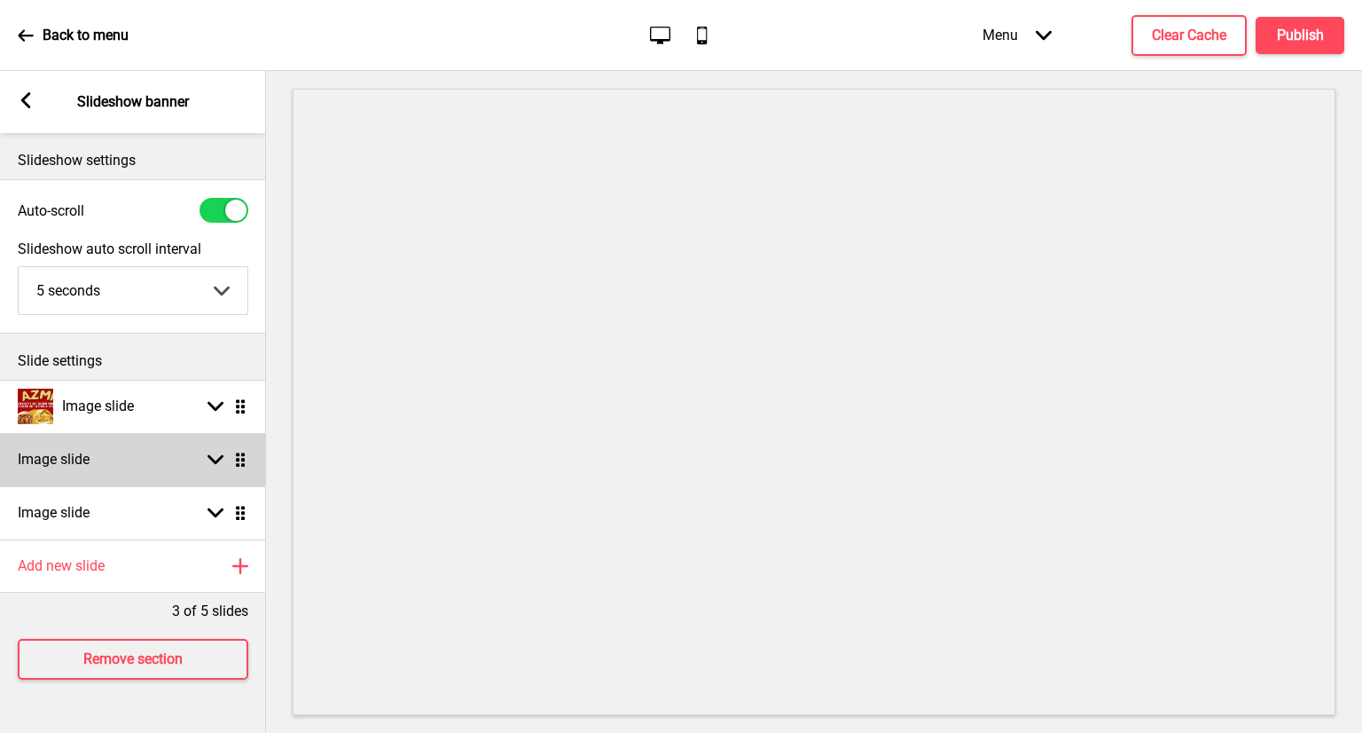
click at [223, 459] on rect at bounding box center [216, 459] width 16 height 16
select select "right"
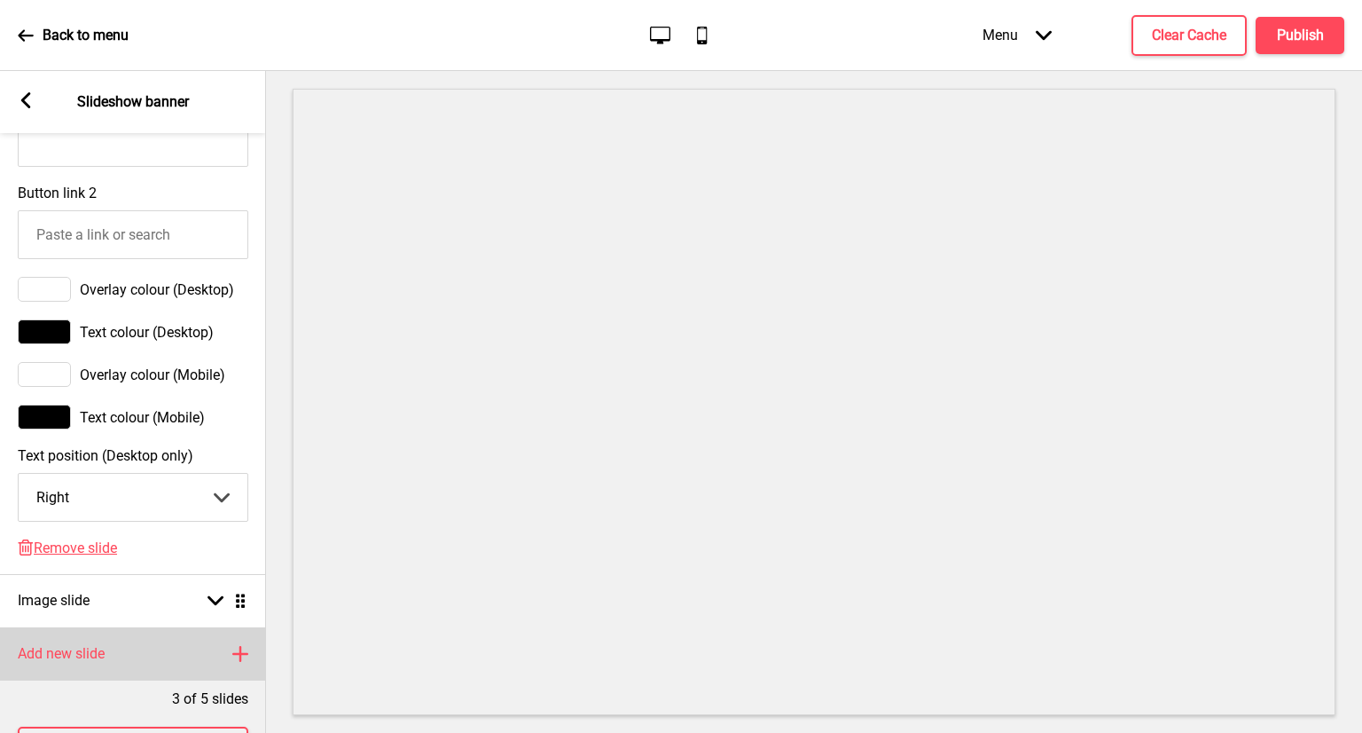
scroll to position [1153, 0]
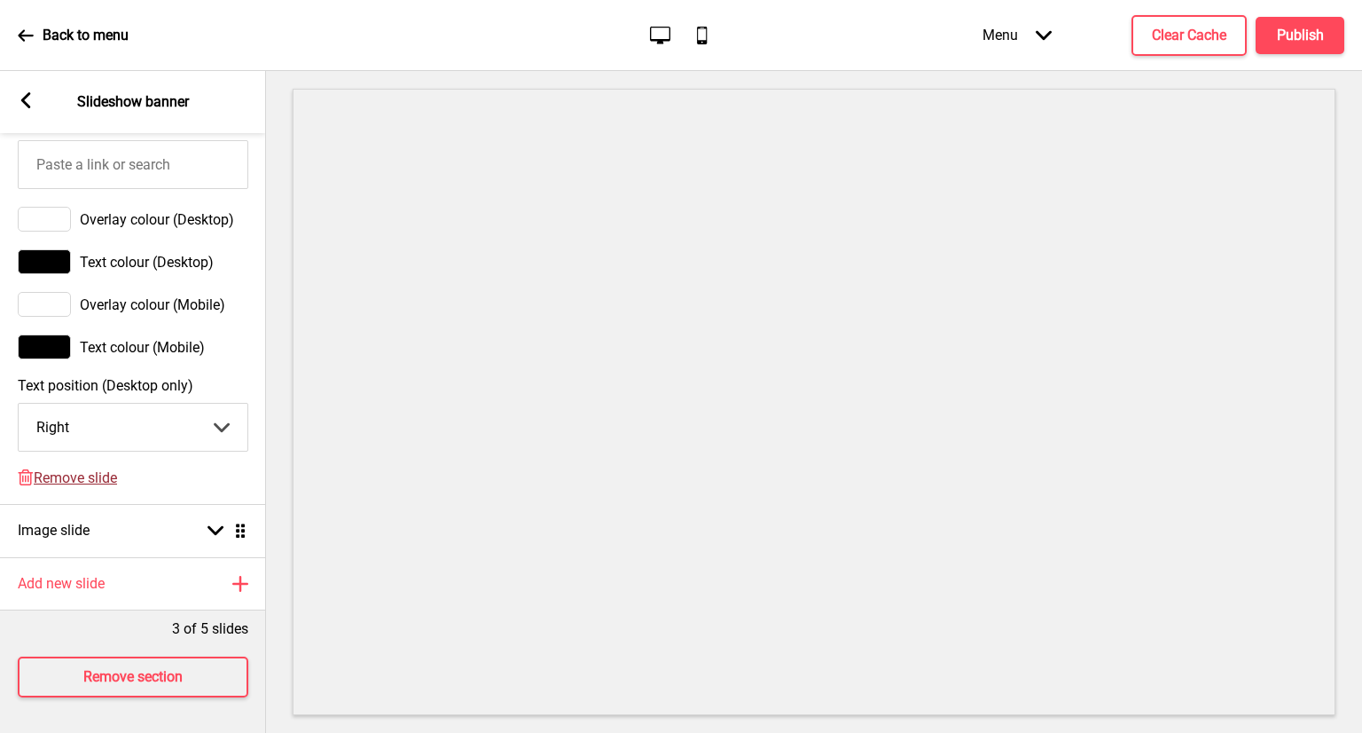
click at [63, 472] on span "Remove slide" at bounding box center [75, 477] width 83 height 17
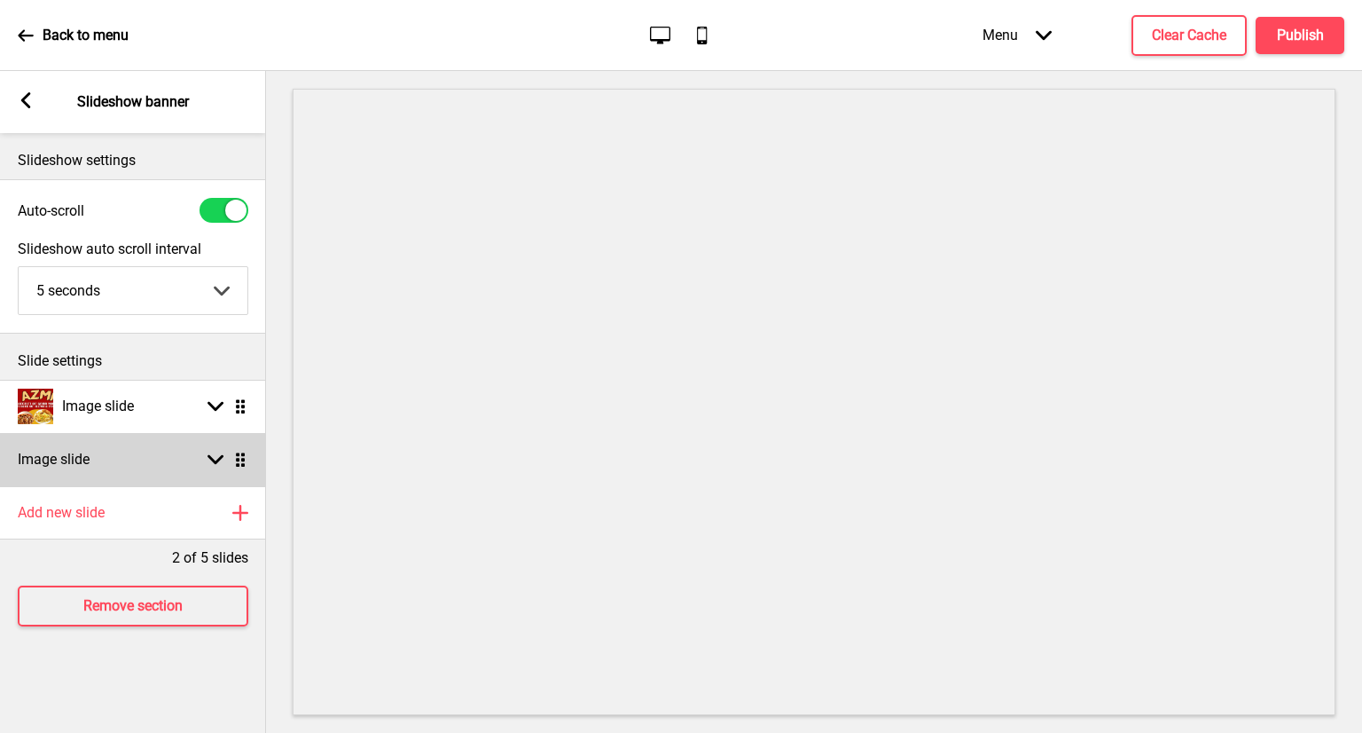
click at [222, 461] on rect at bounding box center [216, 459] width 16 height 16
select select "right"
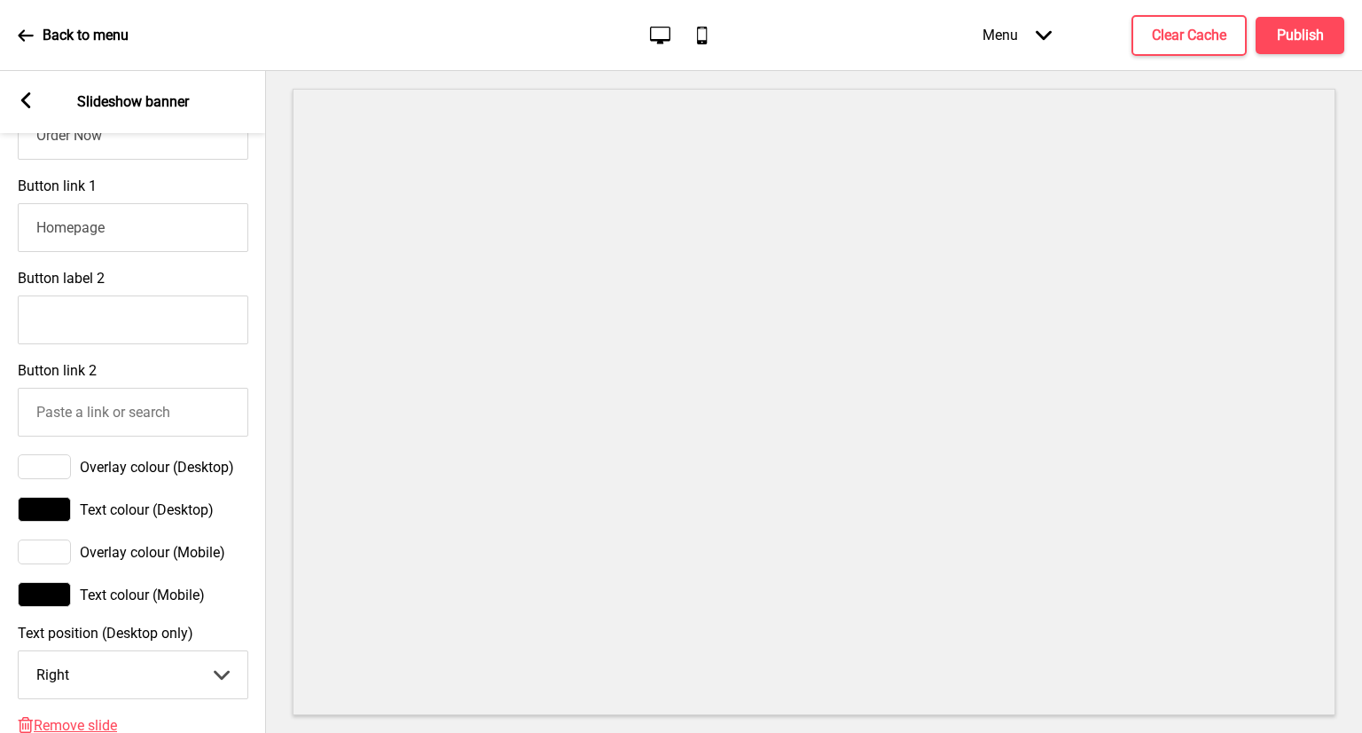
scroll to position [1108, 0]
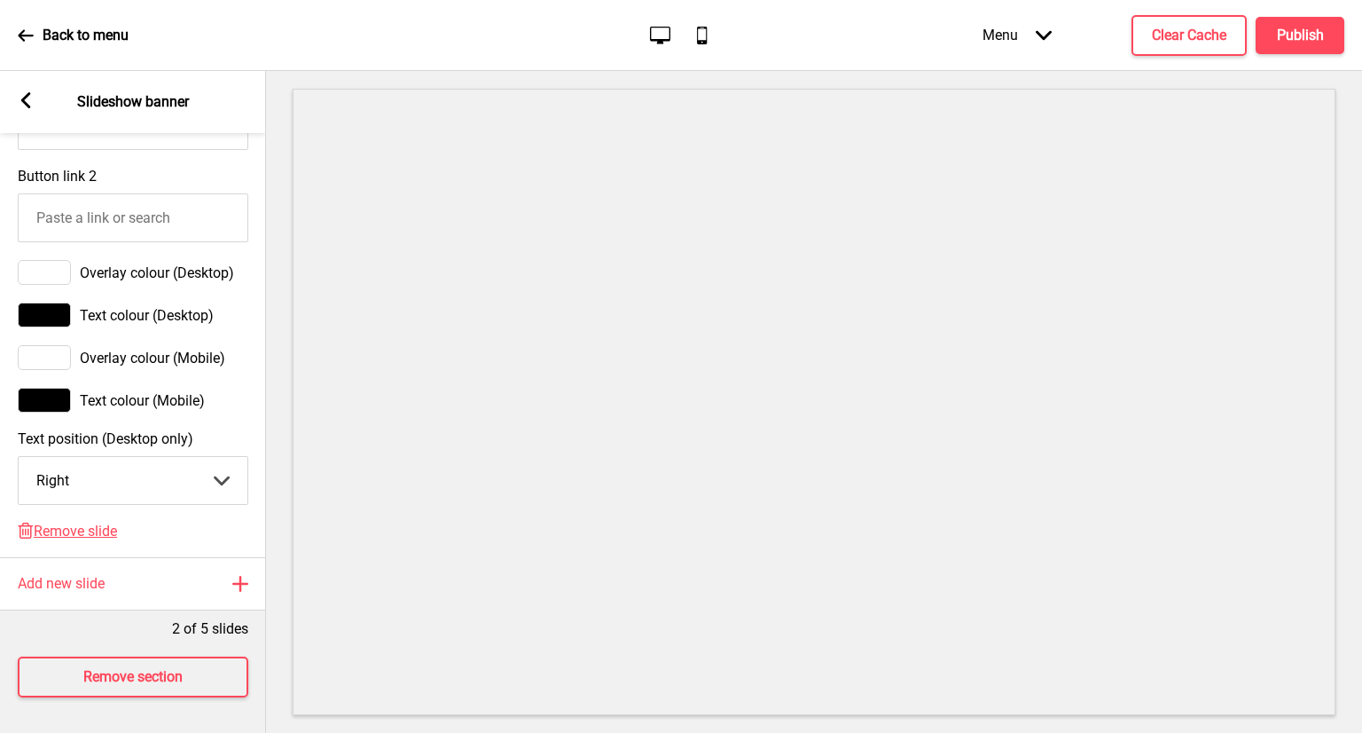
click at [75, 528] on div "Delete Remove slide" at bounding box center [133, 539] width 266 height 35
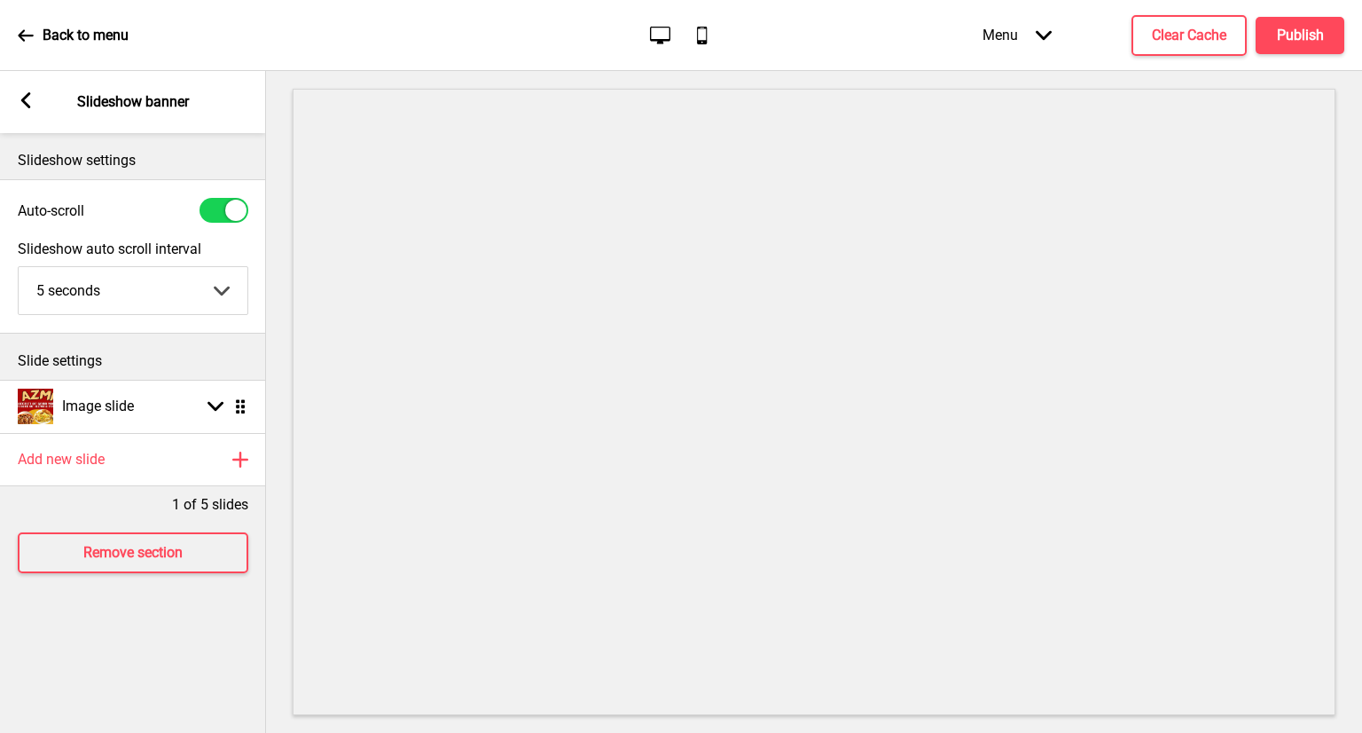
scroll to position [0, 0]
click at [198, 415] on div "Image slide Arrow down Drag" at bounding box center [133, 406] width 266 height 53
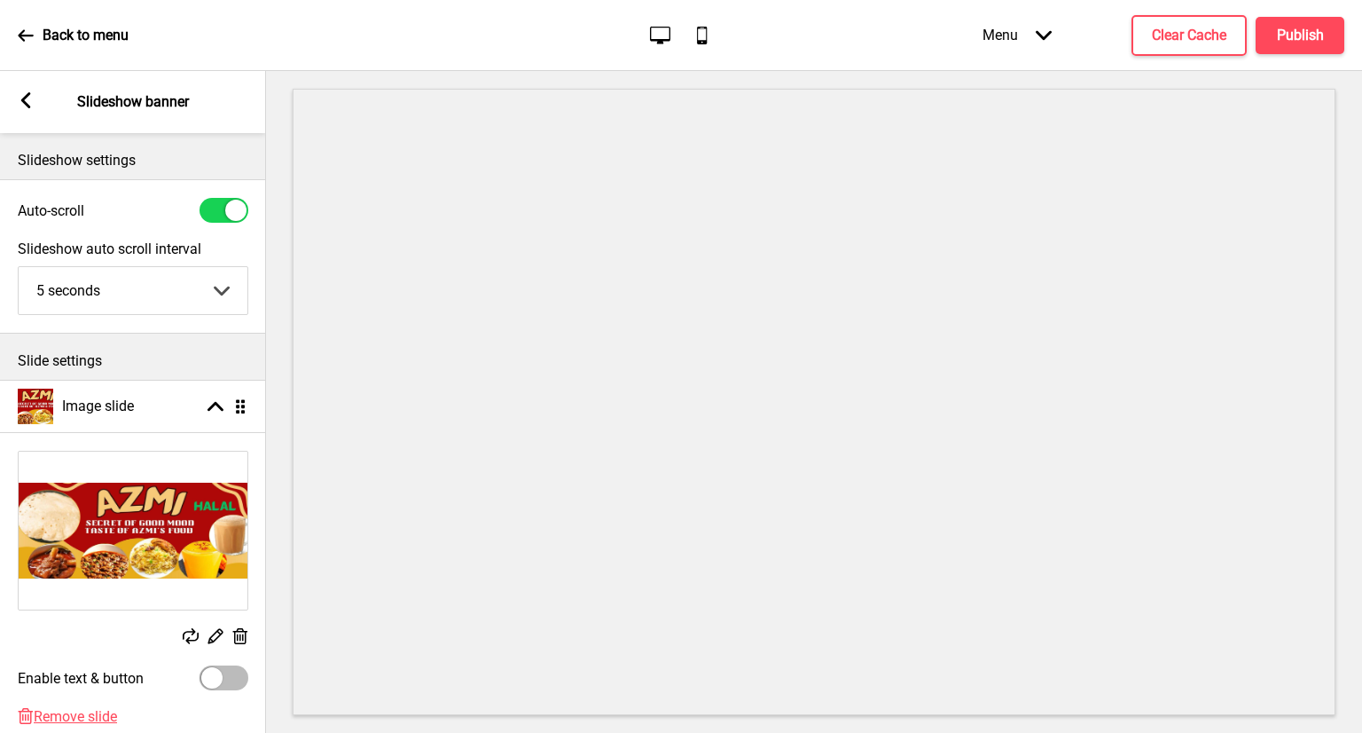
click at [267, 182] on div at bounding box center [814, 402] width 1096 height 662
click at [220, 221] on div at bounding box center [224, 210] width 49 height 25
checkbox input "false"
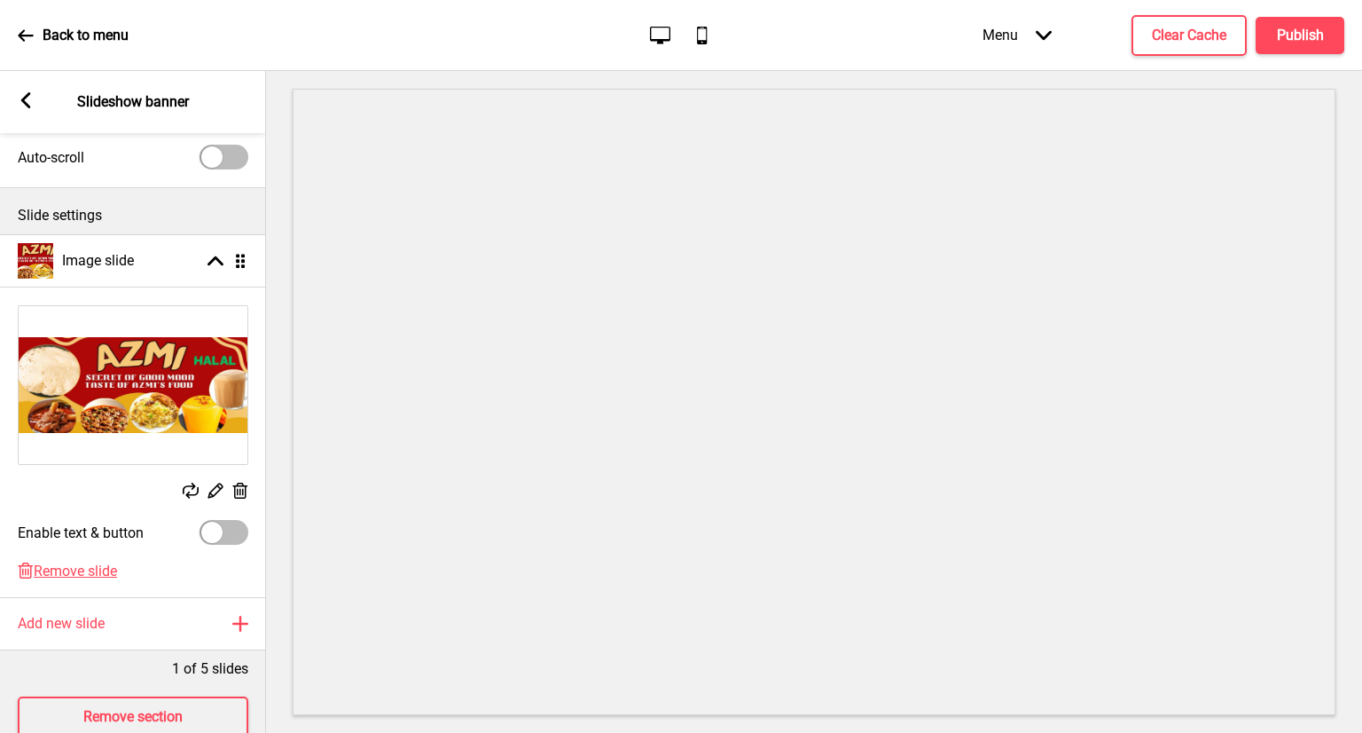
scroll to position [106, 0]
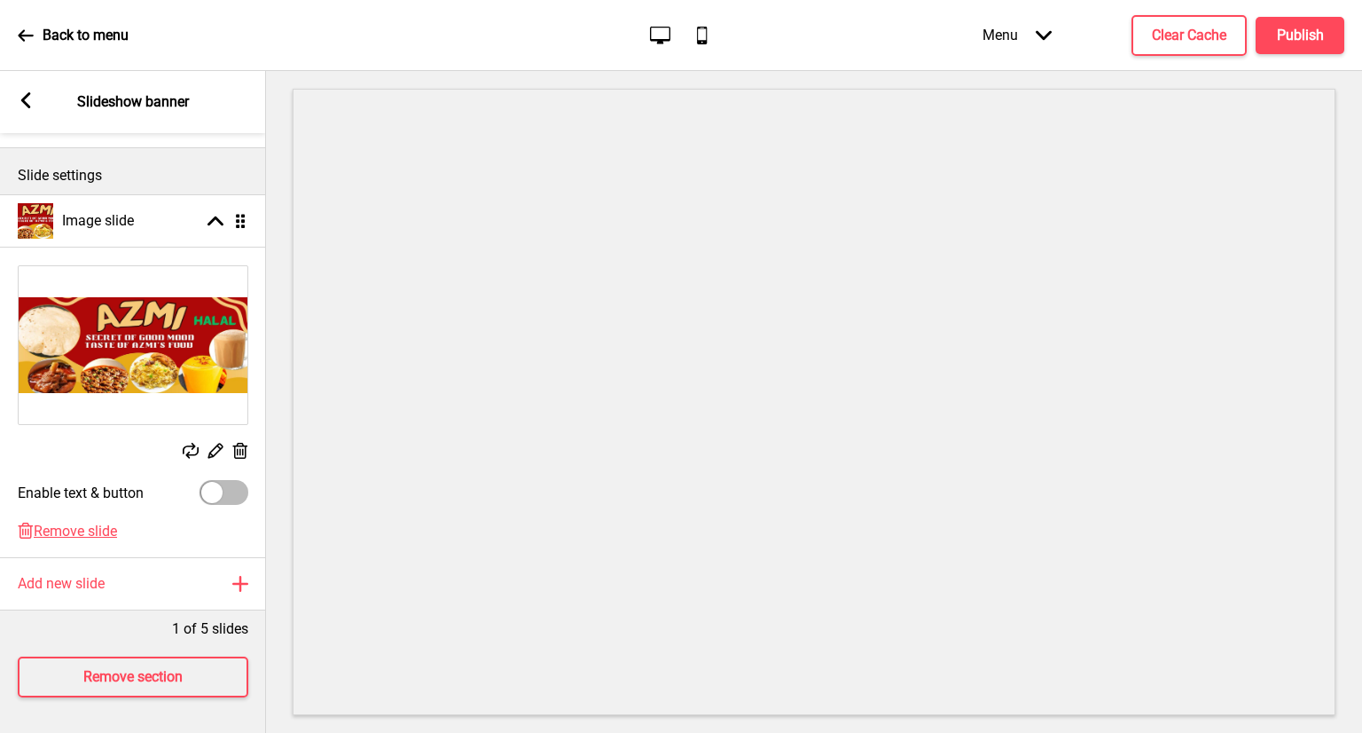
click at [29, 99] on rect at bounding box center [26, 100] width 16 height 16
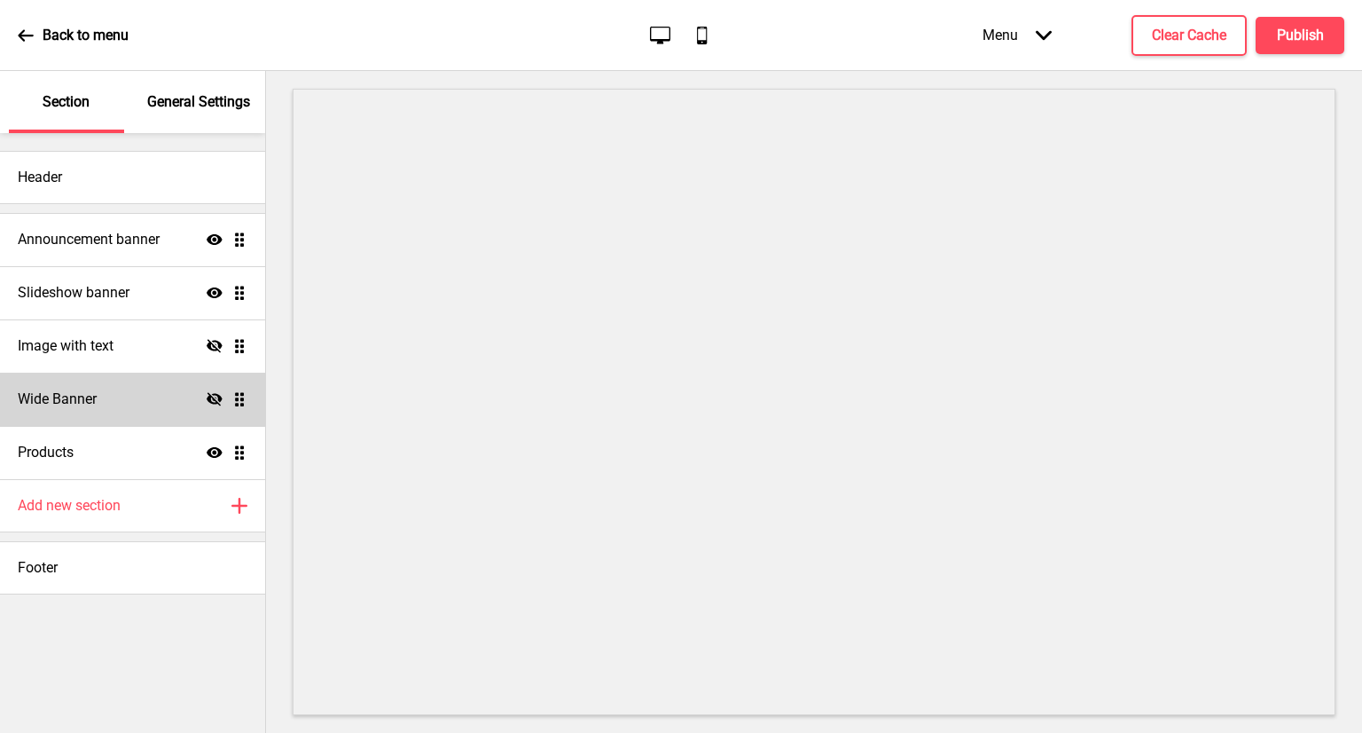
scroll to position [107, 0]
click at [68, 39] on p "Back to menu" at bounding box center [86, 36] width 86 height 20
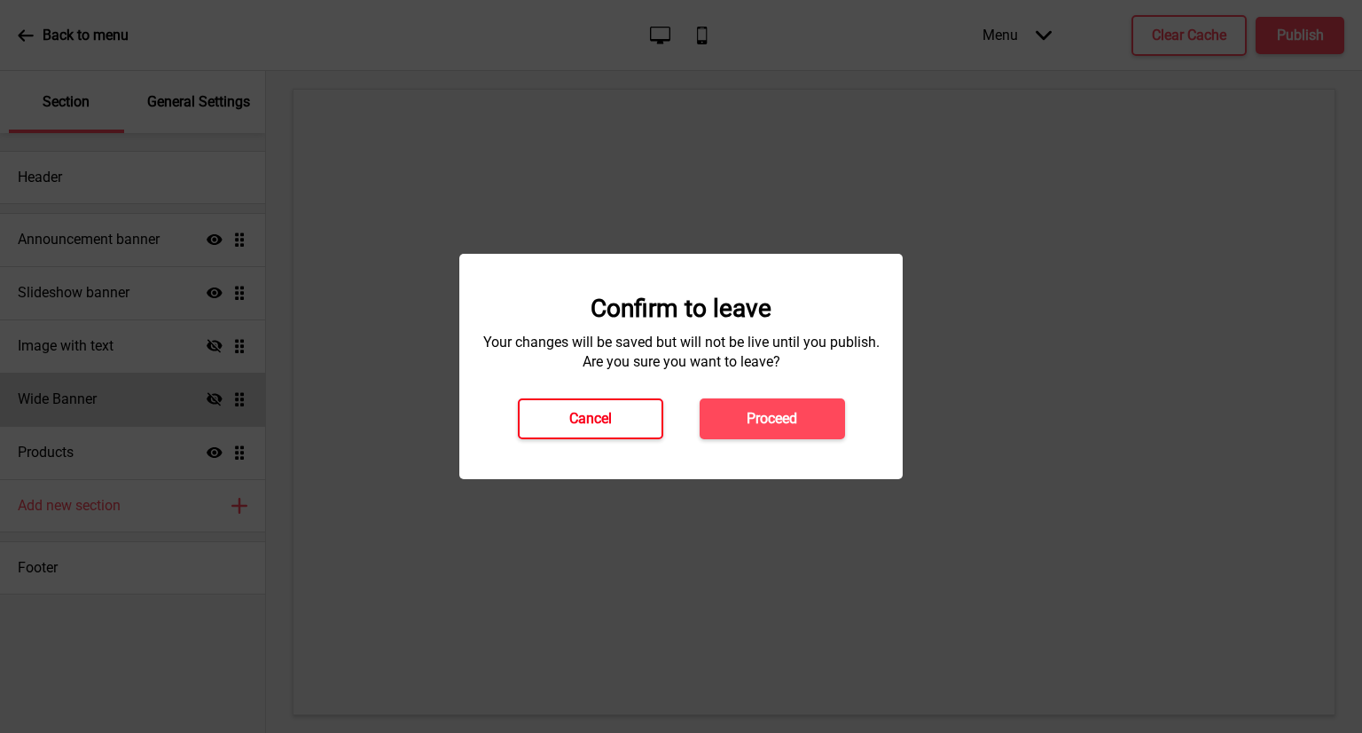
click at [624, 409] on button "Cancel" at bounding box center [590, 418] width 145 height 41
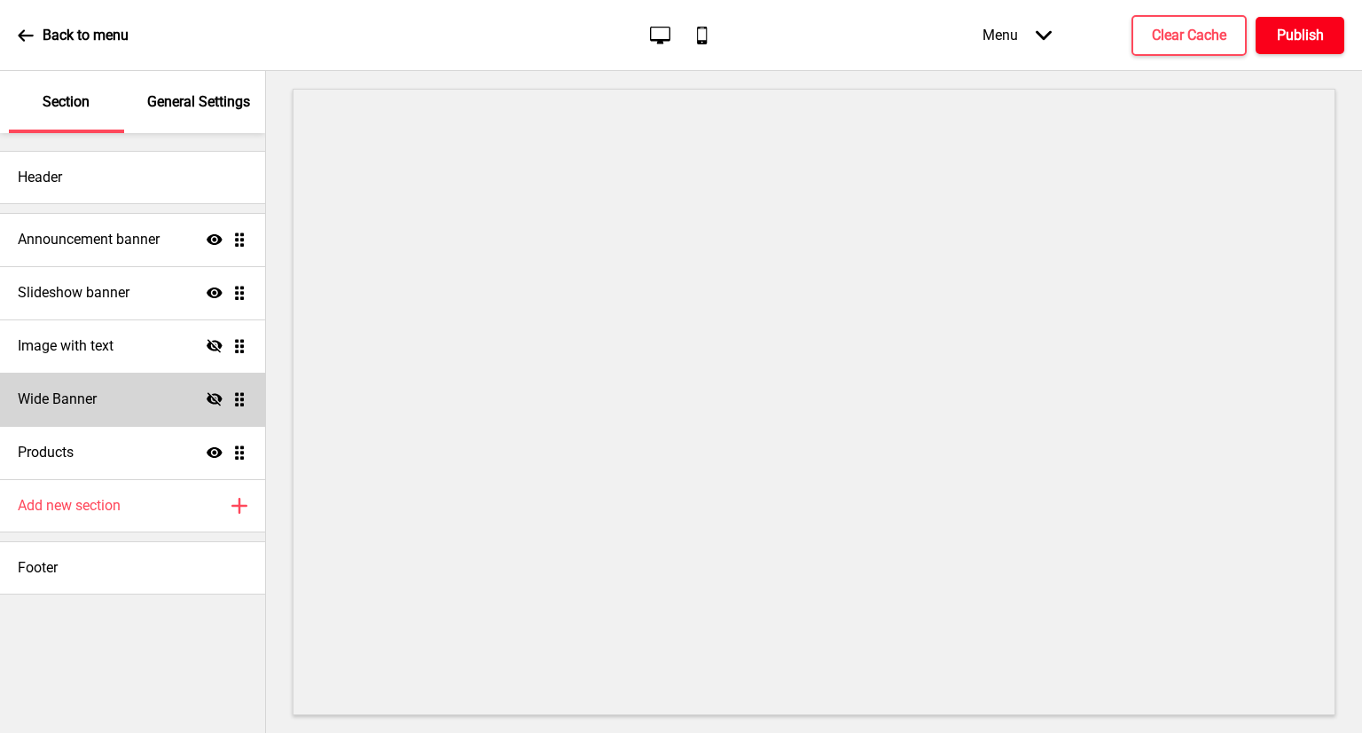
click at [1311, 30] on h4 "Publish" at bounding box center [1300, 36] width 47 height 20
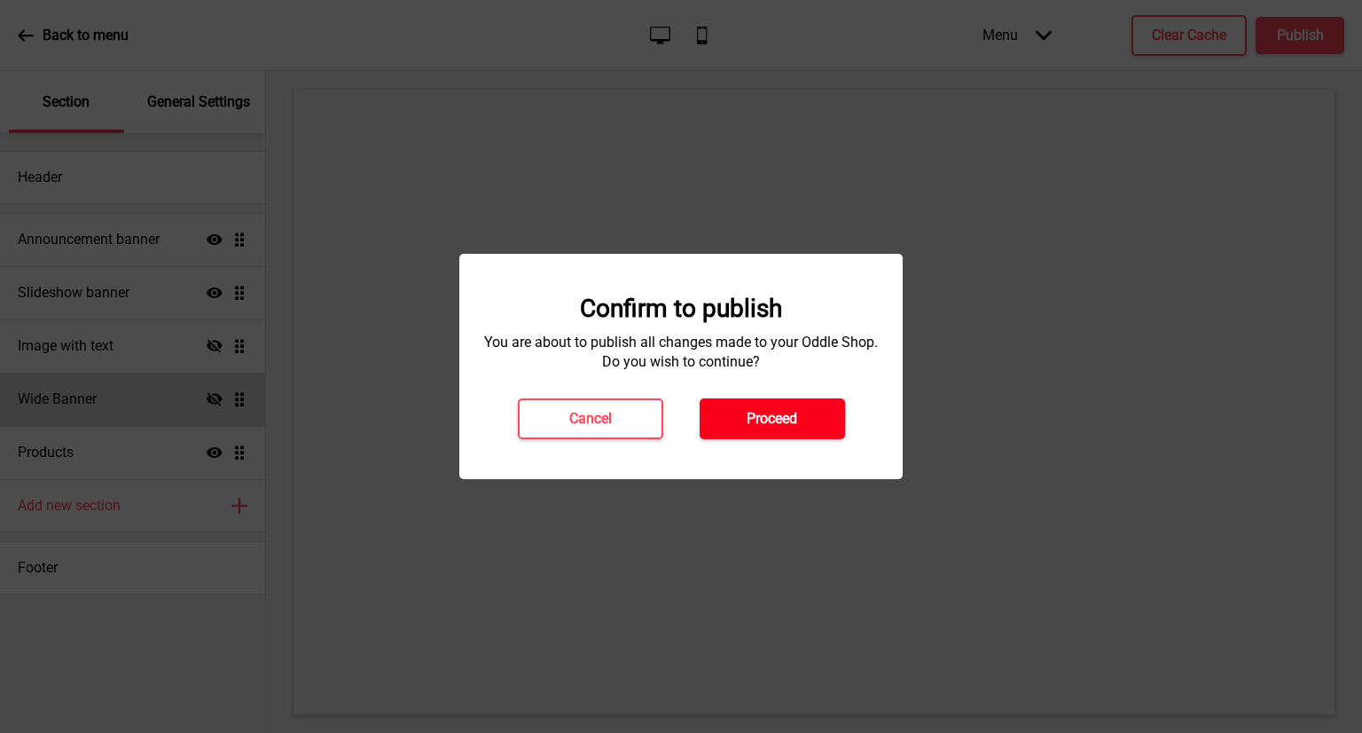
click at [713, 425] on button "Proceed" at bounding box center [772, 418] width 145 height 41
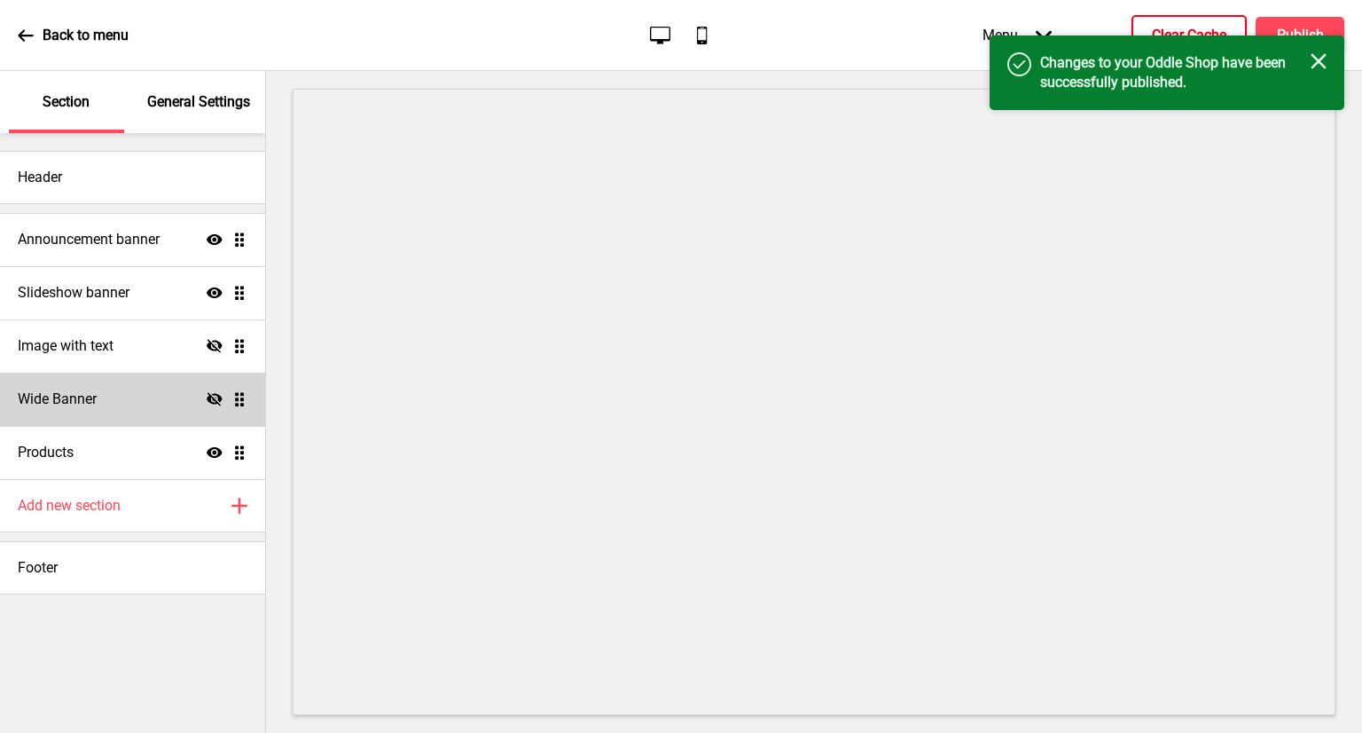
click at [1162, 29] on h4 "Clear Cache" at bounding box center [1189, 36] width 74 height 20
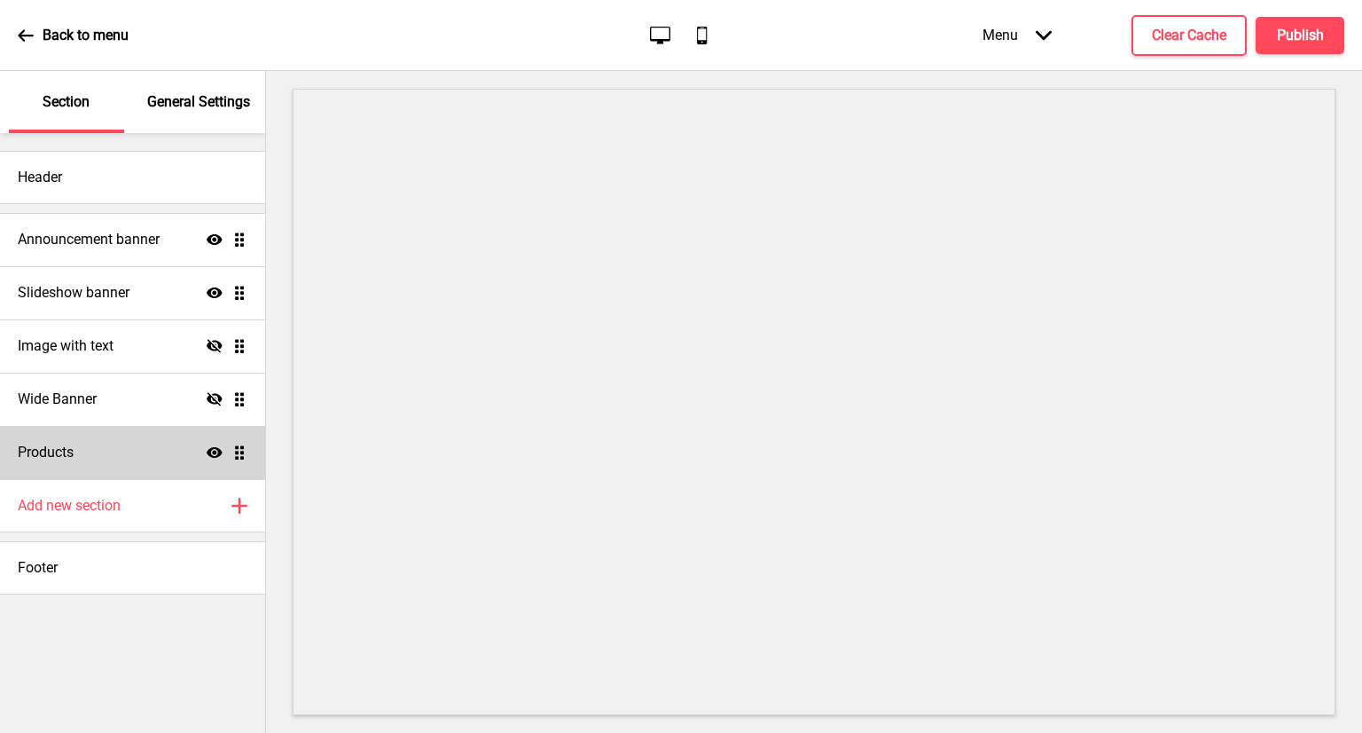
click at [162, 465] on div "Products Show Drag" at bounding box center [132, 452] width 265 height 53
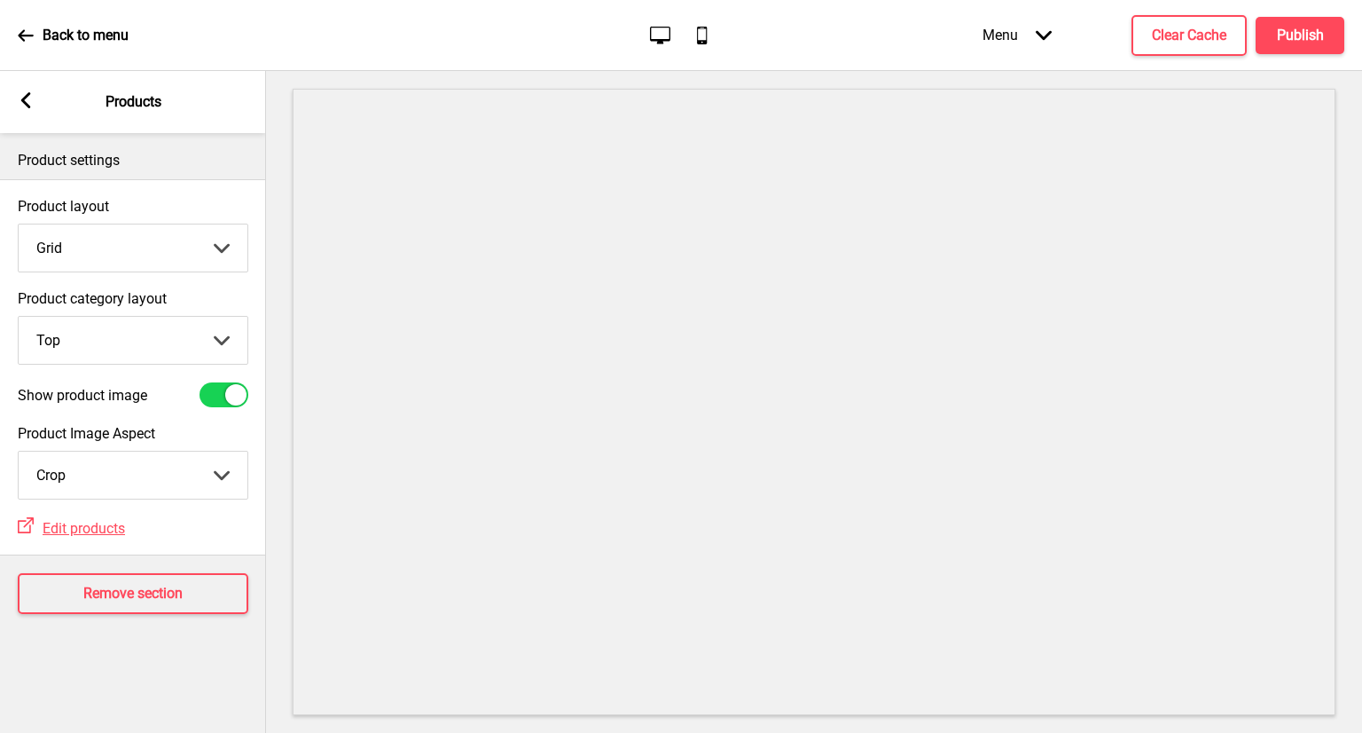
click at [238, 402] on div at bounding box center [235, 394] width 21 height 21
checkbox input "false"
